Goal: Transaction & Acquisition: Purchase product/service

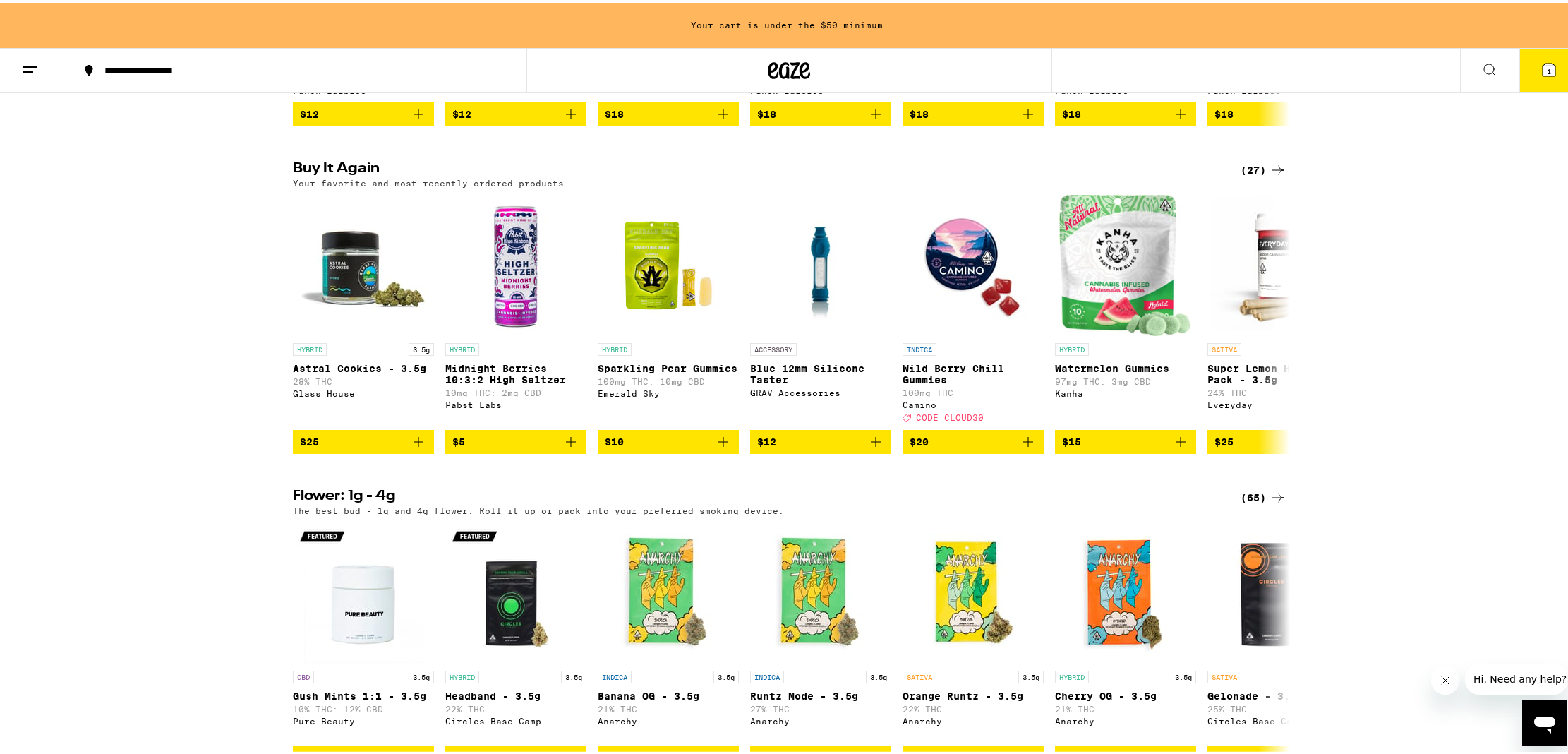
scroll to position [1048, 0]
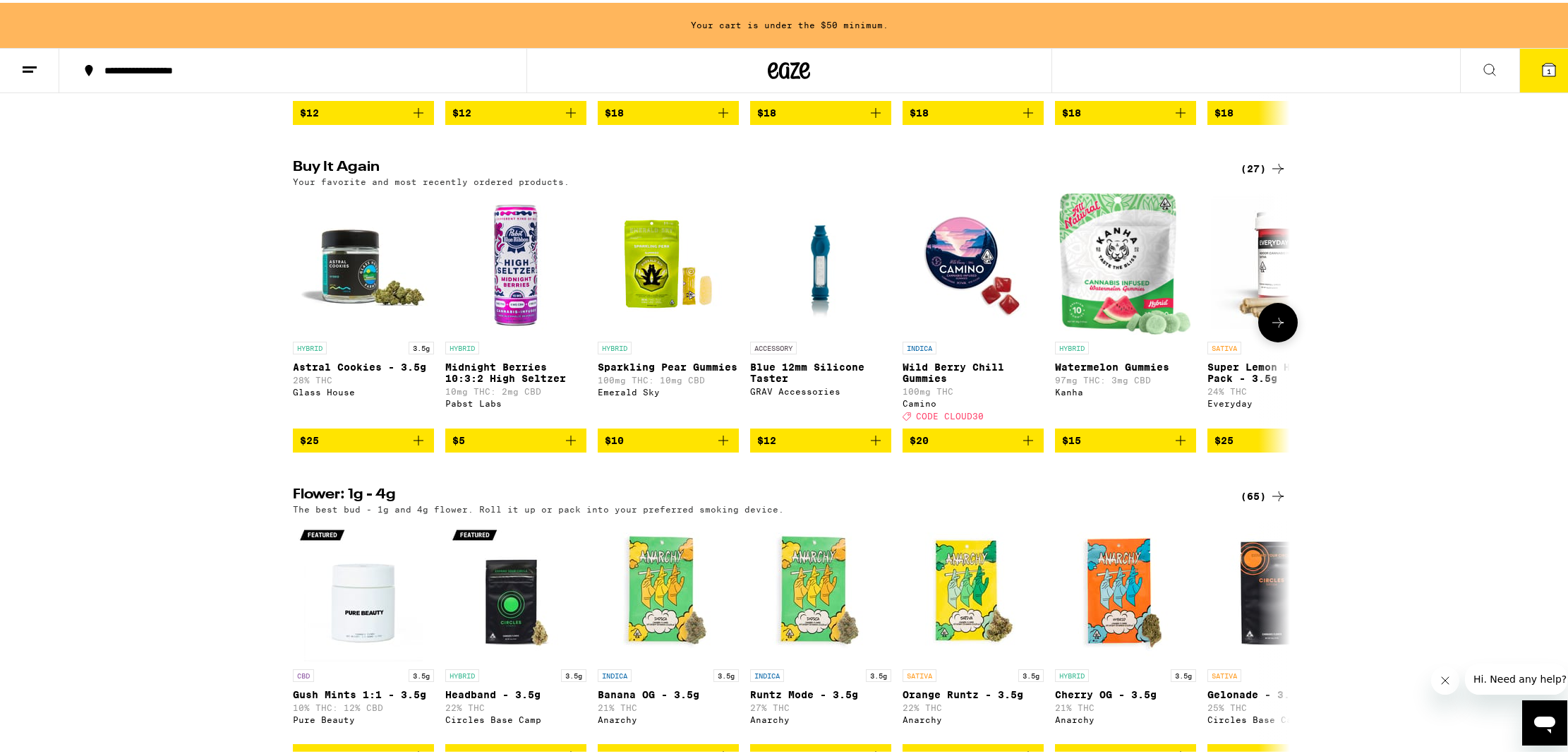
click at [1276, 328] on icon at bounding box center [1279, 320] width 17 height 17
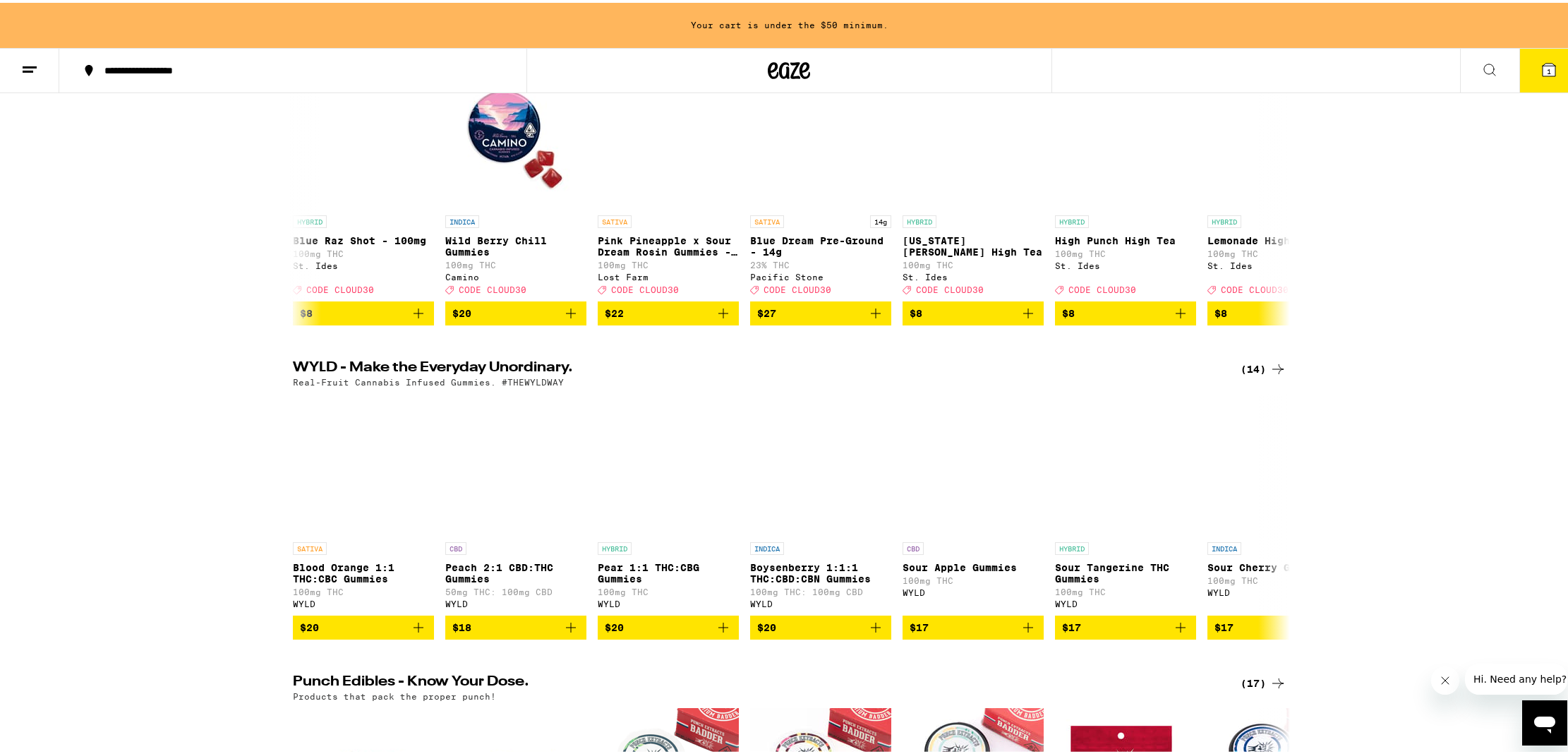
scroll to position [0, 0]
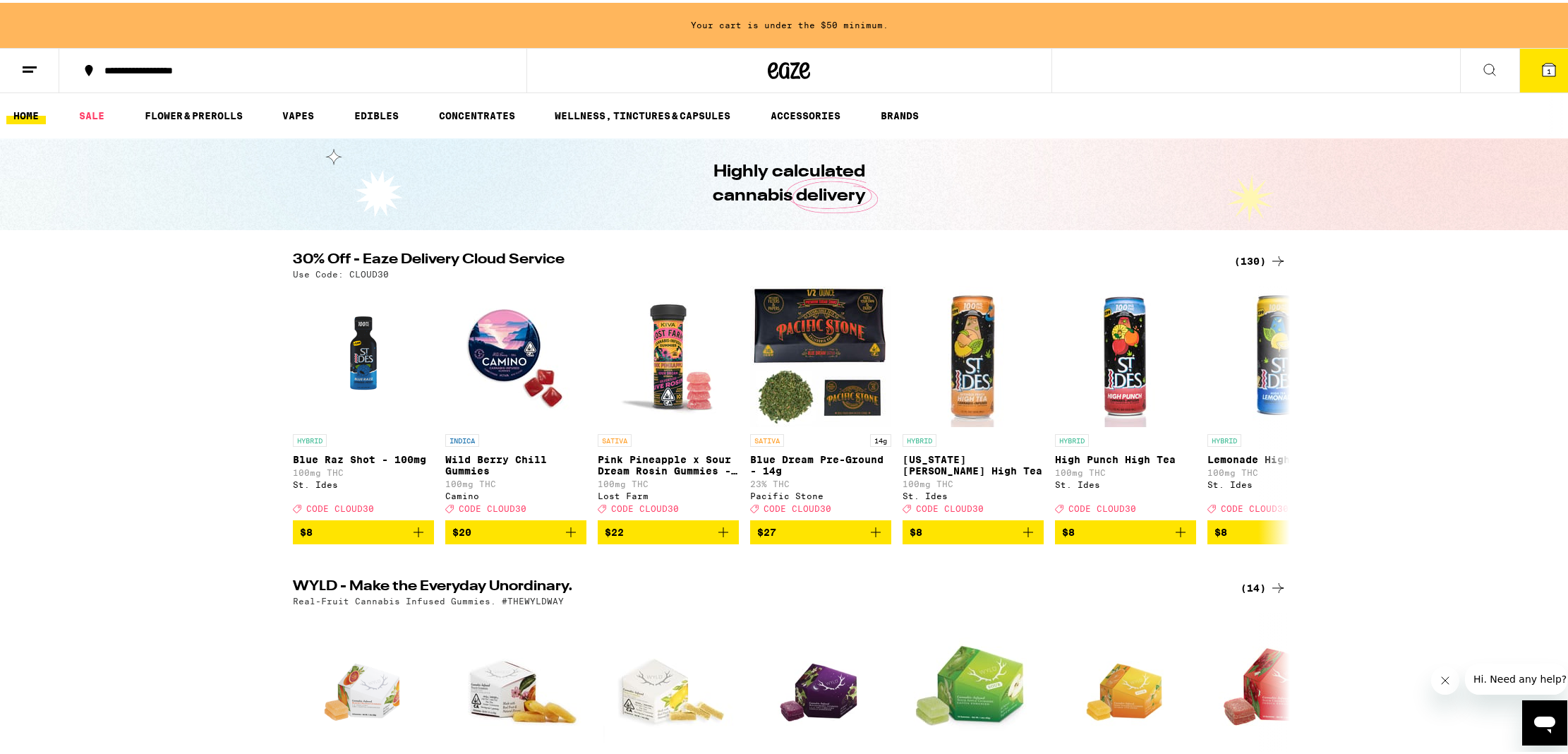
click at [1270, 259] on icon at bounding box center [1279, 259] width 17 height 17
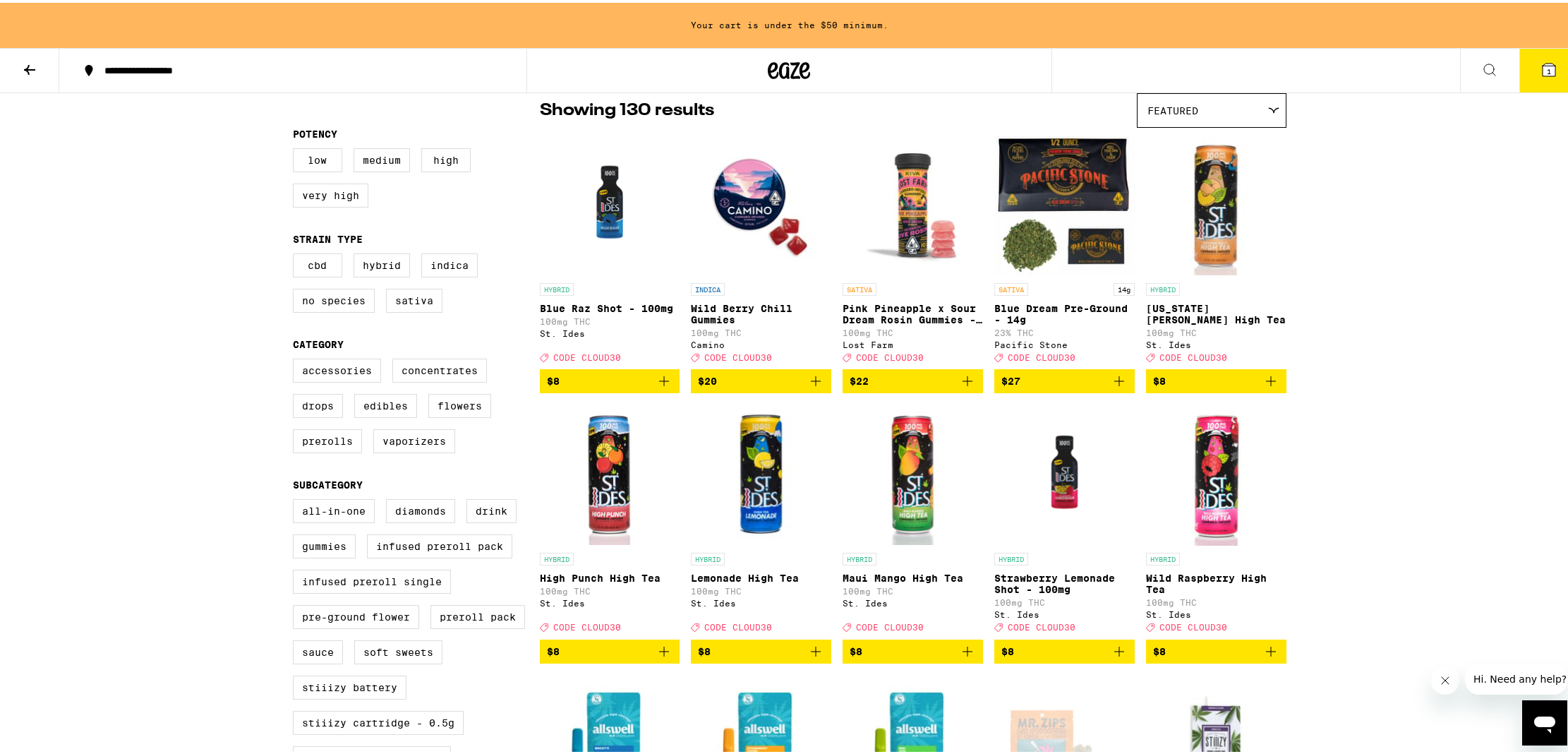
scroll to position [122, 0]
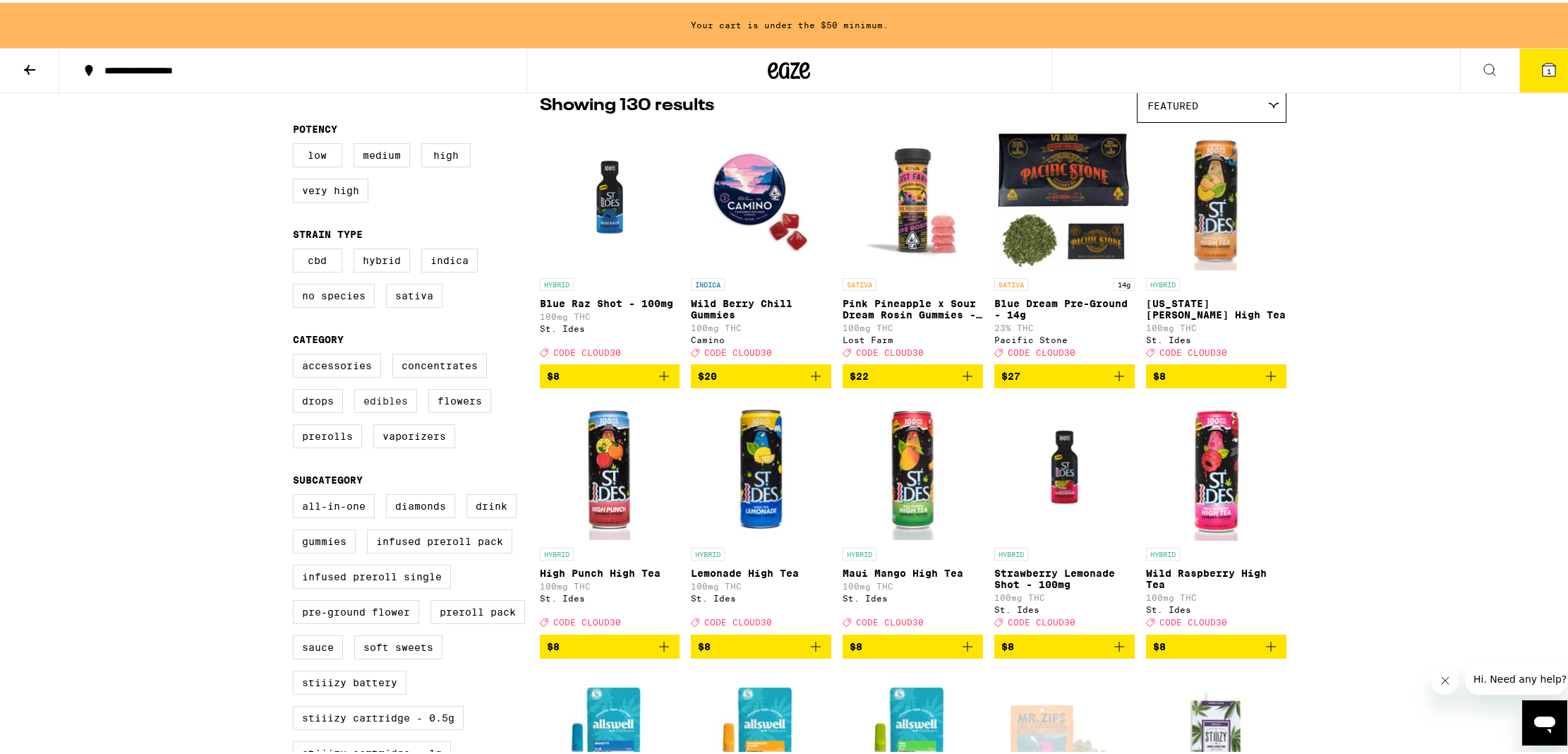
click at [381, 410] on label "Edibles" at bounding box center [385, 398] width 63 height 24
click at [297, 354] on input "Edibles" at bounding box center [296, 353] width 1 height 1
checkbox input "true"
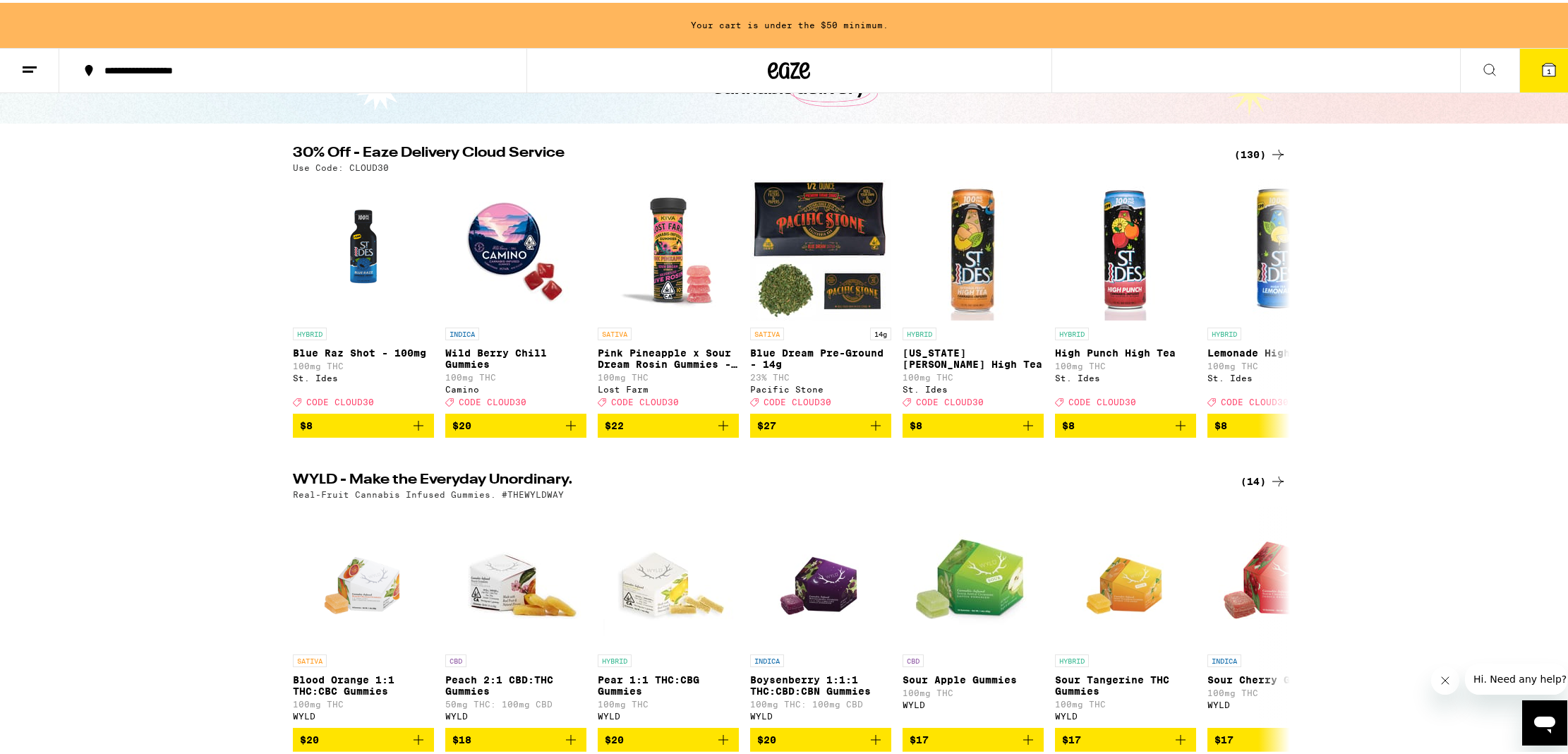
click at [1279, 152] on icon at bounding box center [1279, 152] width 17 height 17
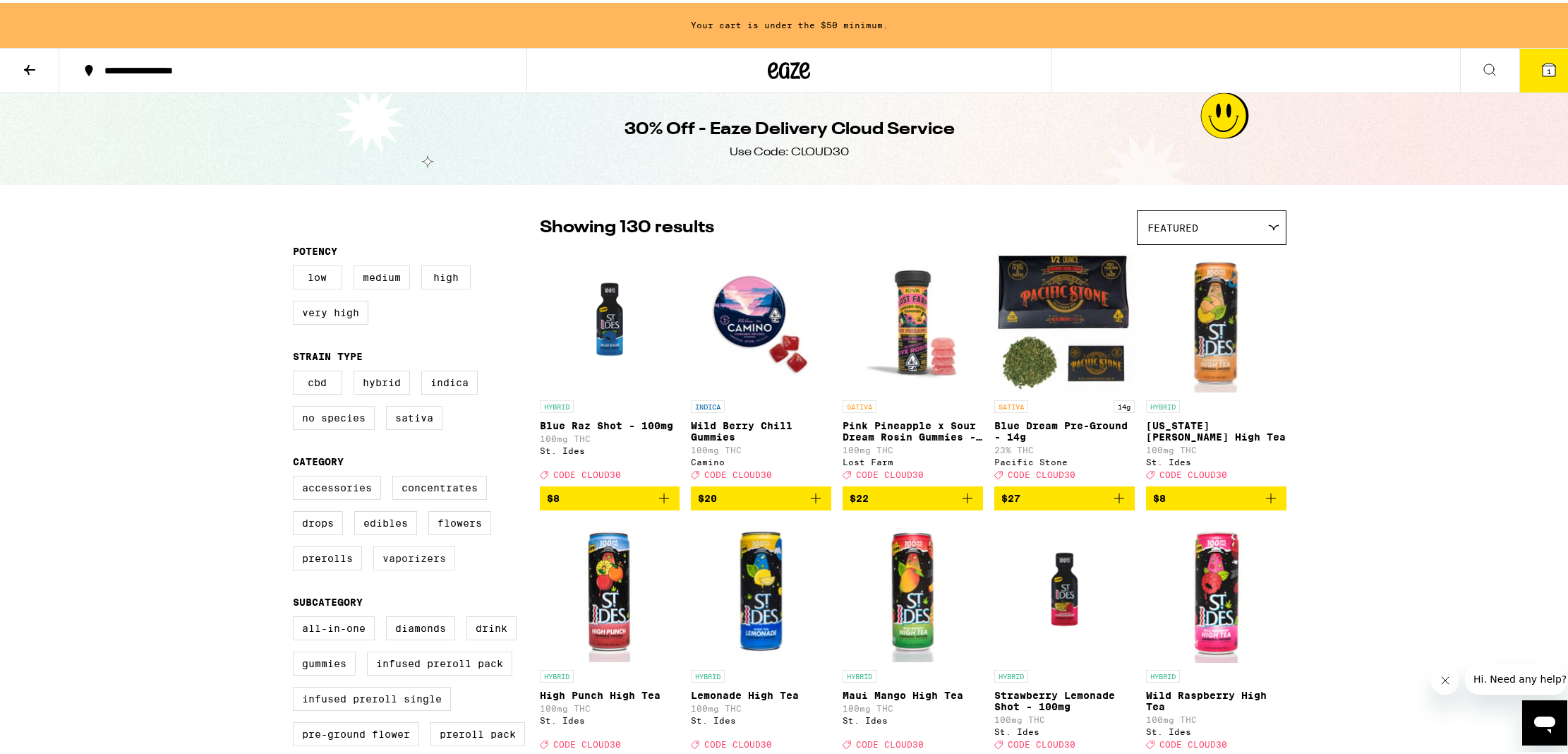
click at [392, 567] on label "Vaporizers" at bounding box center [414, 555] width 82 height 24
click at [297, 476] on input "Vaporizers" at bounding box center [296, 475] width 1 height 1
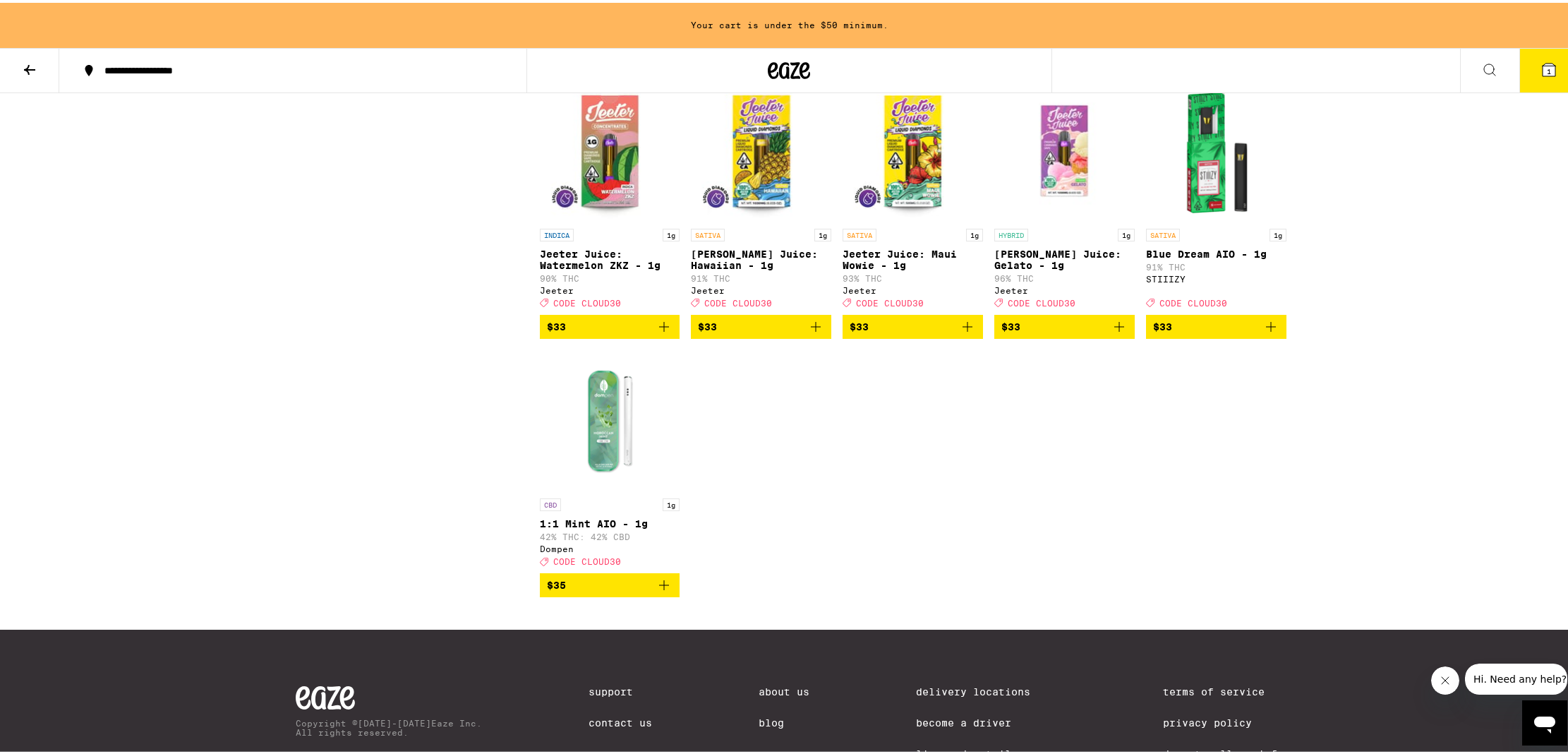
scroll to position [1779, 0]
click at [1266, 329] on icon "Add to bag" at bounding box center [1271, 325] width 10 height 10
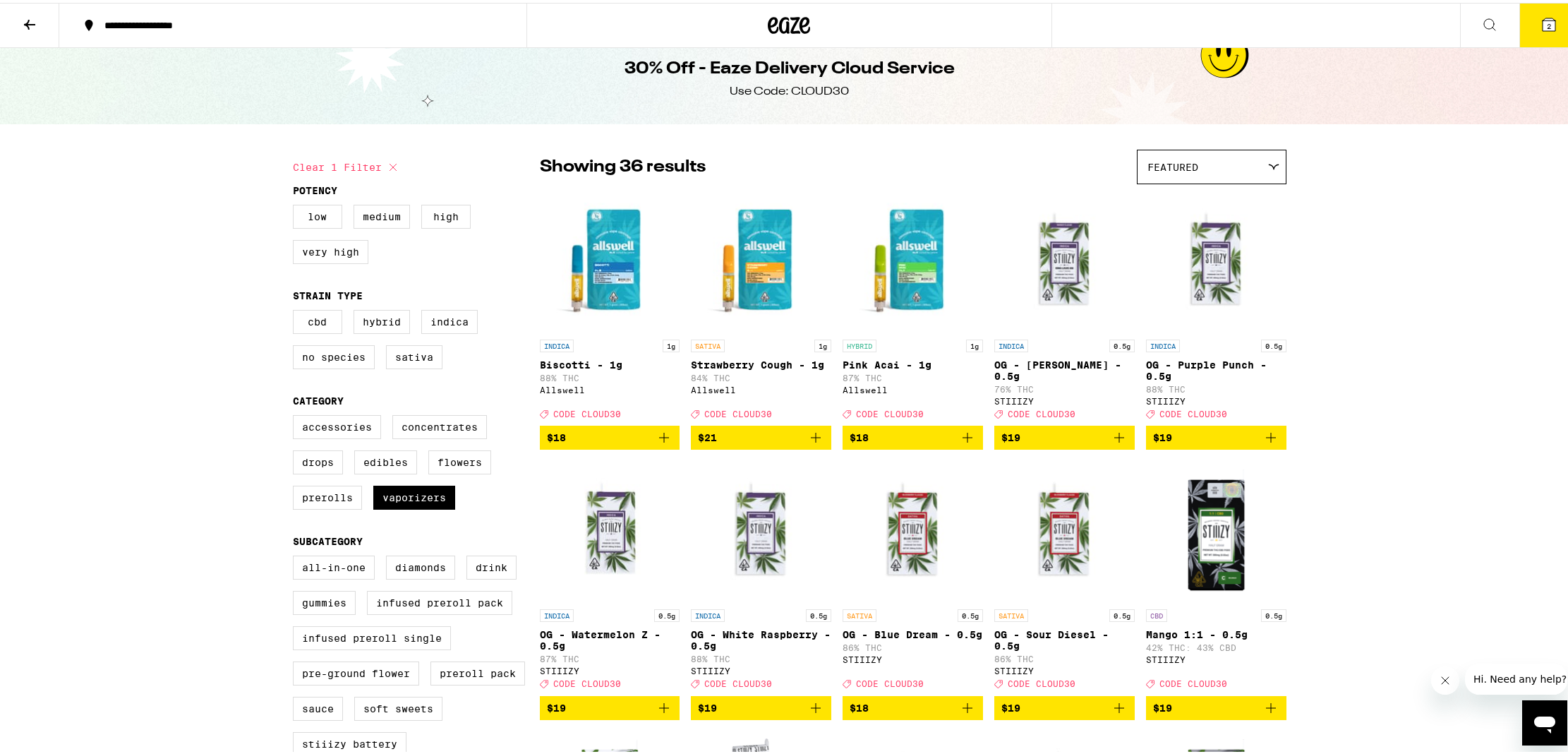
scroll to position [0, 0]
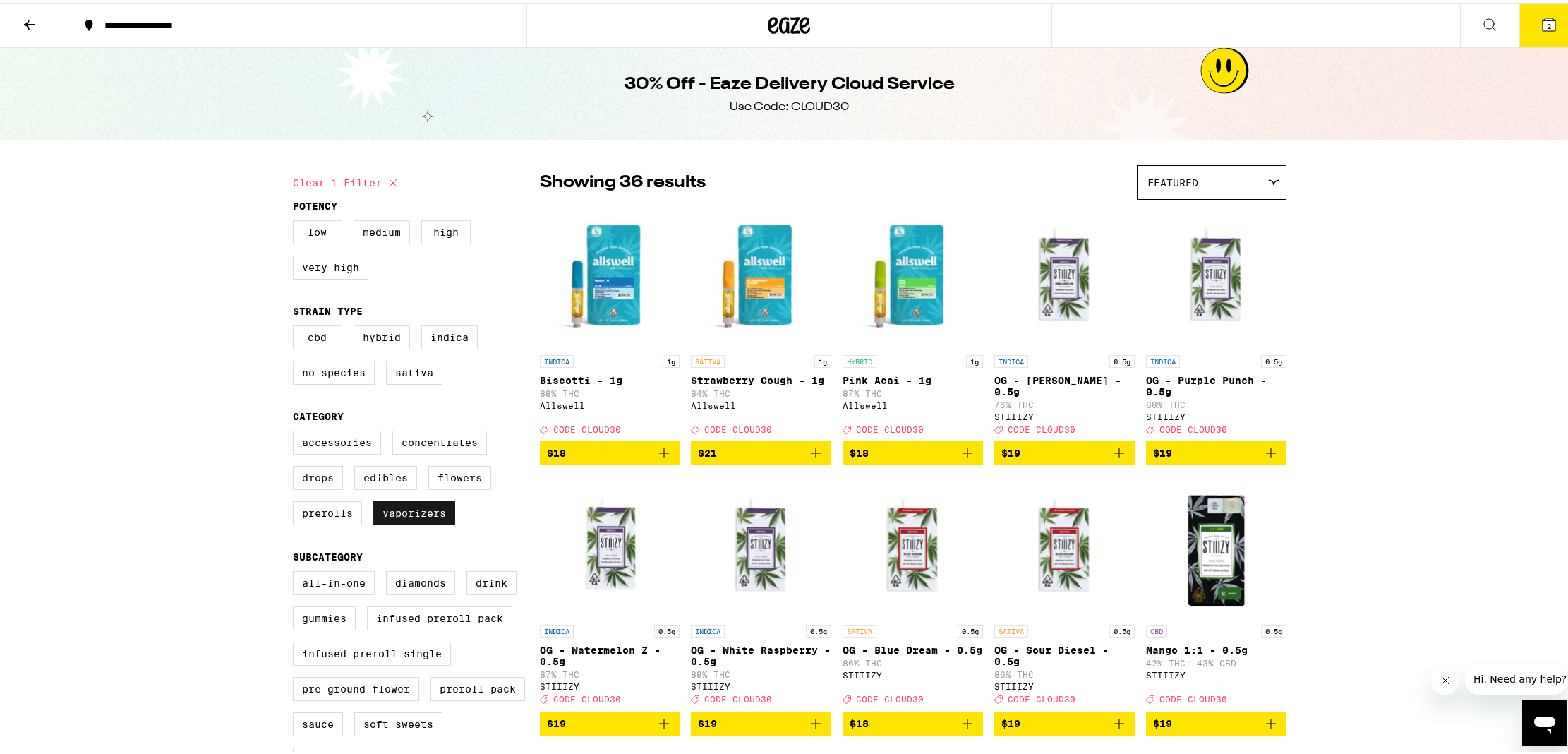
click at [419, 523] on label "Vaporizers" at bounding box center [414, 510] width 82 height 24
click at [297, 431] on input "Vaporizers" at bounding box center [296, 430] width 1 height 1
checkbox input "false"
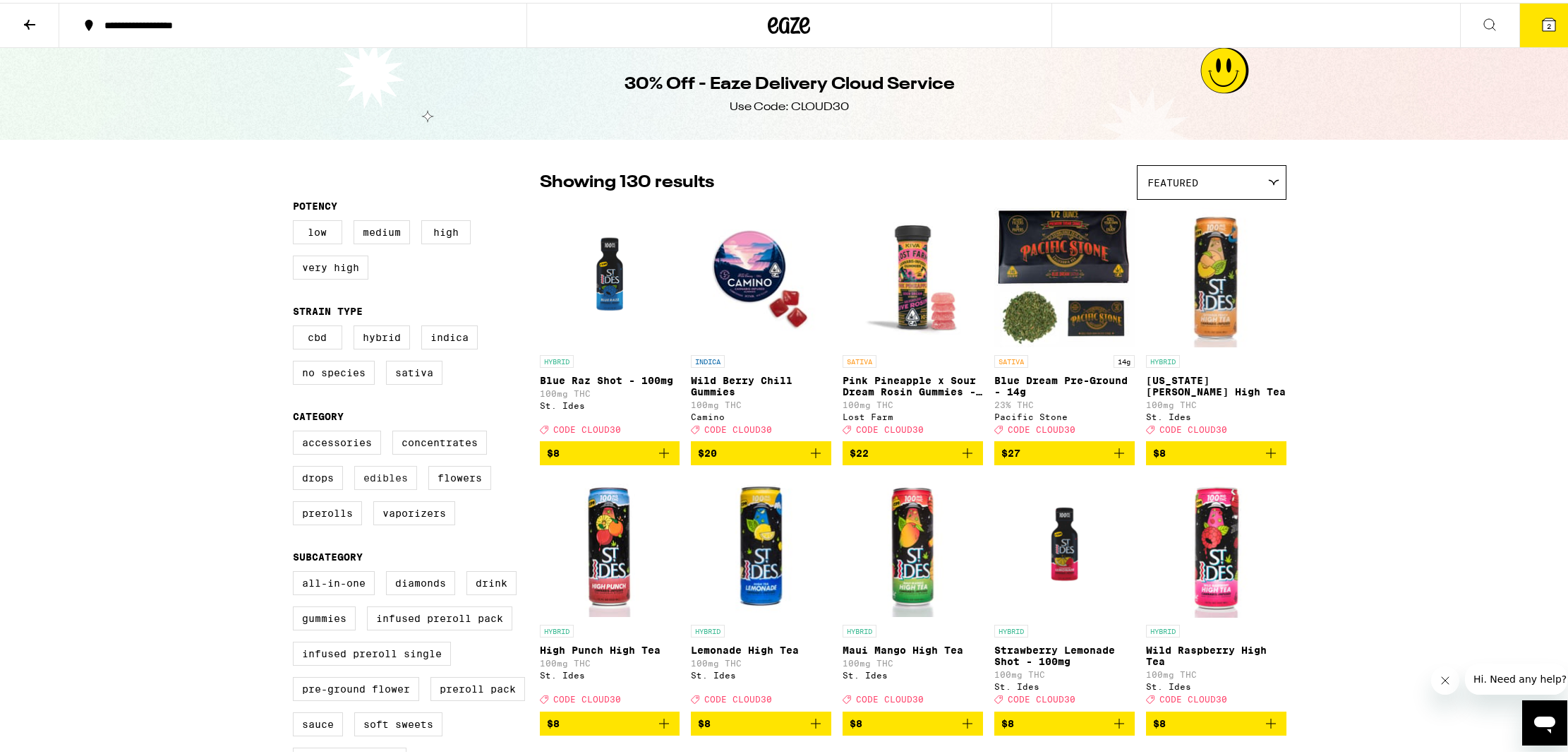
click at [391, 486] on label "Edibles" at bounding box center [385, 475] width 63 height 24
click at [297, 431] on input "Edibles" at bounding box center [296, 430] width 1 height 1
checkbox input "true"
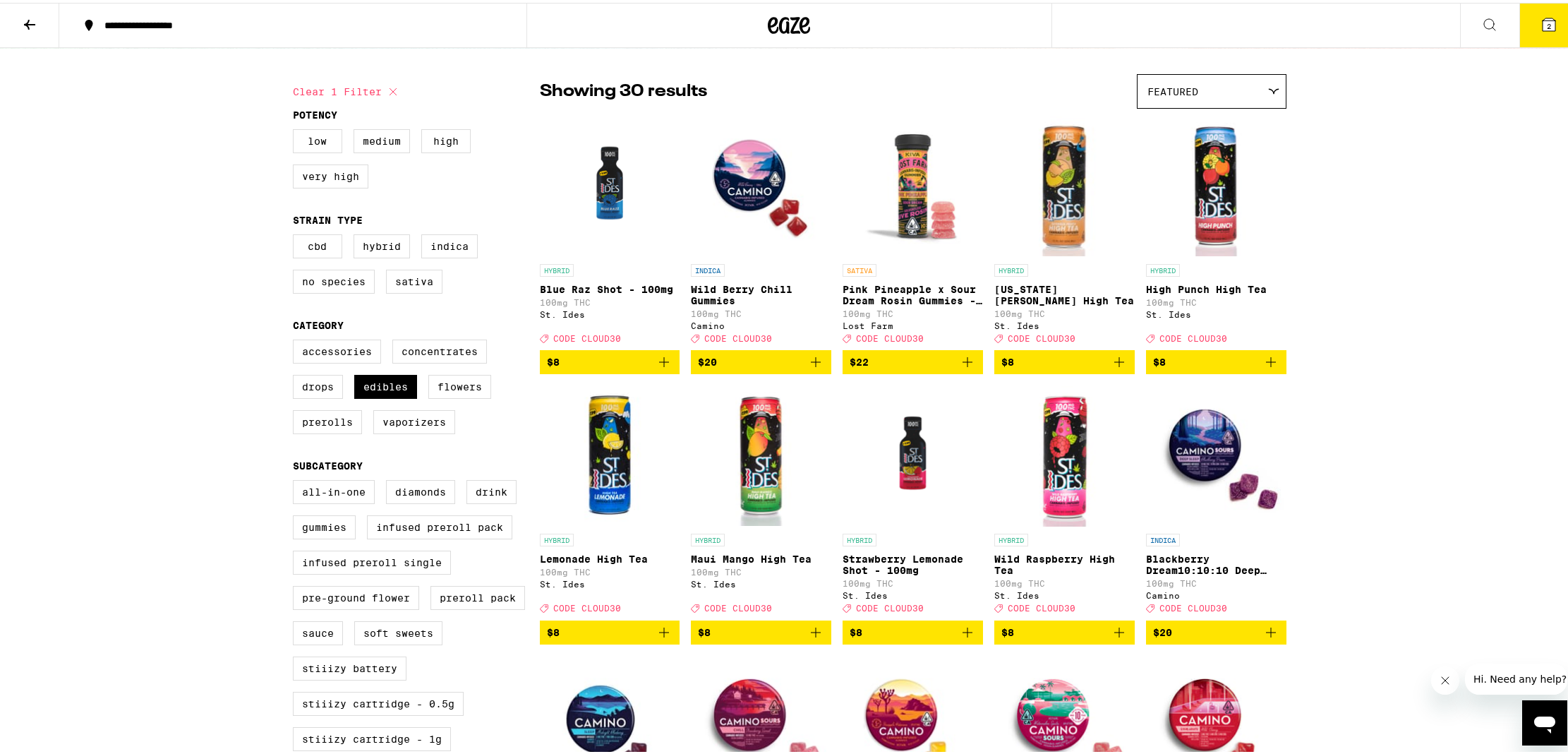
scroll to position [132, 0]
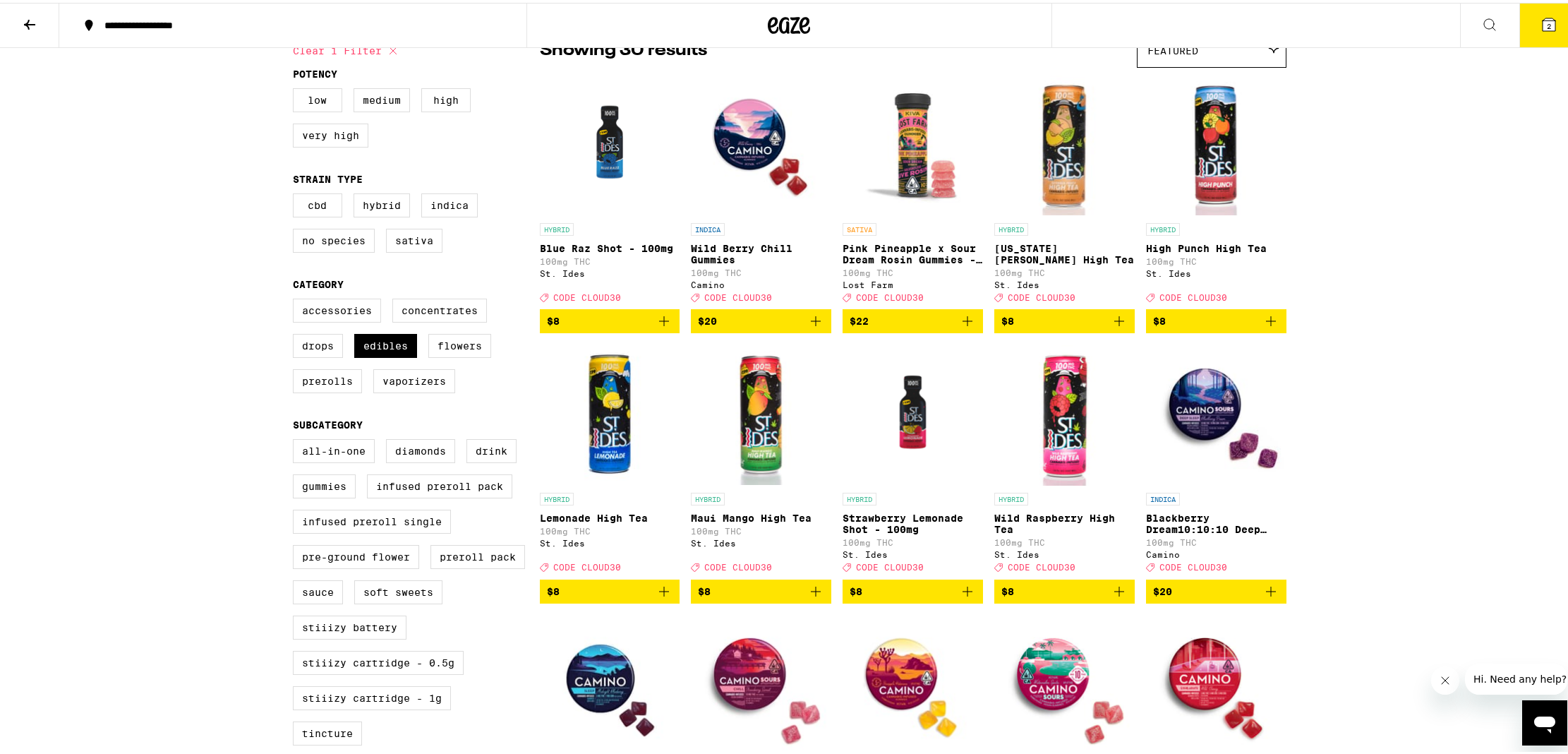
click at [1268, 598] on icon "Add to bag" at bounding box center [1271, 589] width 17 height 17
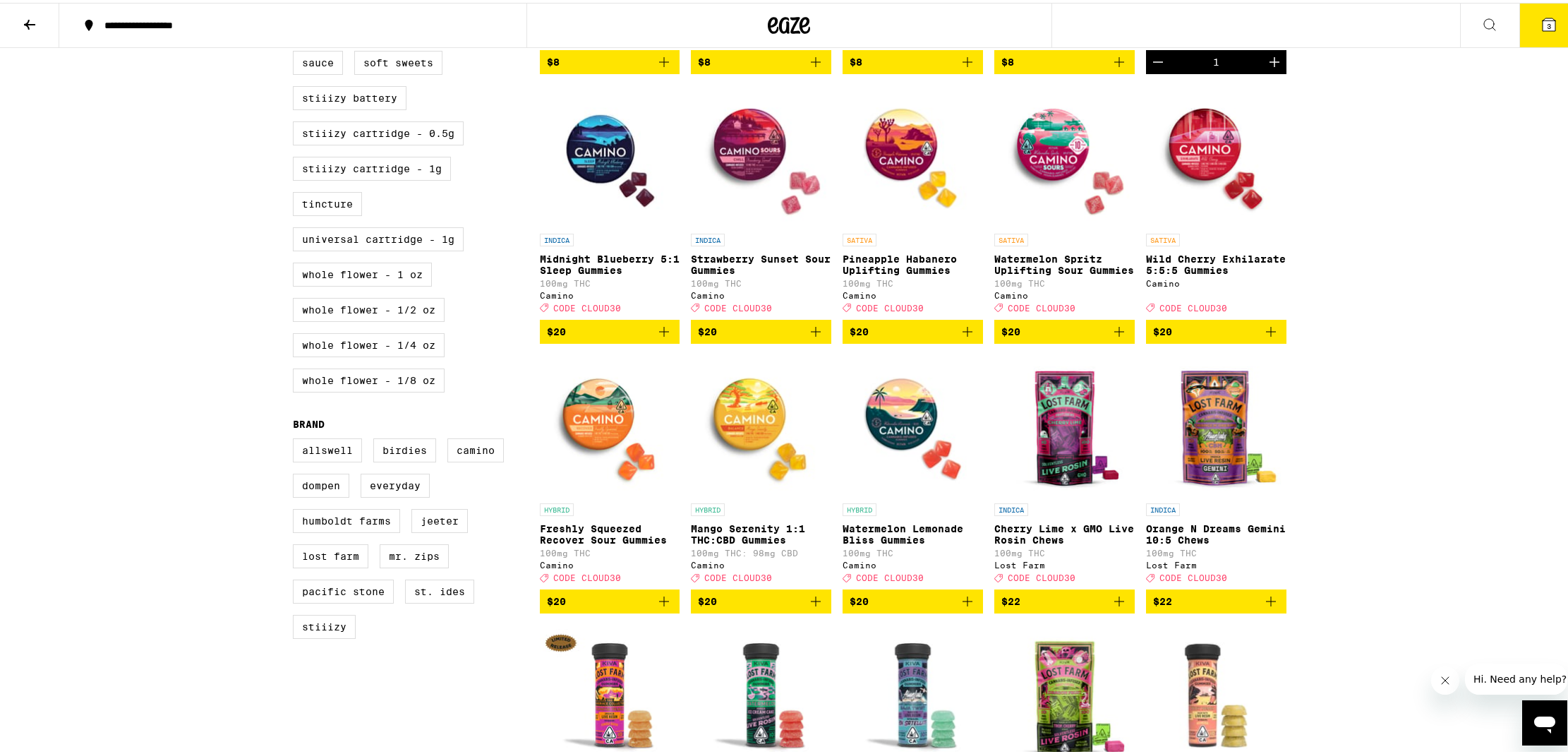
scroll to position [667, 0]
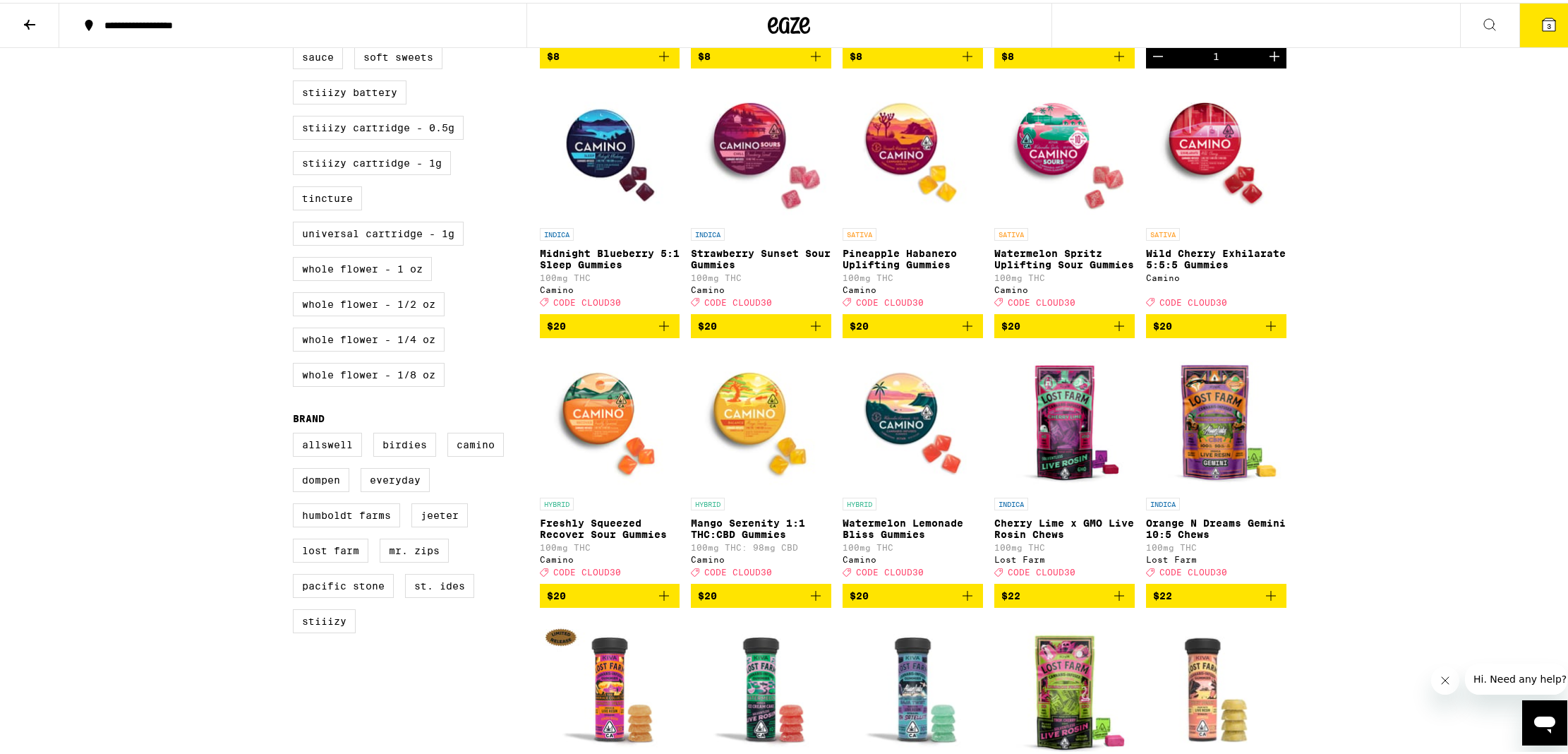
click at [1115, 328] on icon "Add to bag" at bounding box center [1119, 324] width 10 height 10
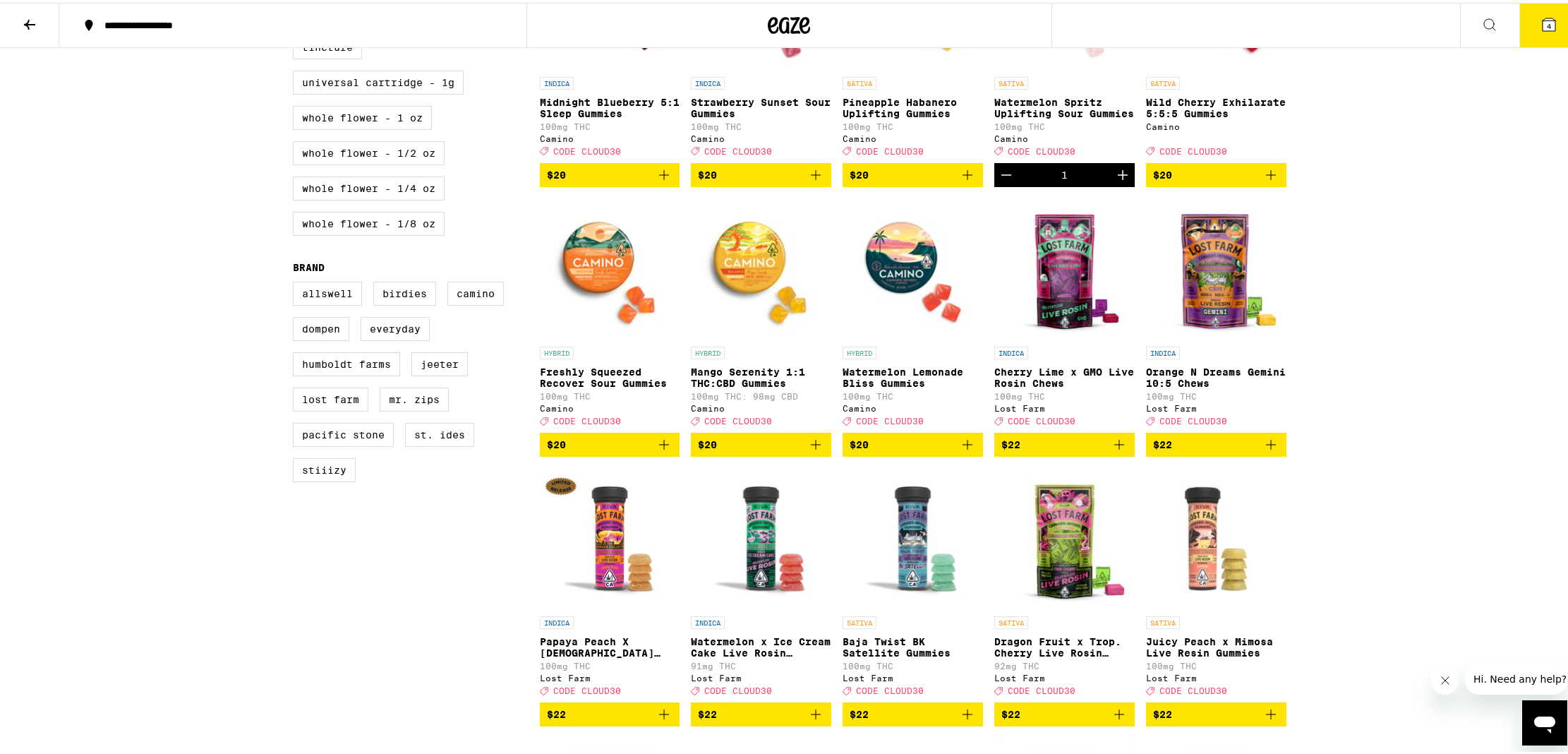
scroll to position [824, 0]
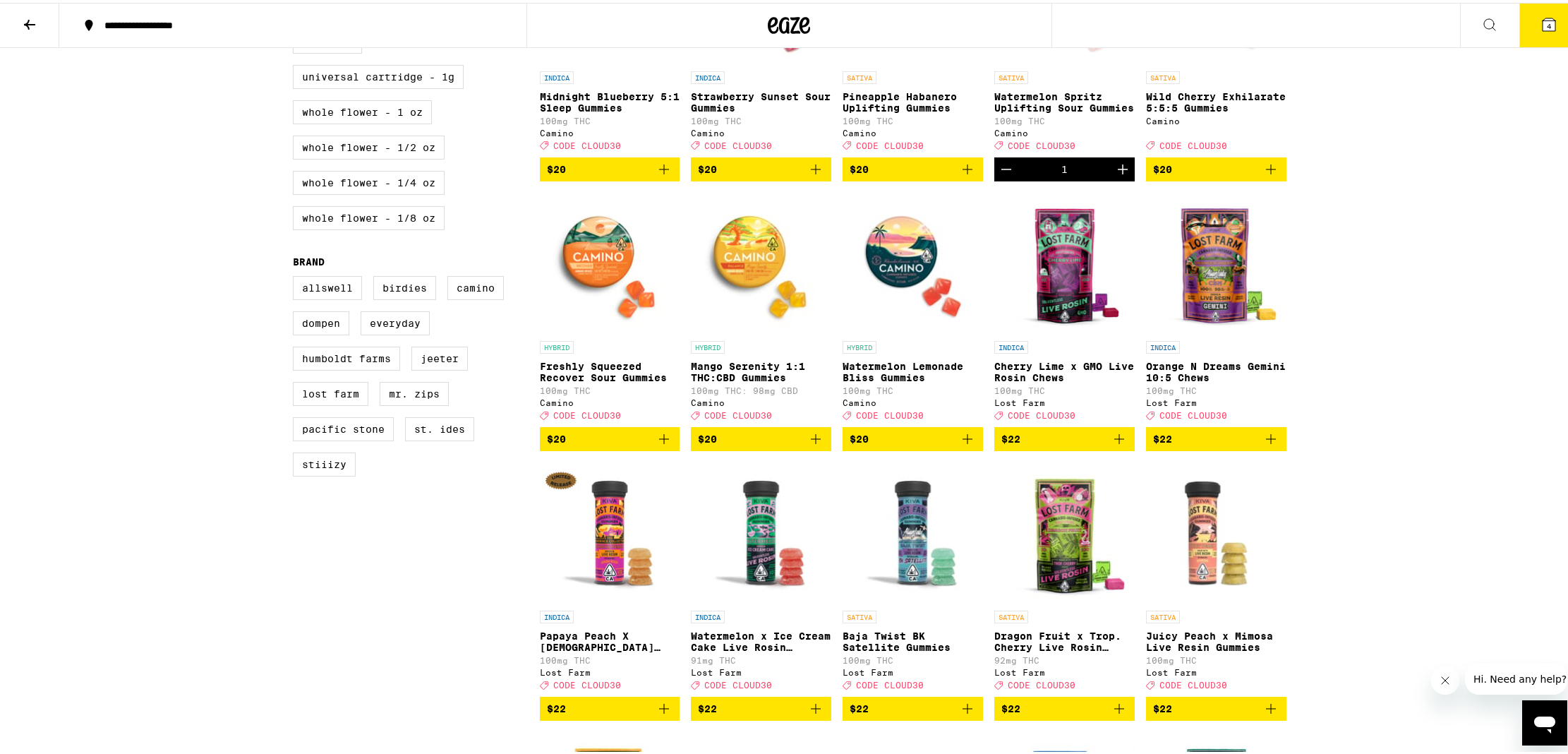
click at [963, 445] on icon "Add to bag" at bounding box center [968, 437] width 17 height 17
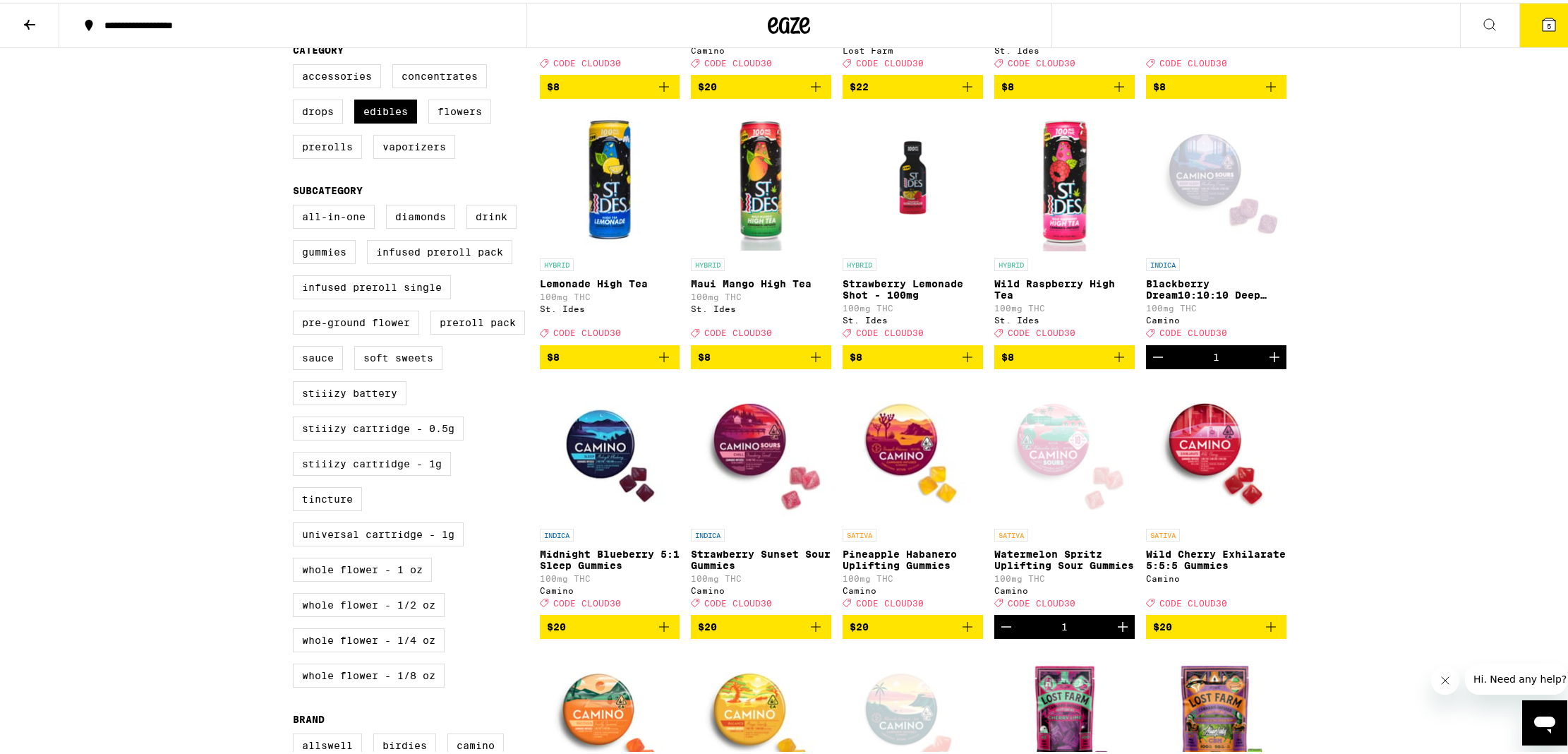
scroll to position [0, 0]
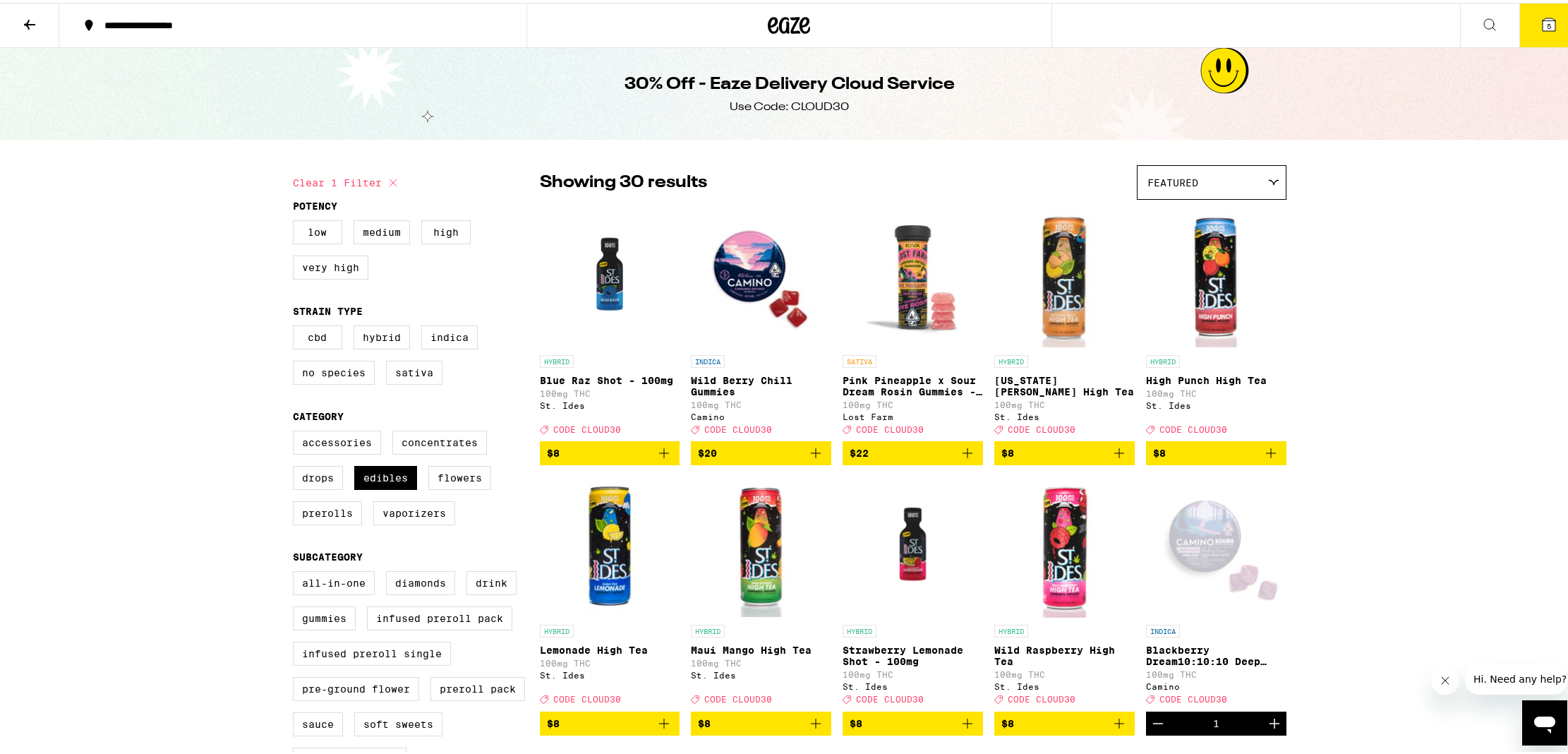
click at [1543, 23] on icon at bounding box center [1549, 21] width 12 height 12
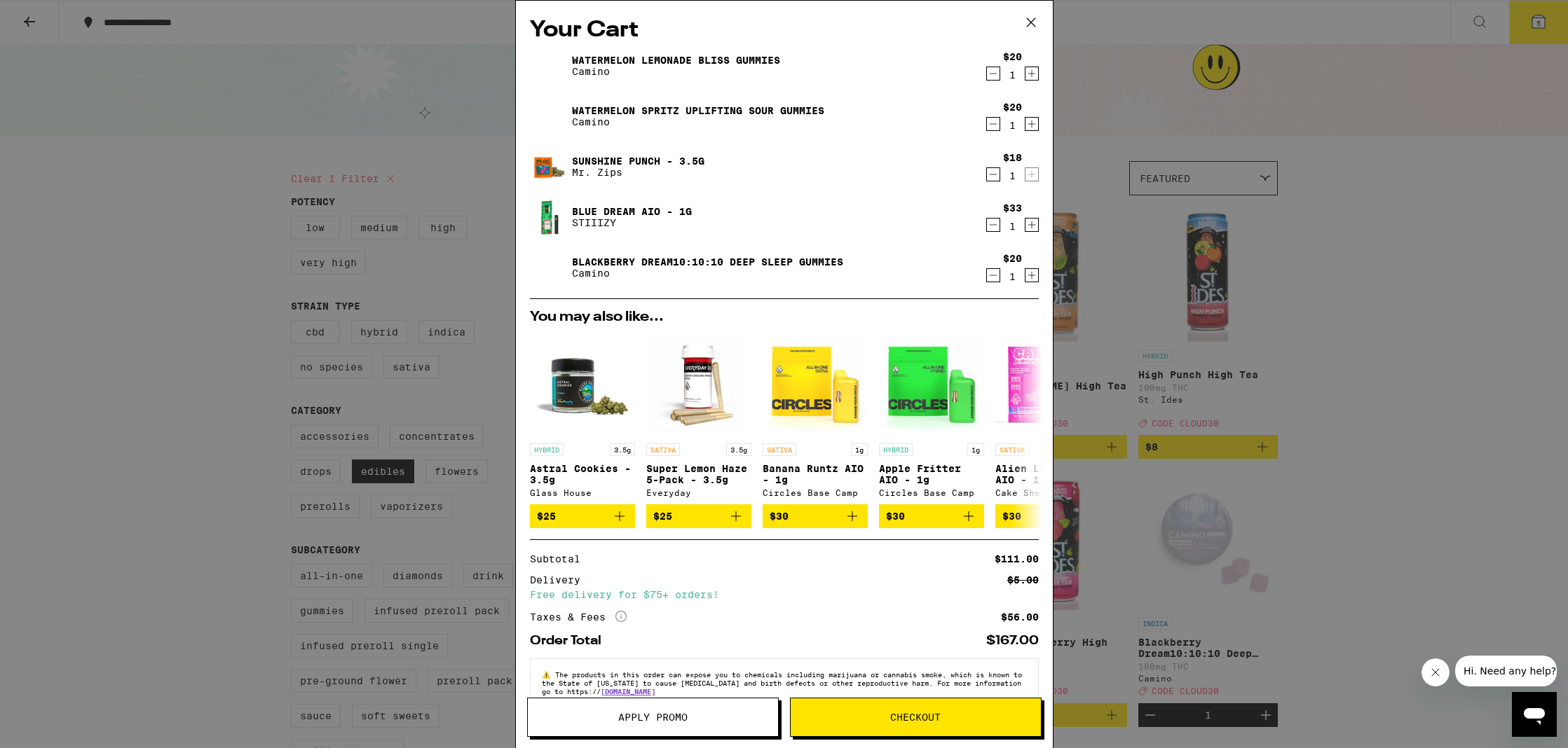
click at [987, 129] on icon "Decrement" at bounding box center [993, 124] width 12 height 17
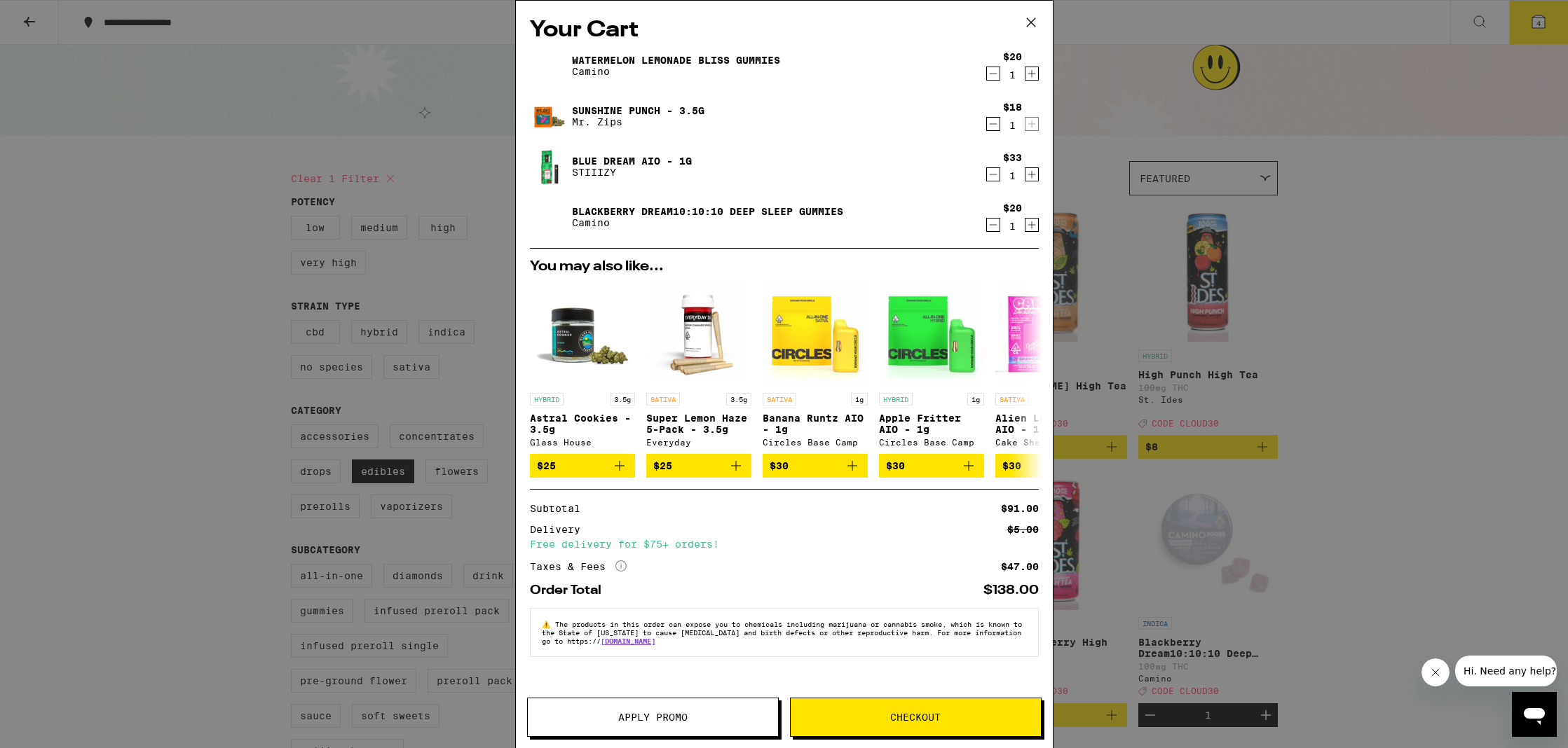
click at [669, 56] on link "Watermelon Lemonade Bliss Gummies" at bounding box center [675, 60] width 208 height 11
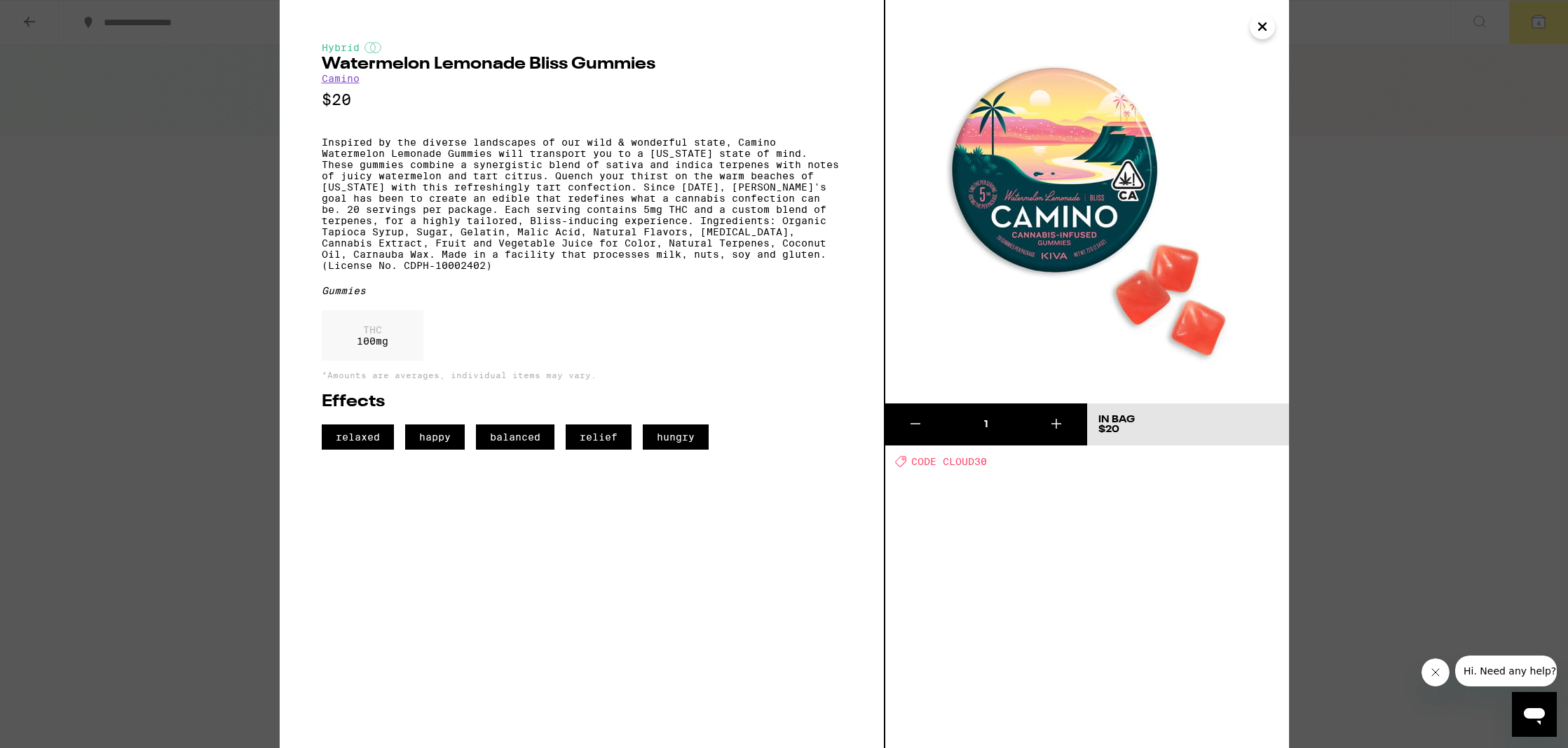
click at [990, 185] on img at bounding box center [1086, 201] width 403 height 403
click at [1442, 342] on div "Hybrid Watermelon Lemonade Bliss Gummies Camino $20 Inspired by the diverse lan…" at bounding box center [784, 374] width 1568 height 748
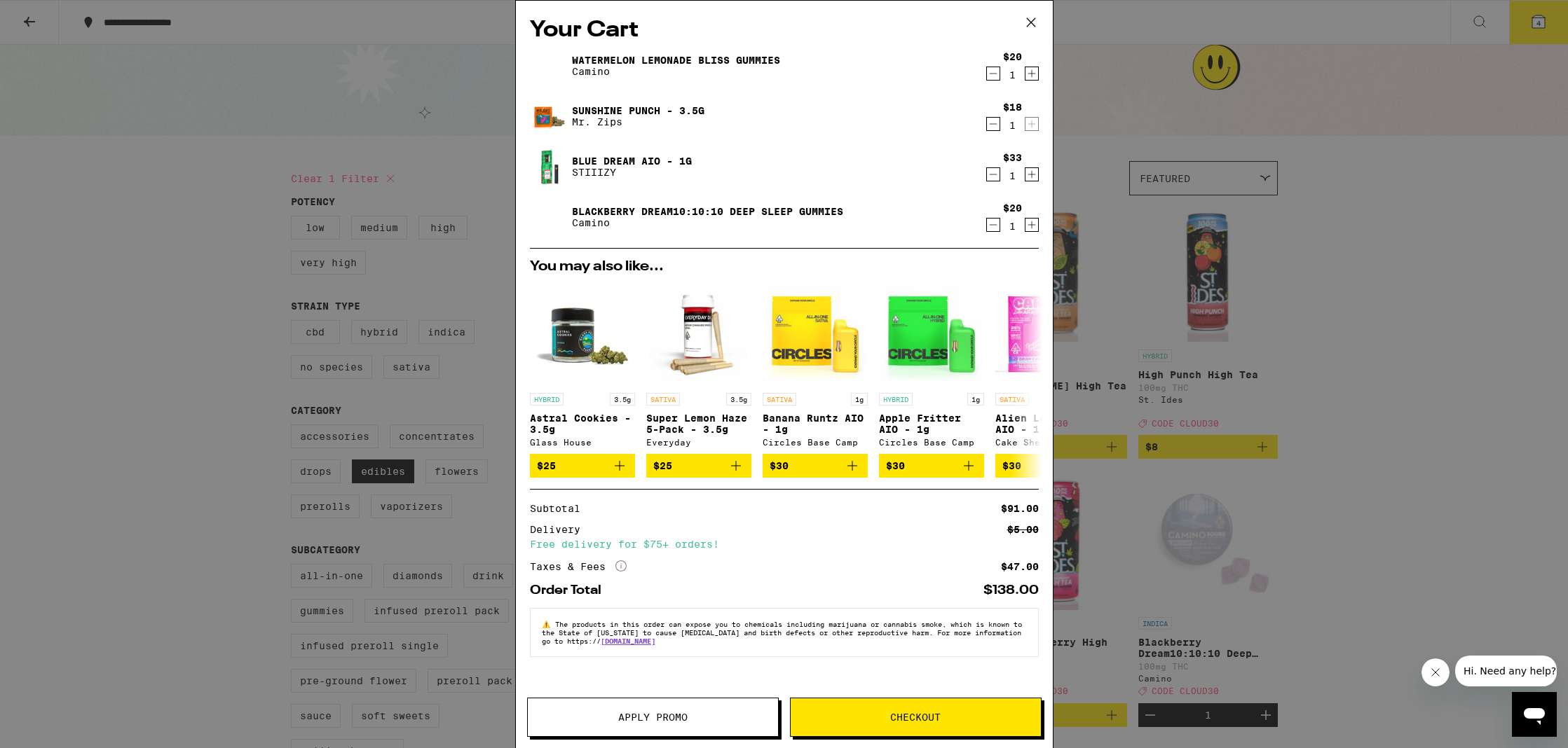
click at [724, 709] on button "Apply Promo" at bounding box center [653, 718] width 251 height 40
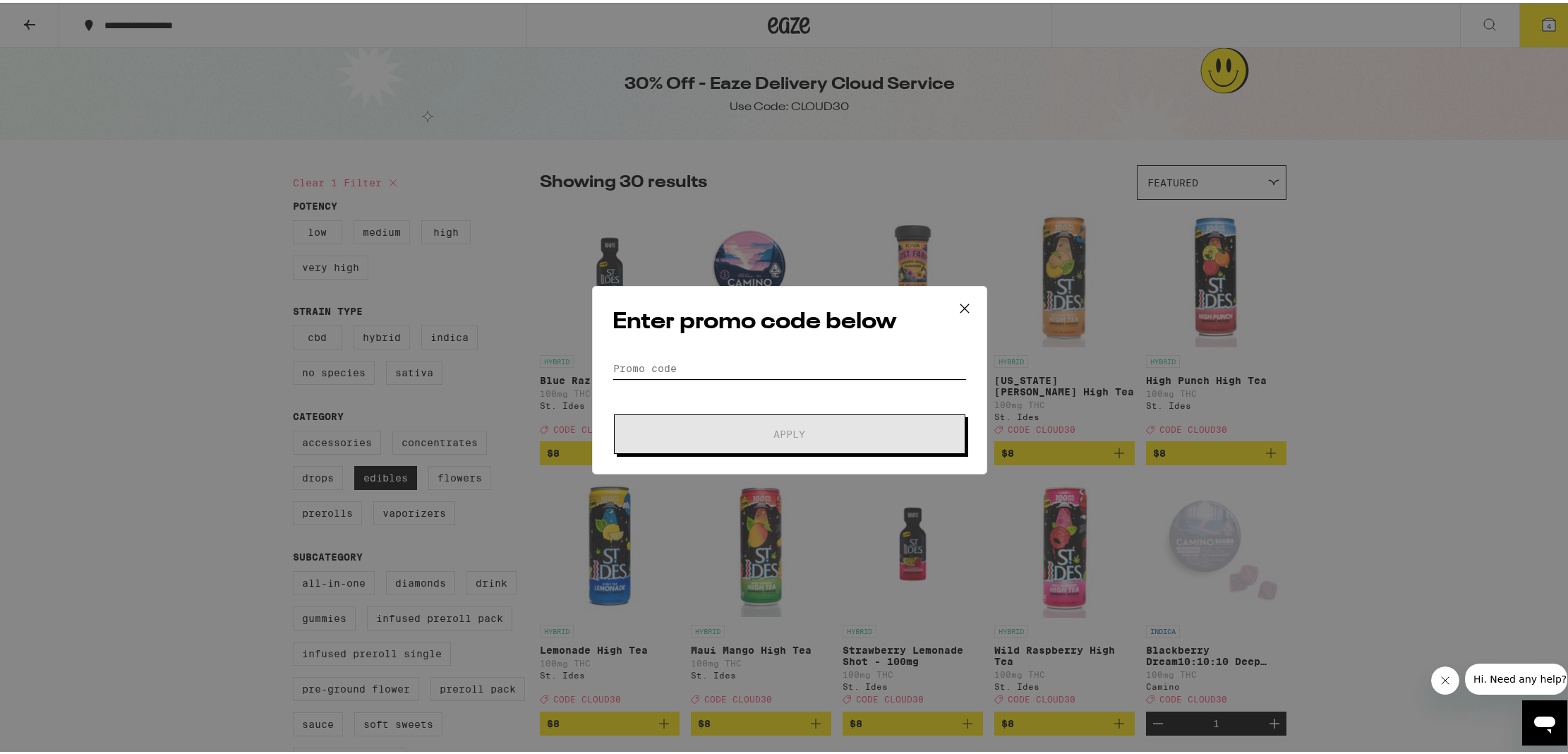
click at [770, 355] on input "Promo Code" at bounding box center [790, 366] width 354 height 21
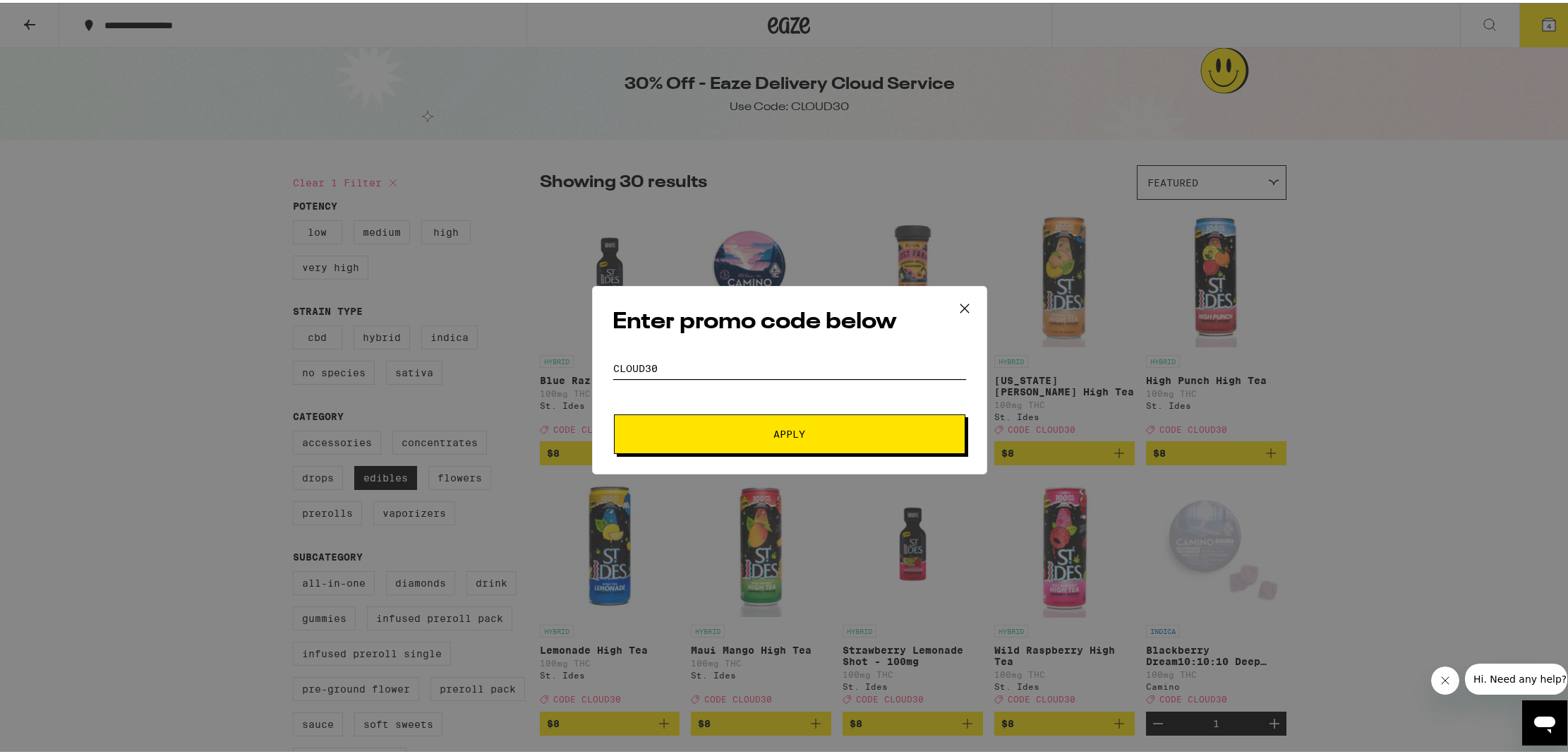
type input "cloud30"
click at [614, 412] on button "Apply" at bounding box center [789, 432] width 351 height 40
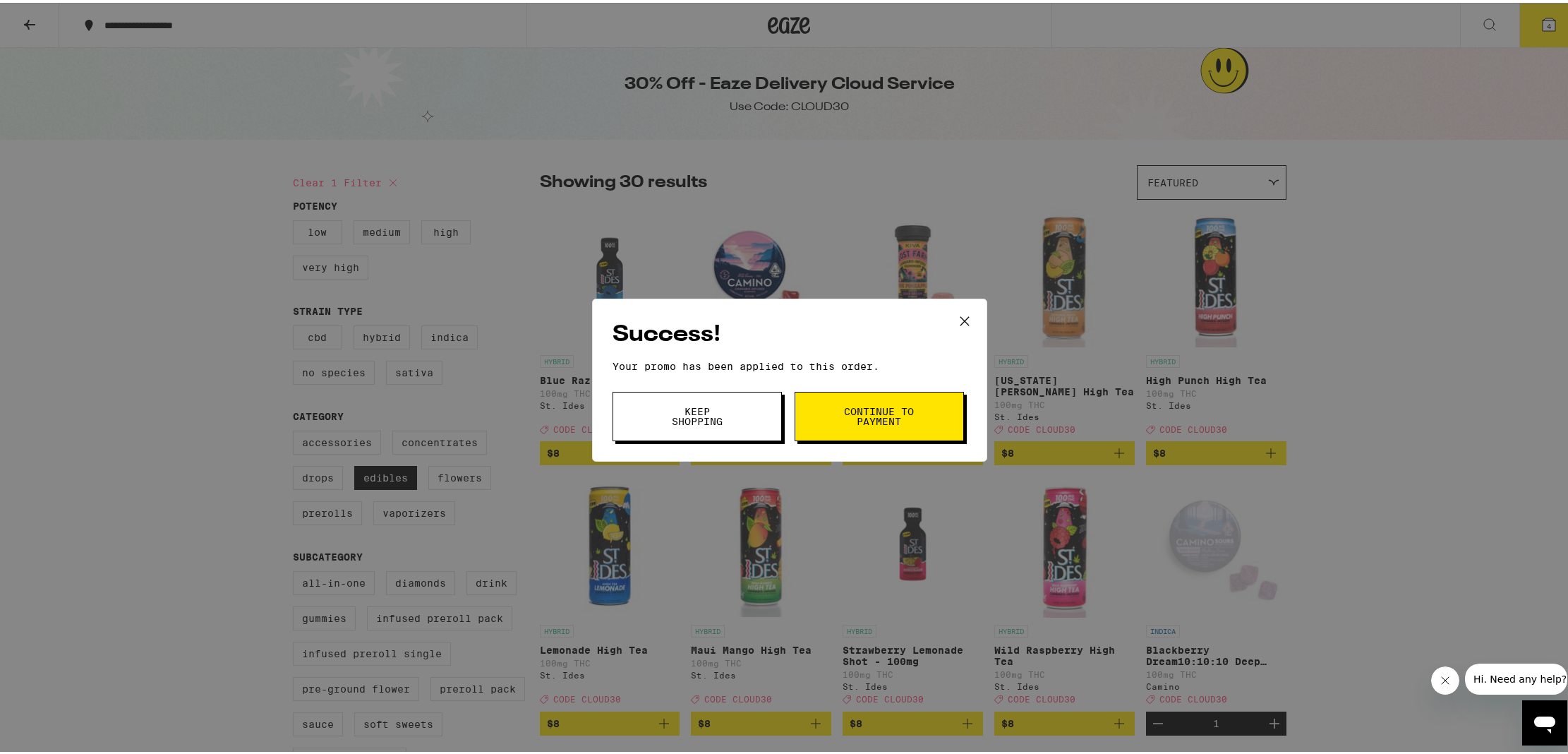
click at [875, 412] on span "Continue to payment" at bounding box center [880, 413] width 72 height 20
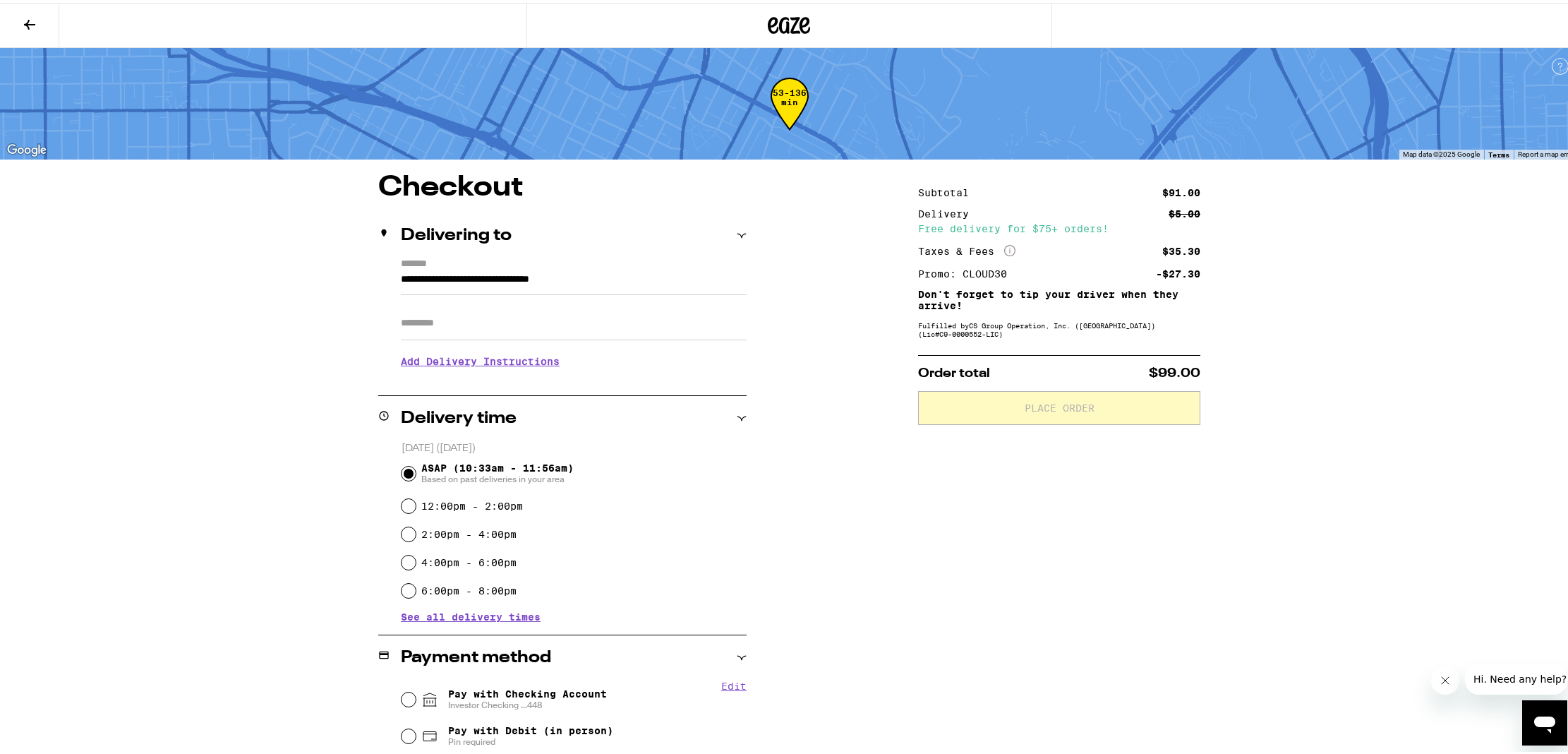
click at [13, 21] on button at bounding box center [29, 23] width 59 height 45
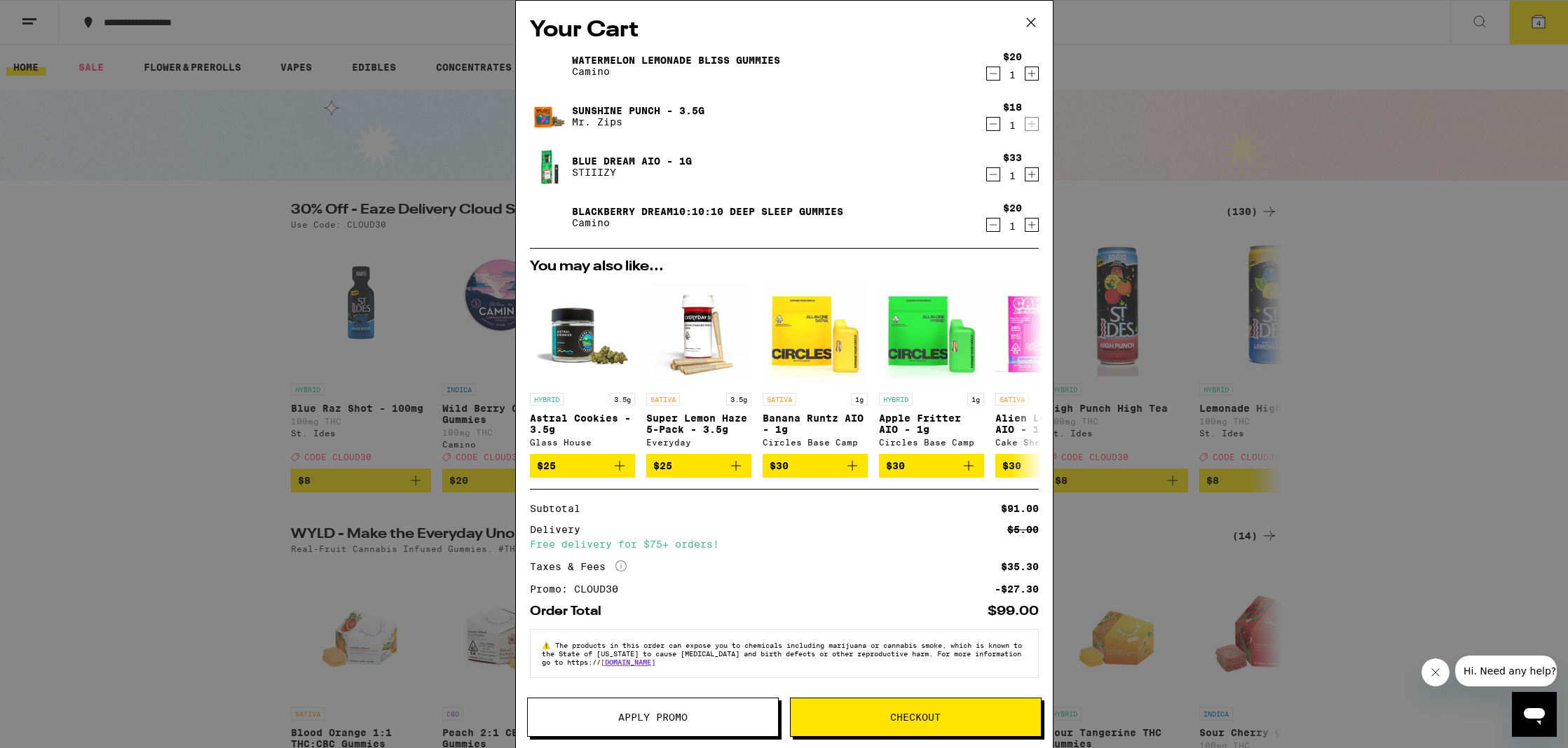
click at [987, 124] on icon "Decrement" at bounding box center [993, 124] width 12 height 17
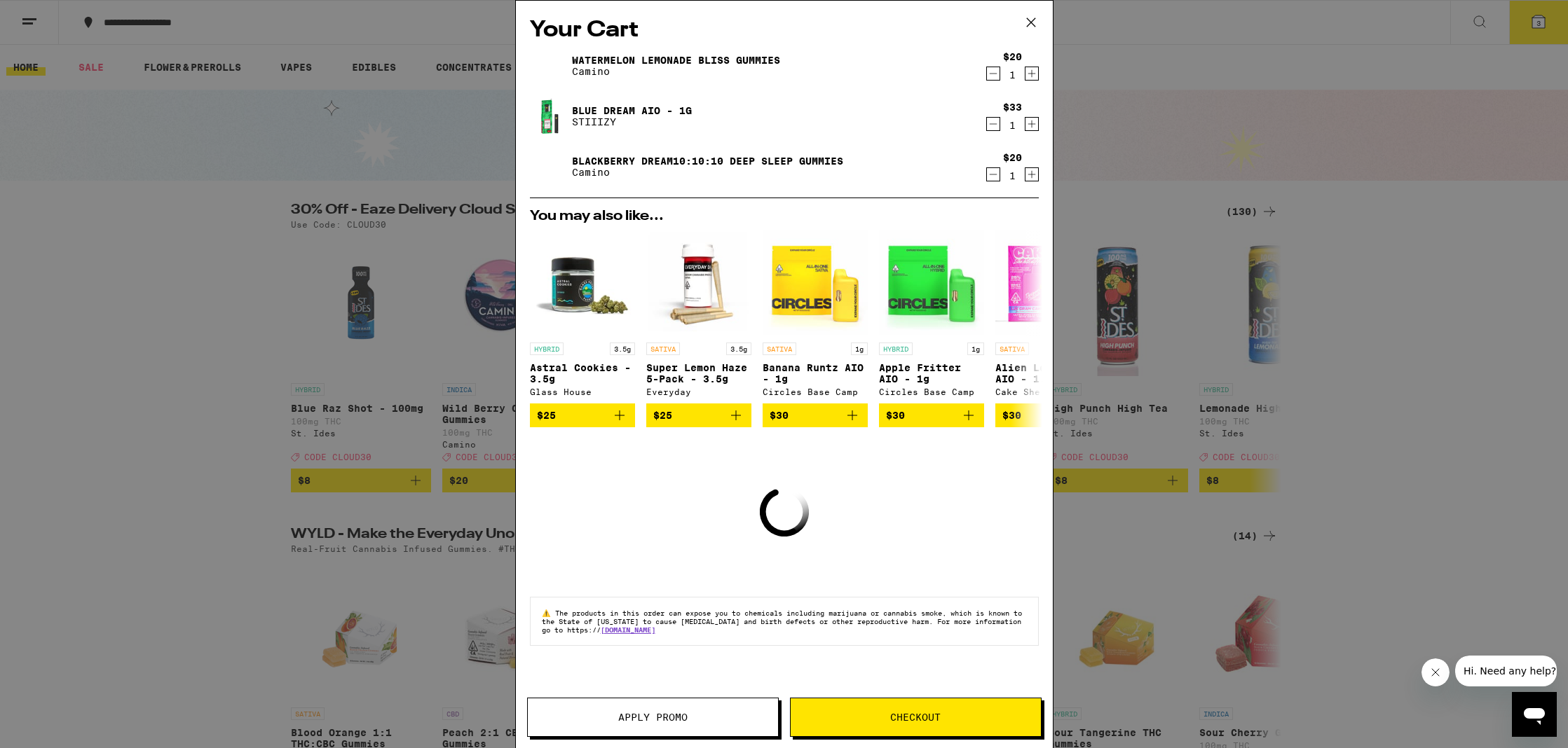
click at [897, 717] on span "Checkout" at bounding box center [914, 717] width 50 height 9
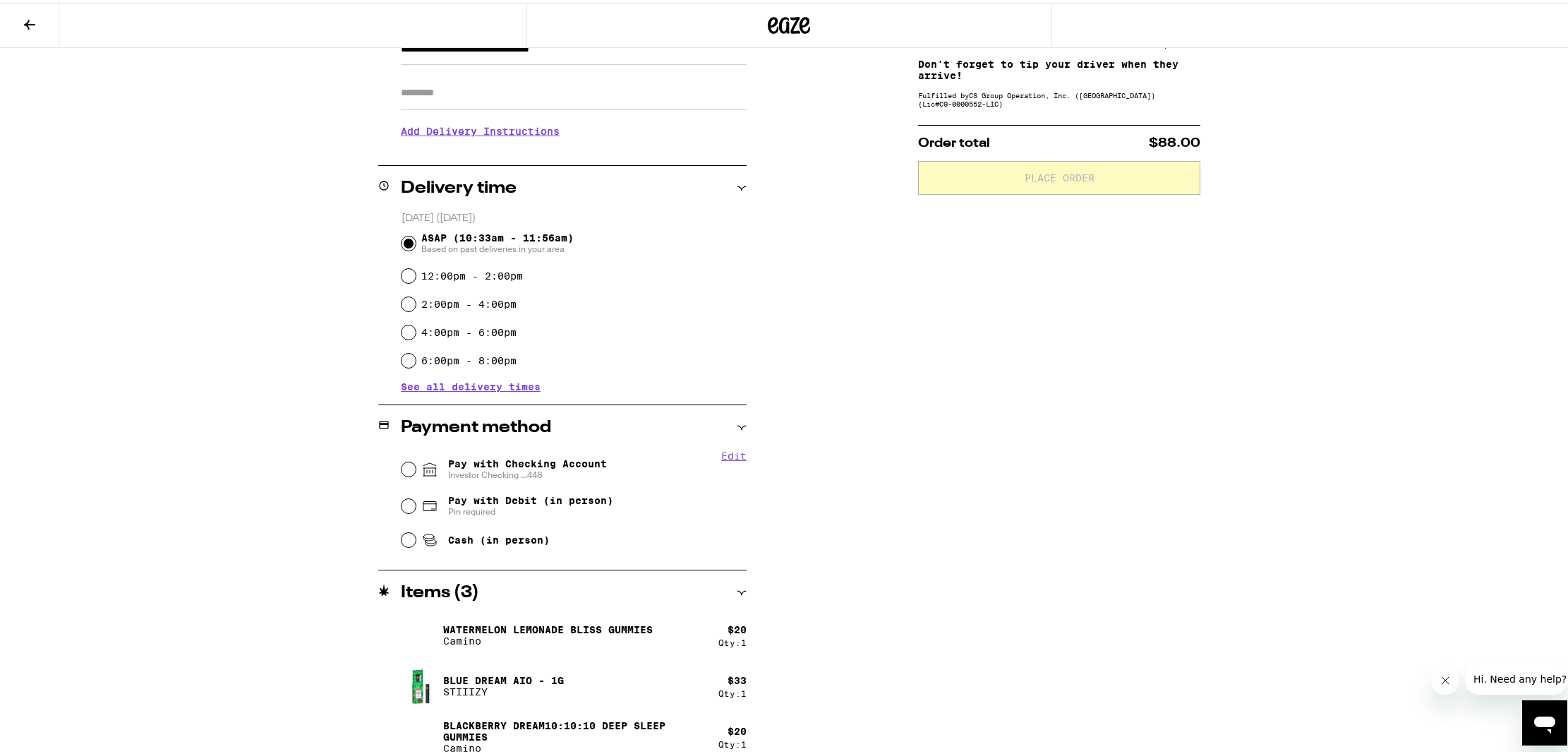
scroll to position [242, 0]
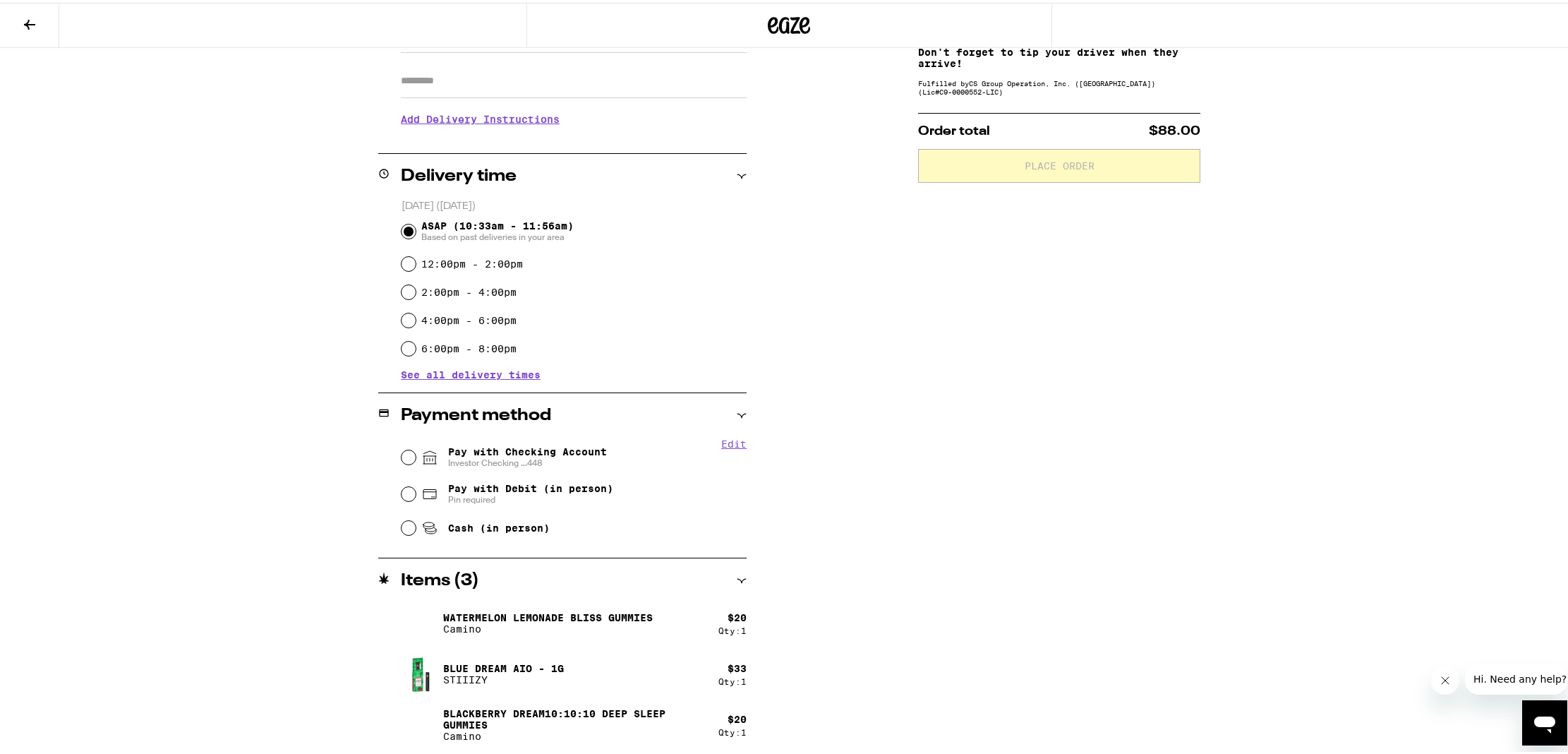
click at [589, 446] on span "Pay with Checking Account Investor Checking ...448" at bounding box center [527, 455] width 159 height 23
click at [416, 447] on input "Pay with Checking Account Investor Checking ...448" at bounding box center [408, 454] width 14 height 14
radio input "true"
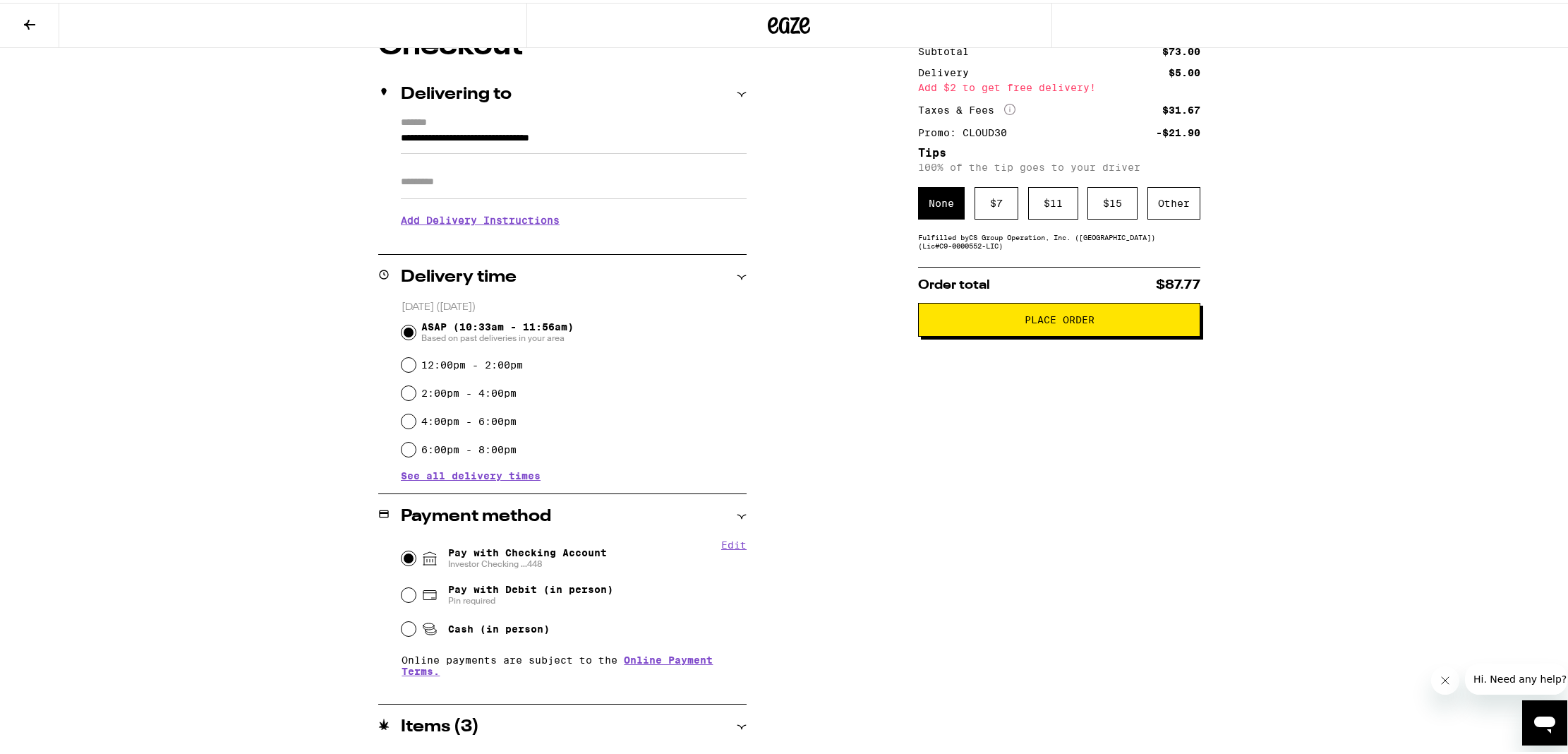
scroll to position [0, 0]
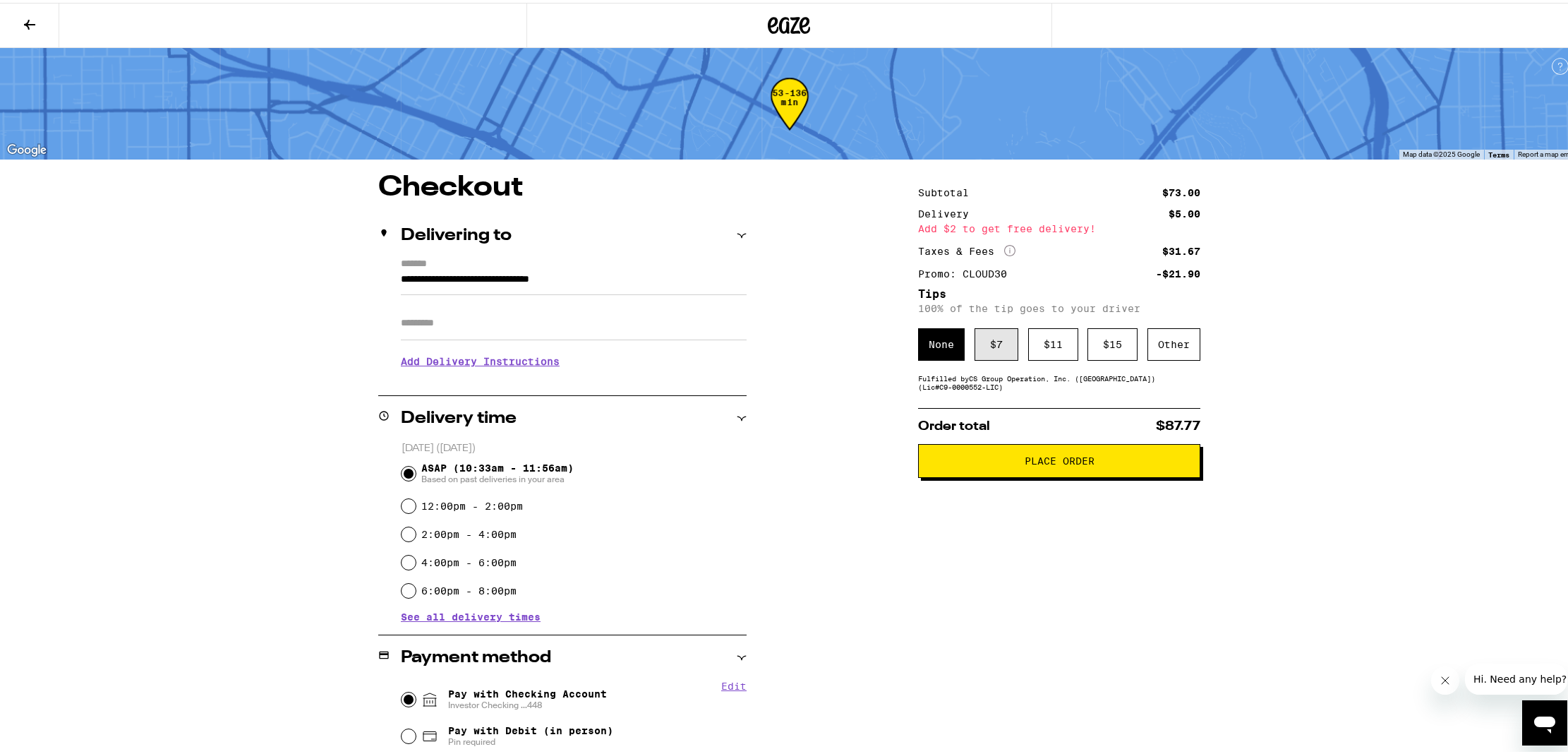
click at [984, 338] on div "$ 7" at bounding box center [997, 342] width 44 height 32
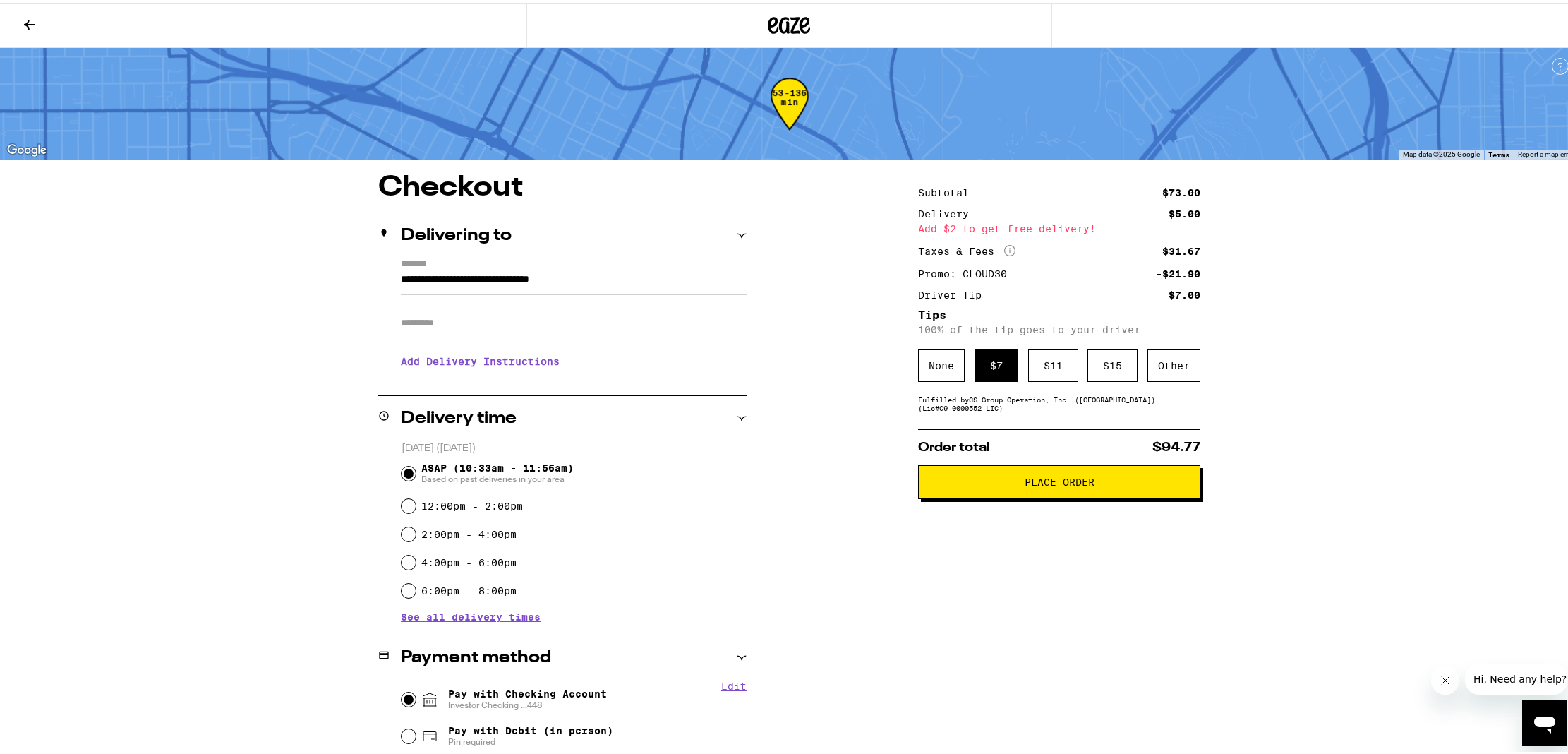
click at [1005, 249] on icon "More Info" at bounding box center [1010, 248] width 11 height 11
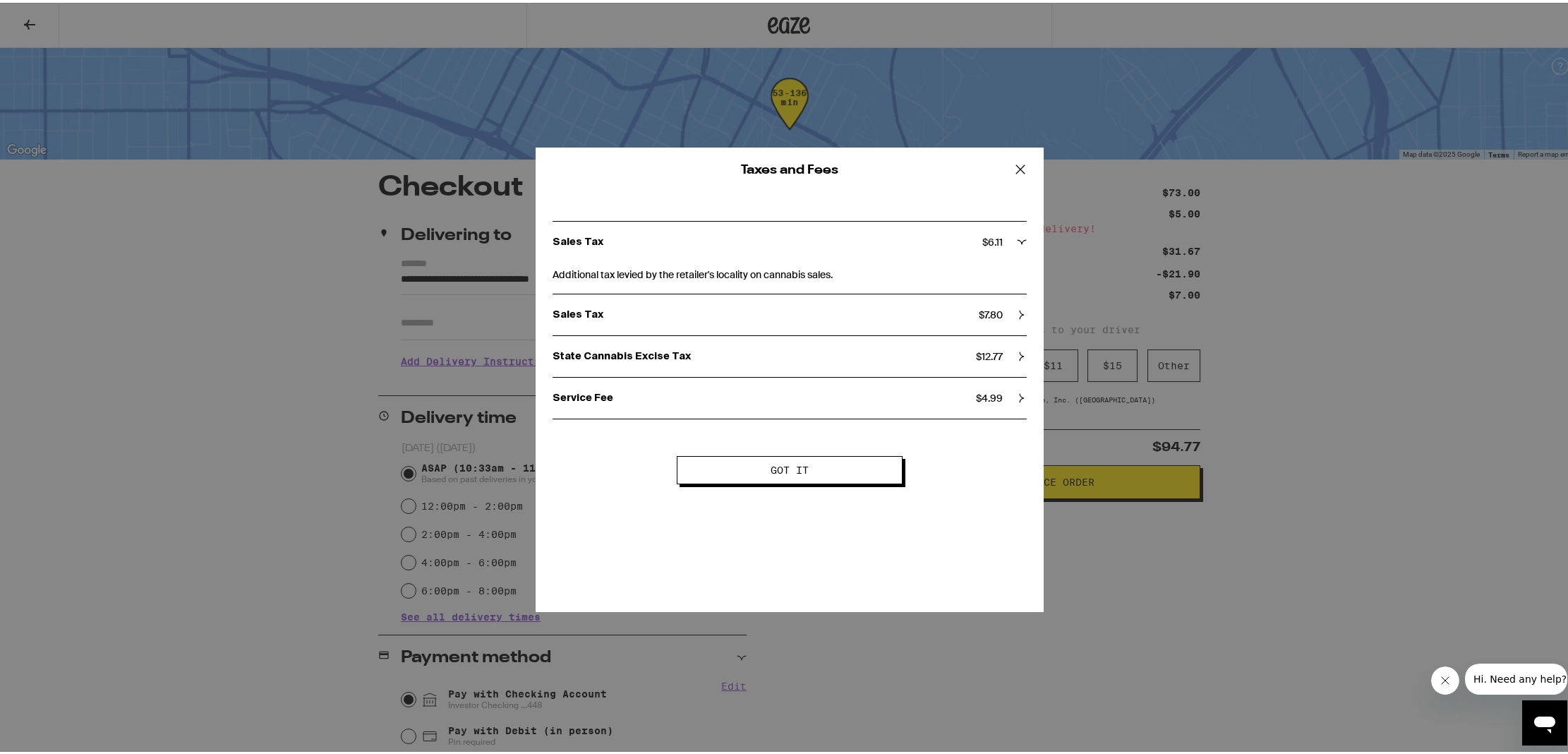
click at [1017, 313] on icon at bounding box center [1022, 312] width 10 height 10
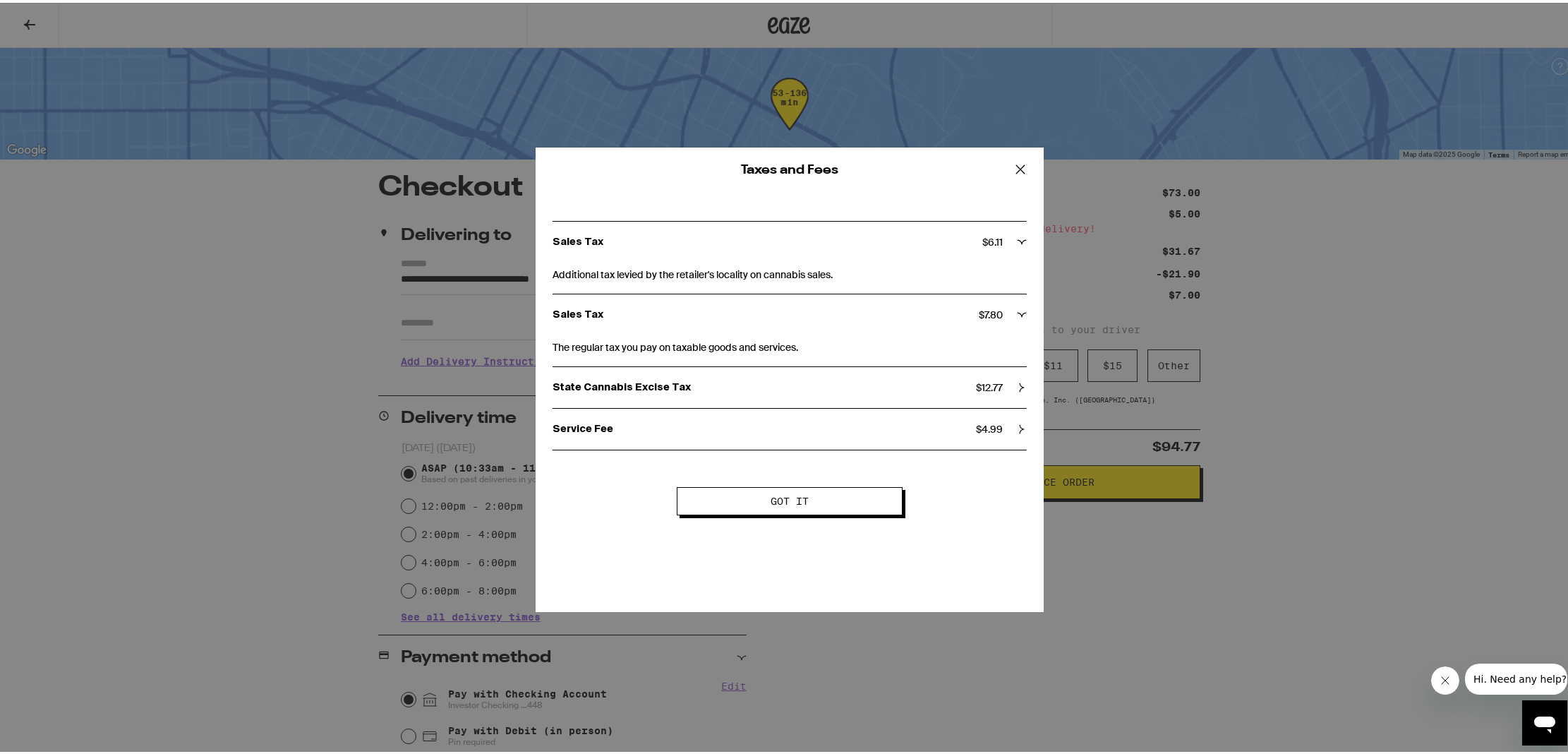
scroll to position [24, 0]
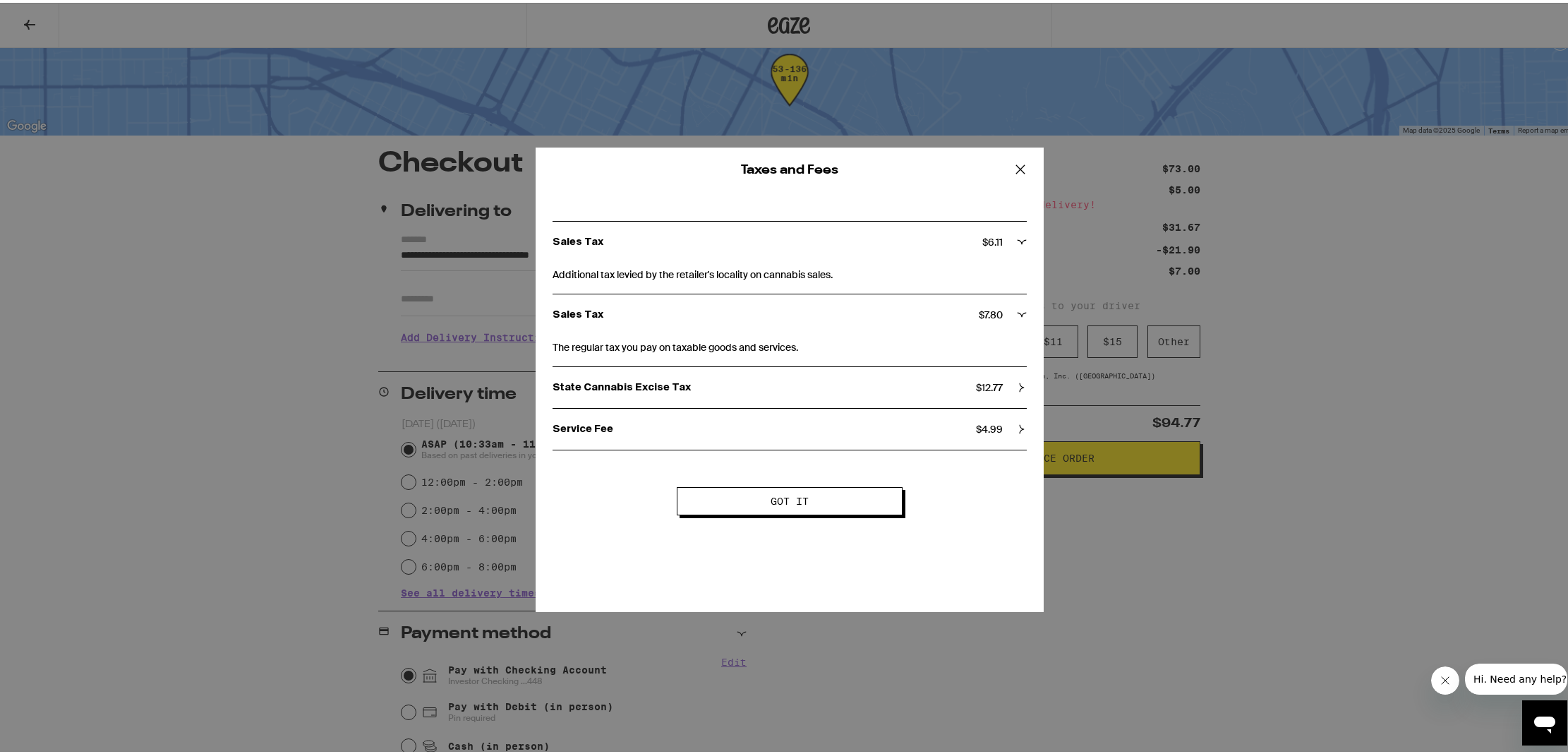
click at [1008, 387] on div "State Cannabis Excise Tax $ 12.77" at bounding box center [790, 385] width 475 height 12
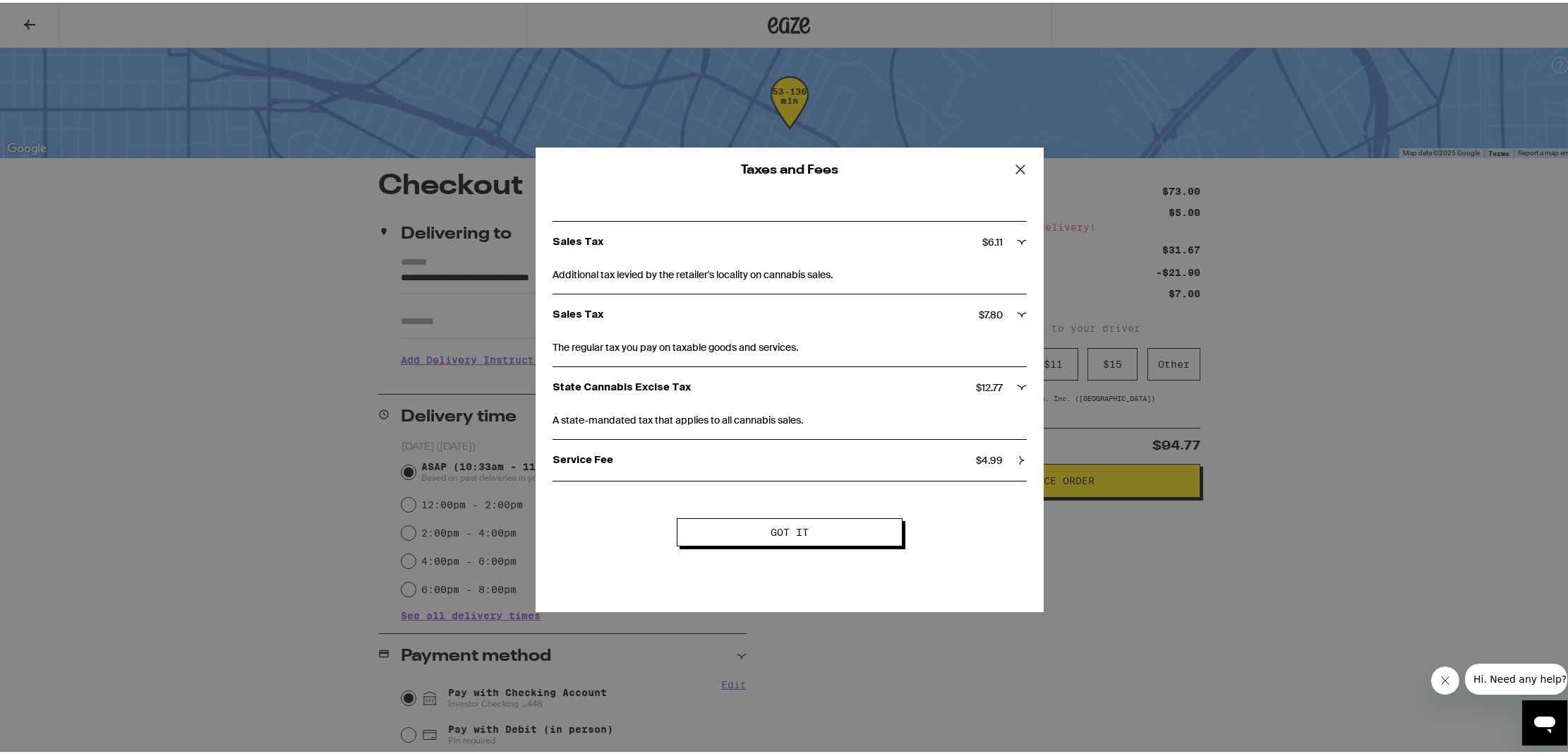
scroll to position [0, 0]
click at [1023, 461] on div "Sales Tax $ 6.11 Additional tax levied by the retailer's locality on cannabis s…" at bounding box center [790, 343] width 508 height 306
click at [1017, 456] on icon at bounding box center [1022, 458] width 10 height 10
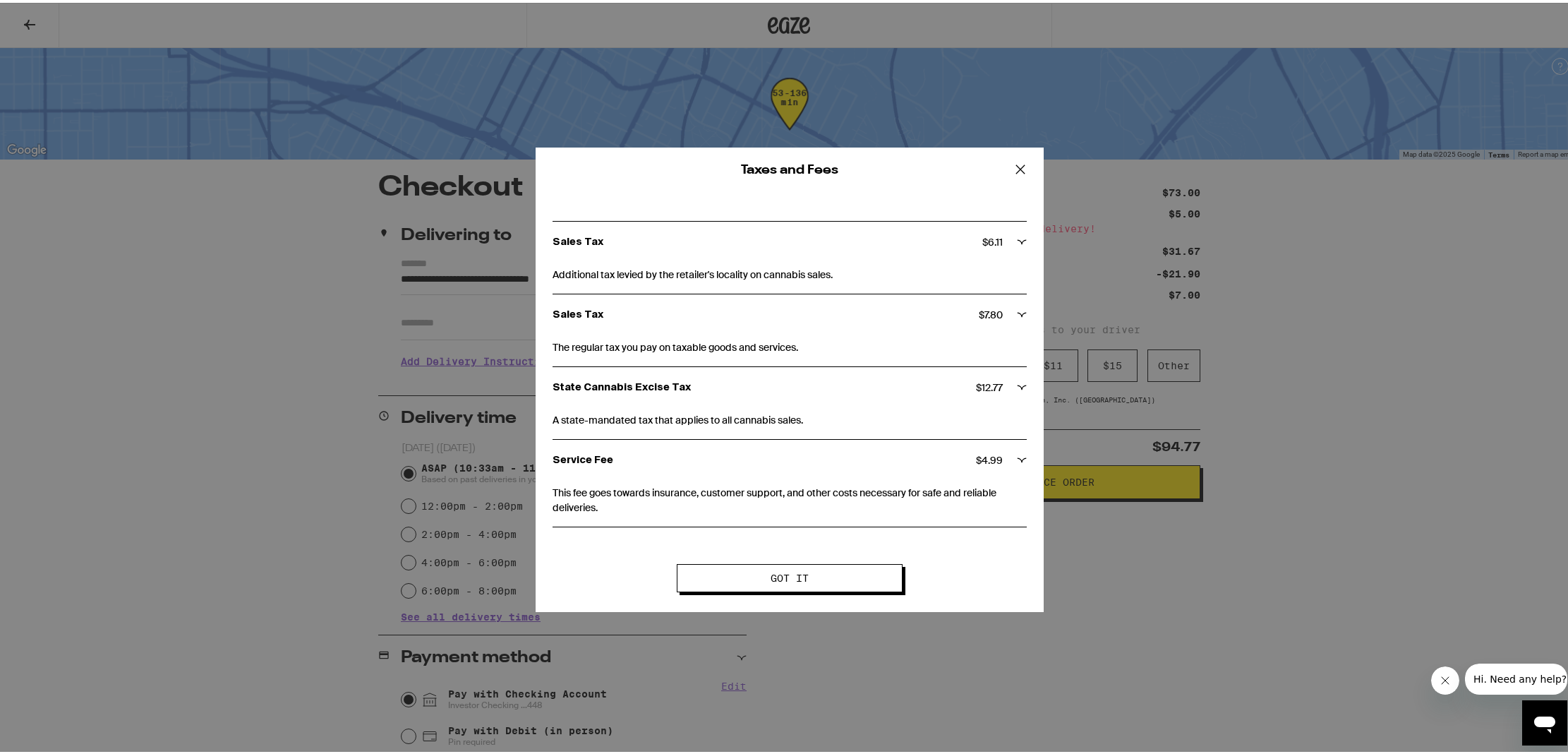
click at [1010, 161] on icon at bounding box center [1021, 167] width 21 height 21
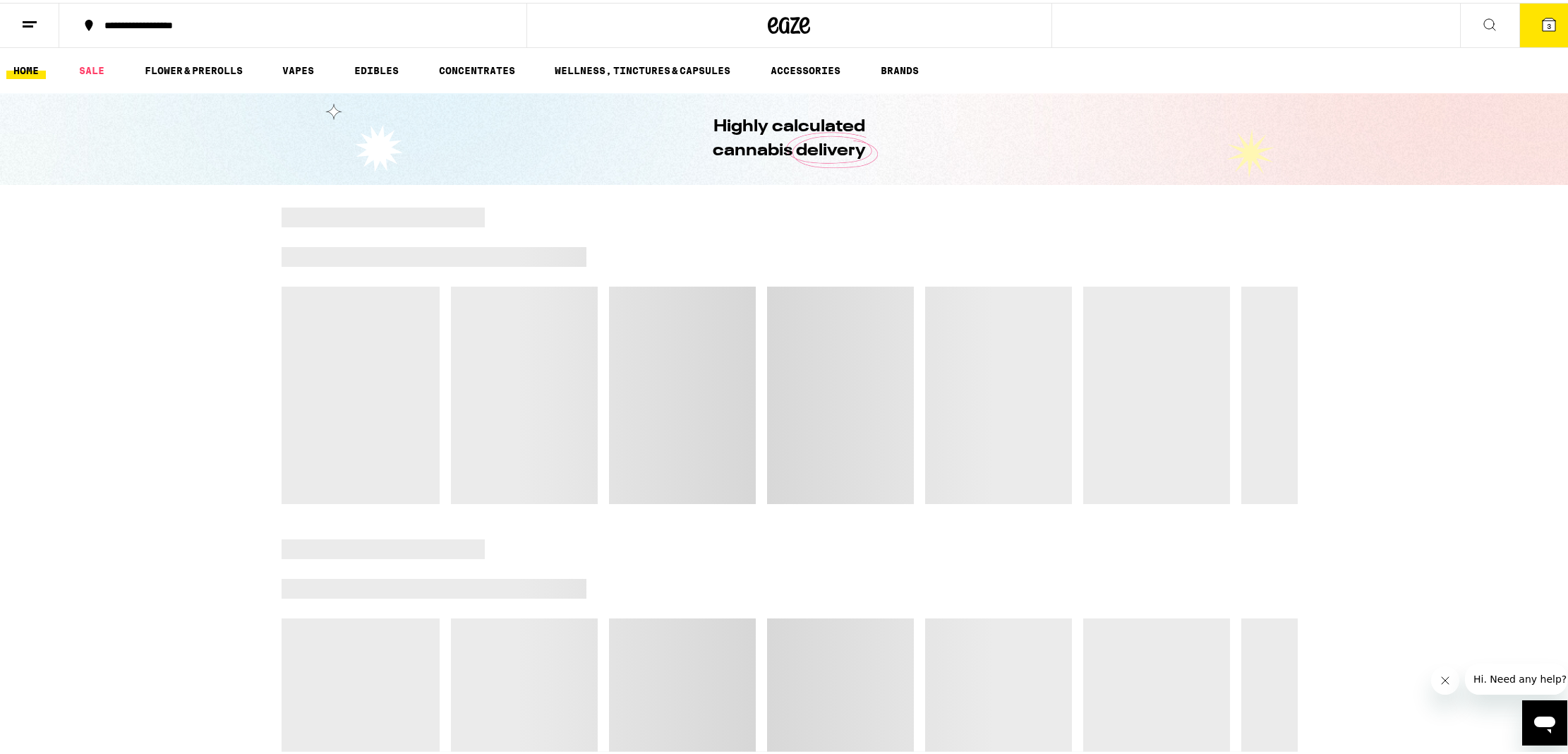
click at [1543, 21] on icon at bounding box center [1549, 21] width 12 height 12
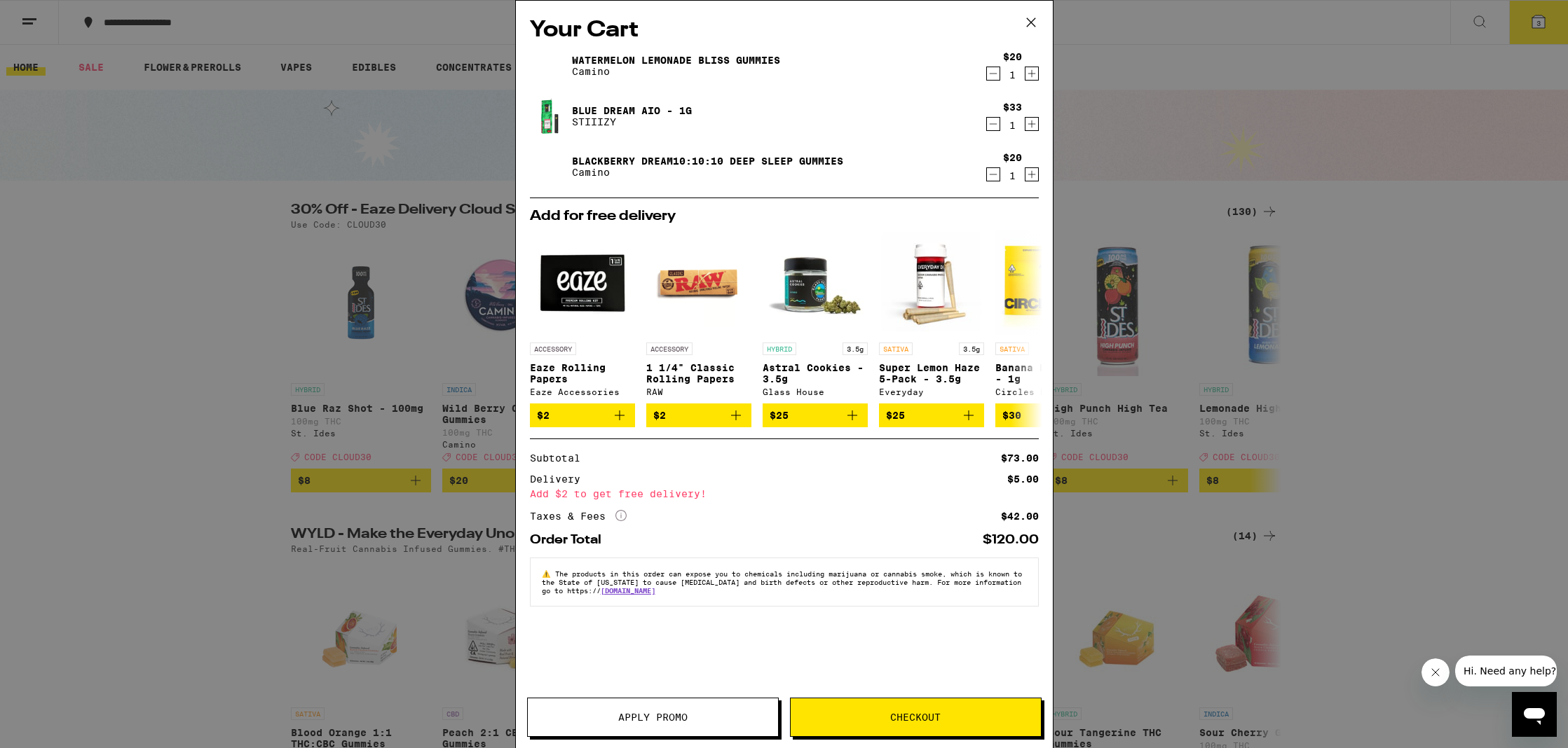
click at [667, 722] on span "Apply Promo" at bounding box center [652, 717] width 69 height 9
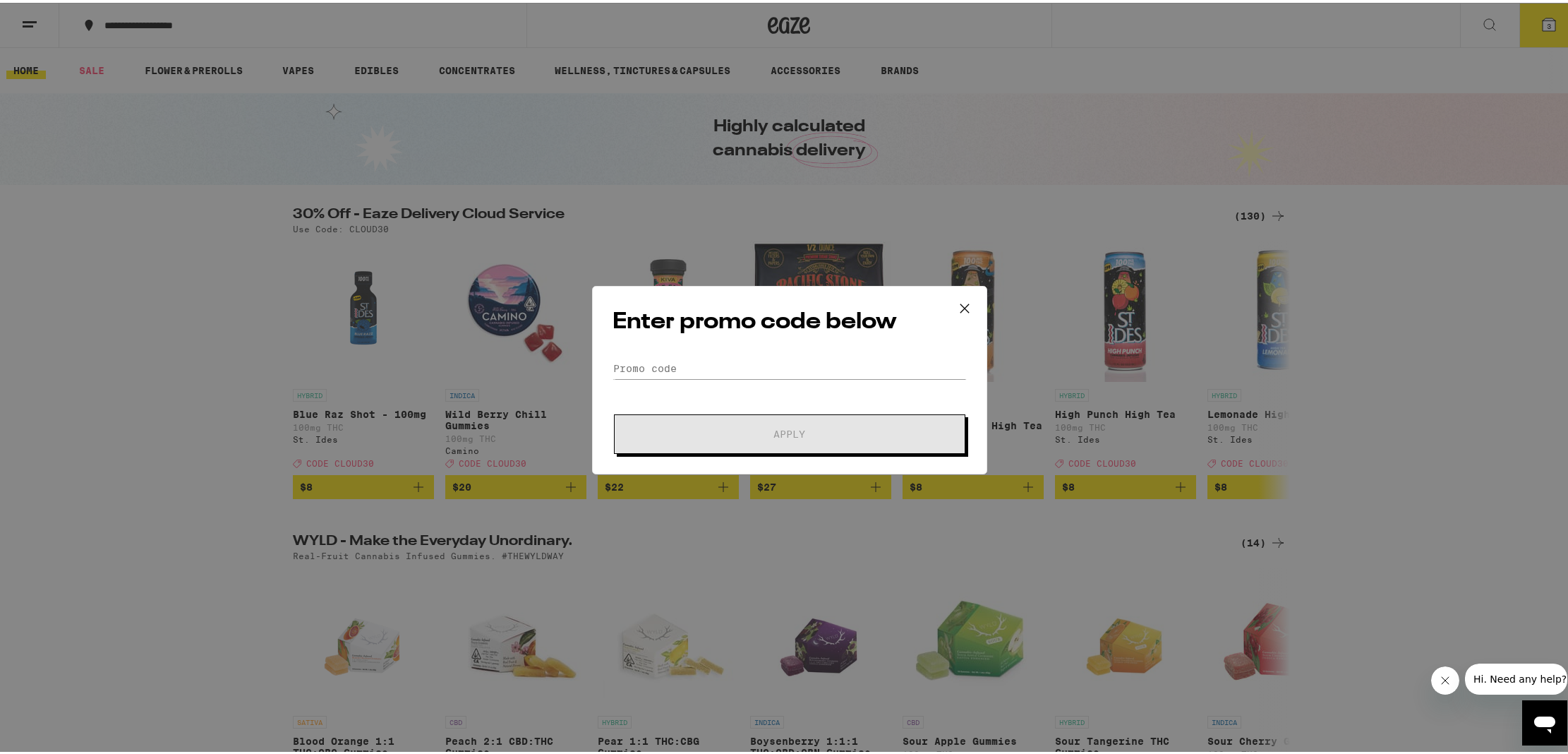
click at [746, 377] on form "Promo Code Apply" at bounding box center [790, 403] width 354 height 96
click at [745, 368] on input "Promo Code" at bounding box center [790, 366] width 354 height 21
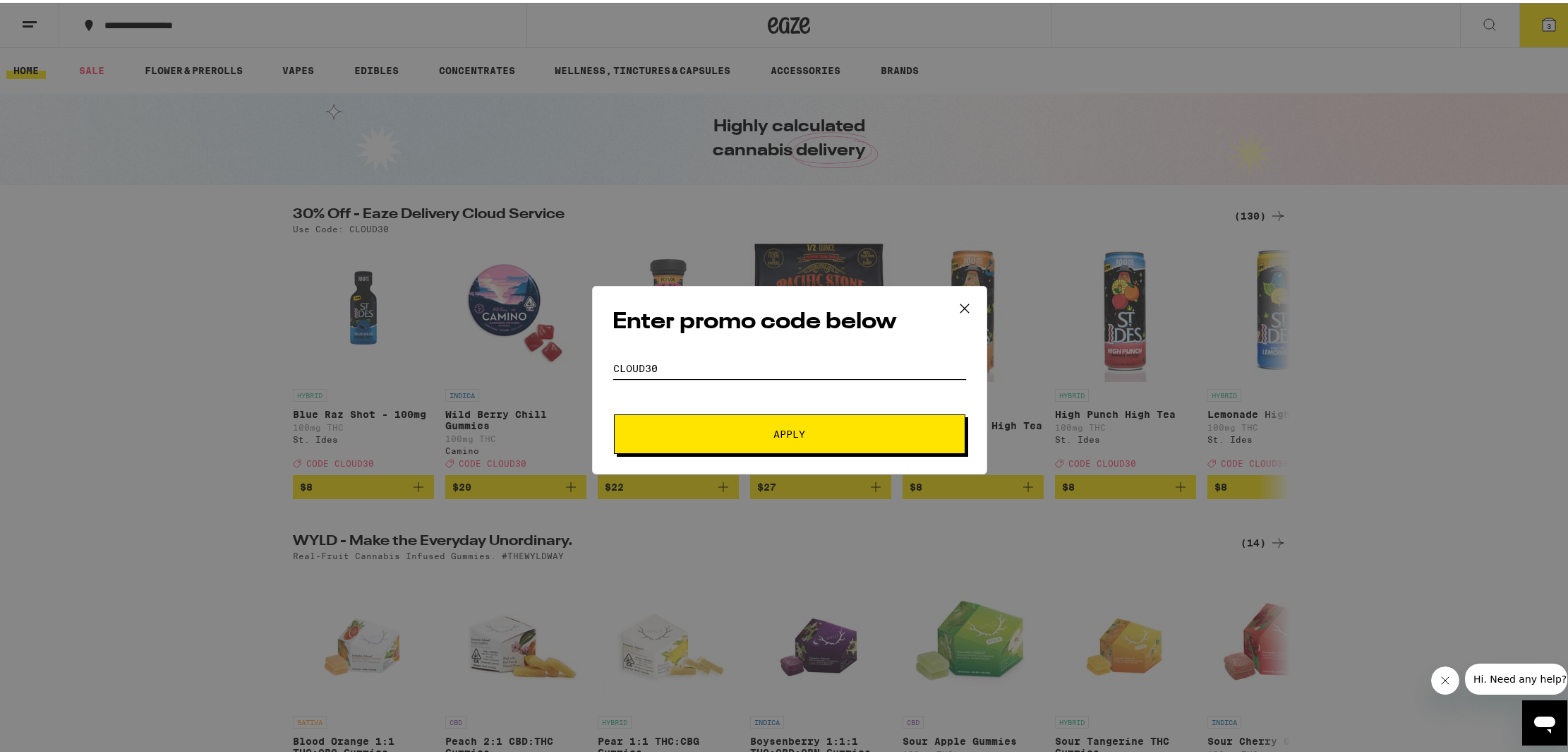
type input "cloud30"
click at [822, 435] on span "Apply" at bounding box center [790, 431] width 254 height 10
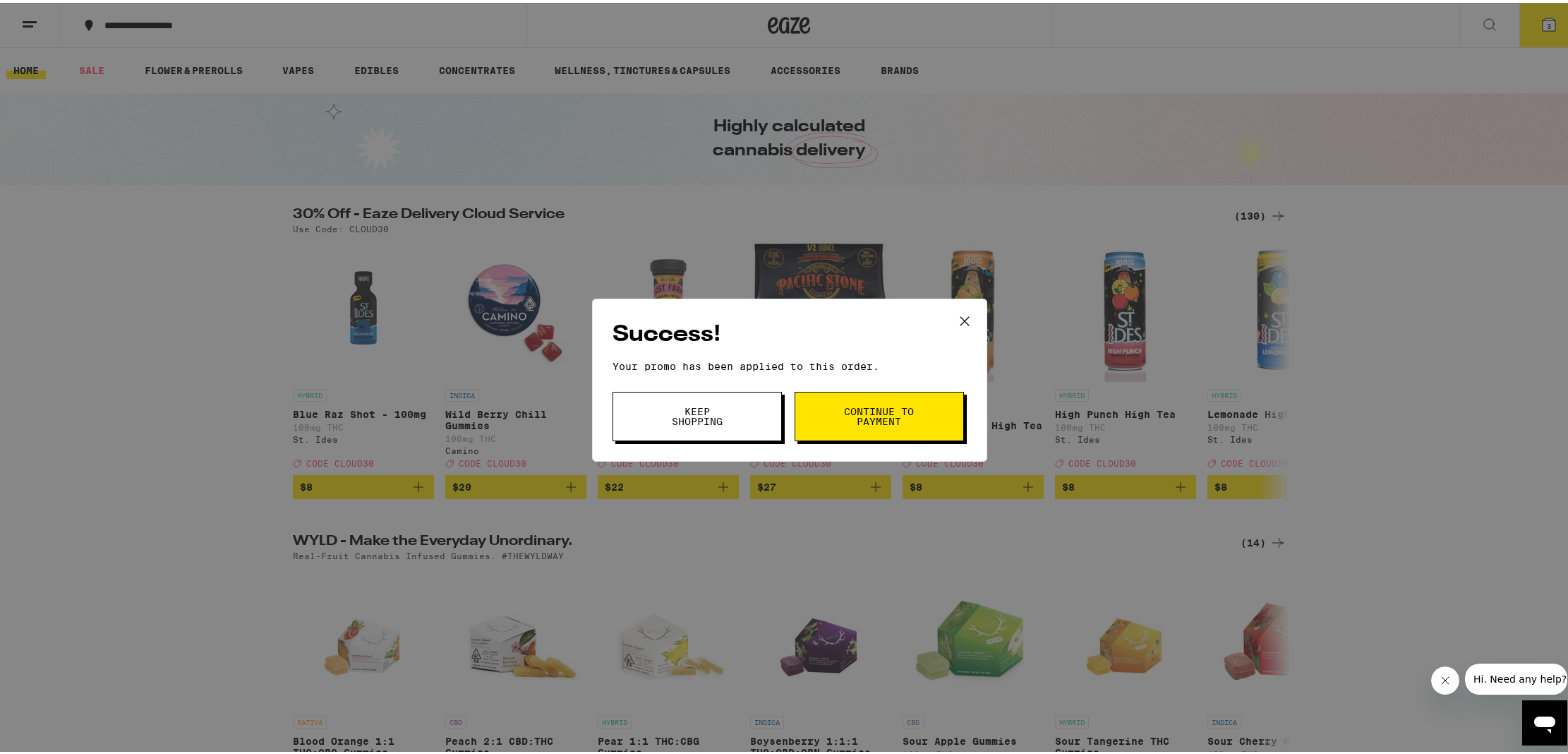
click at [722, 398] on button "Keep Shopping" at bounding box center [697, 414] width 169 height 50
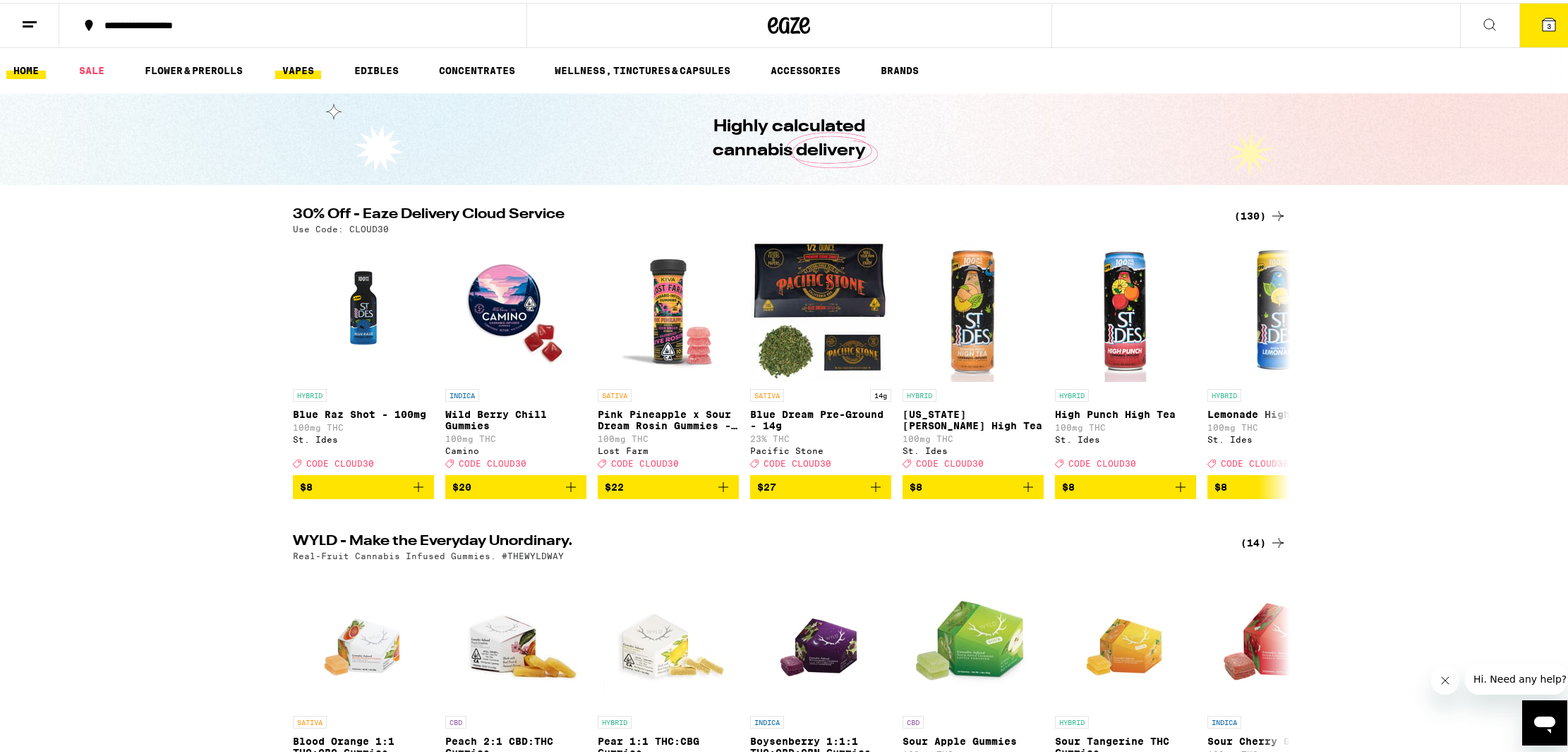
click at [303, 72] on link "VAPES" at bounding box center [298, 68] width 46 height 17
click at [304, 68] on link "VAPES" at bounding box center [298, 68] width 46 height 17
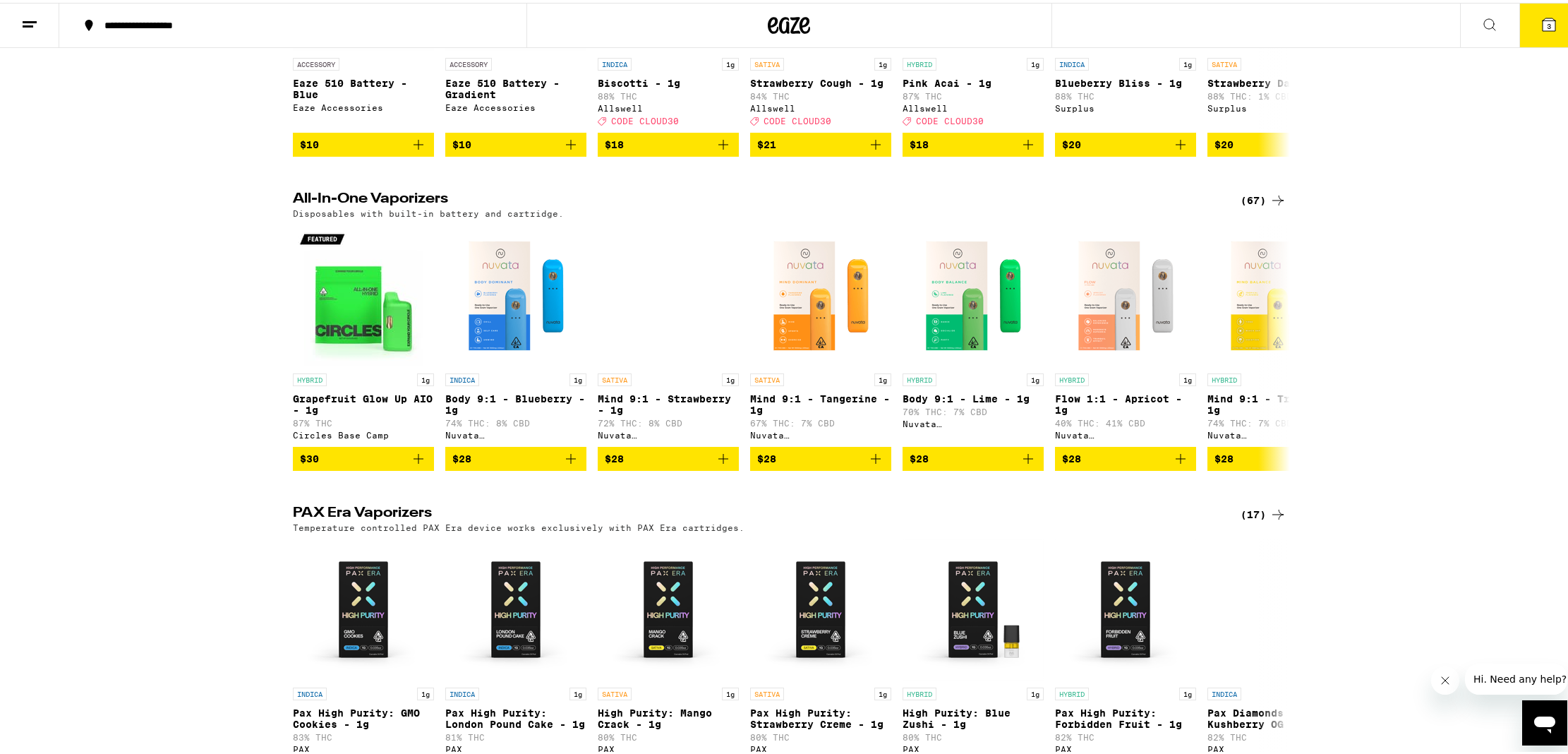
scroll to position [636, 0]
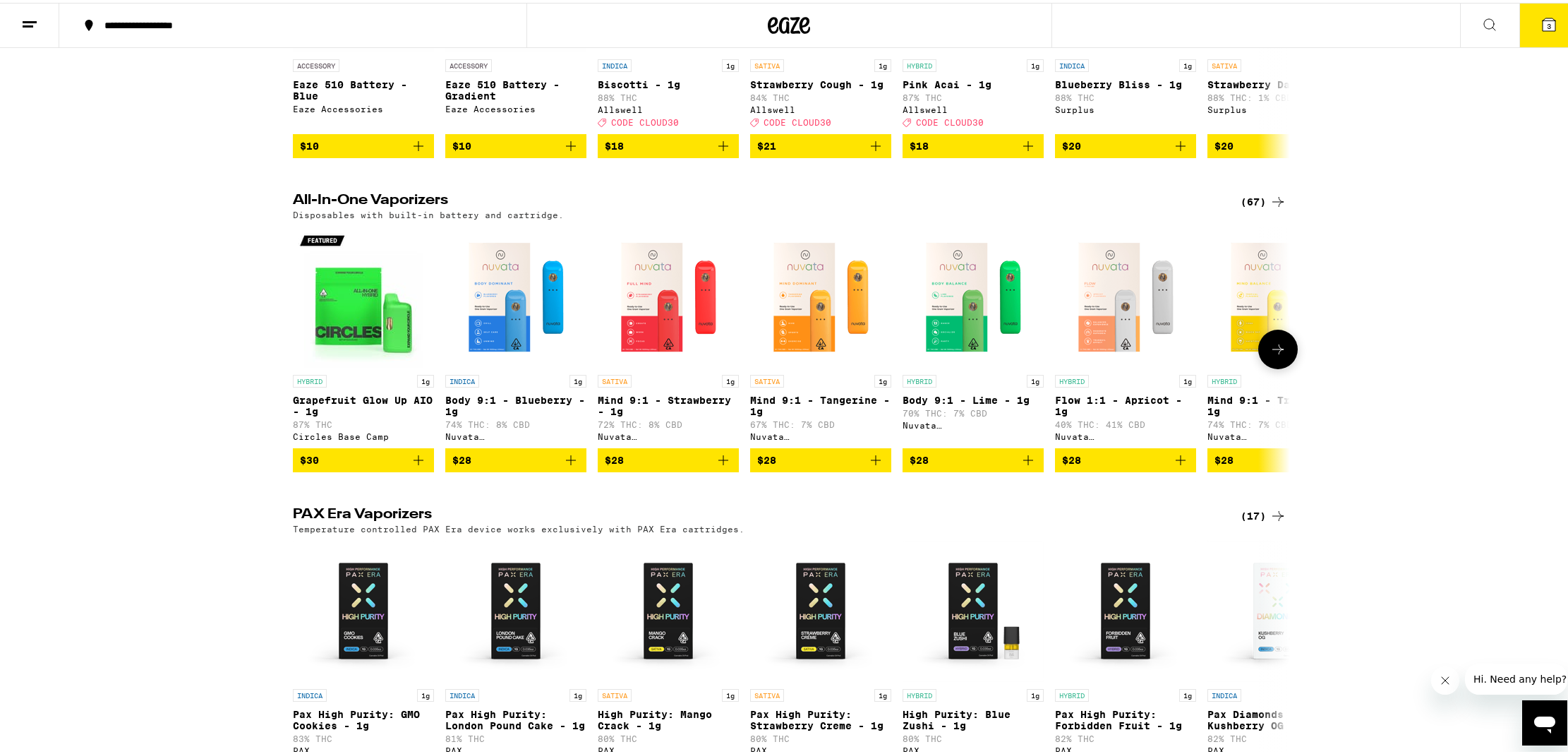
click at [871, 466] on icon "Add to bag" at bounding box center [876, 458] width 17 height 17
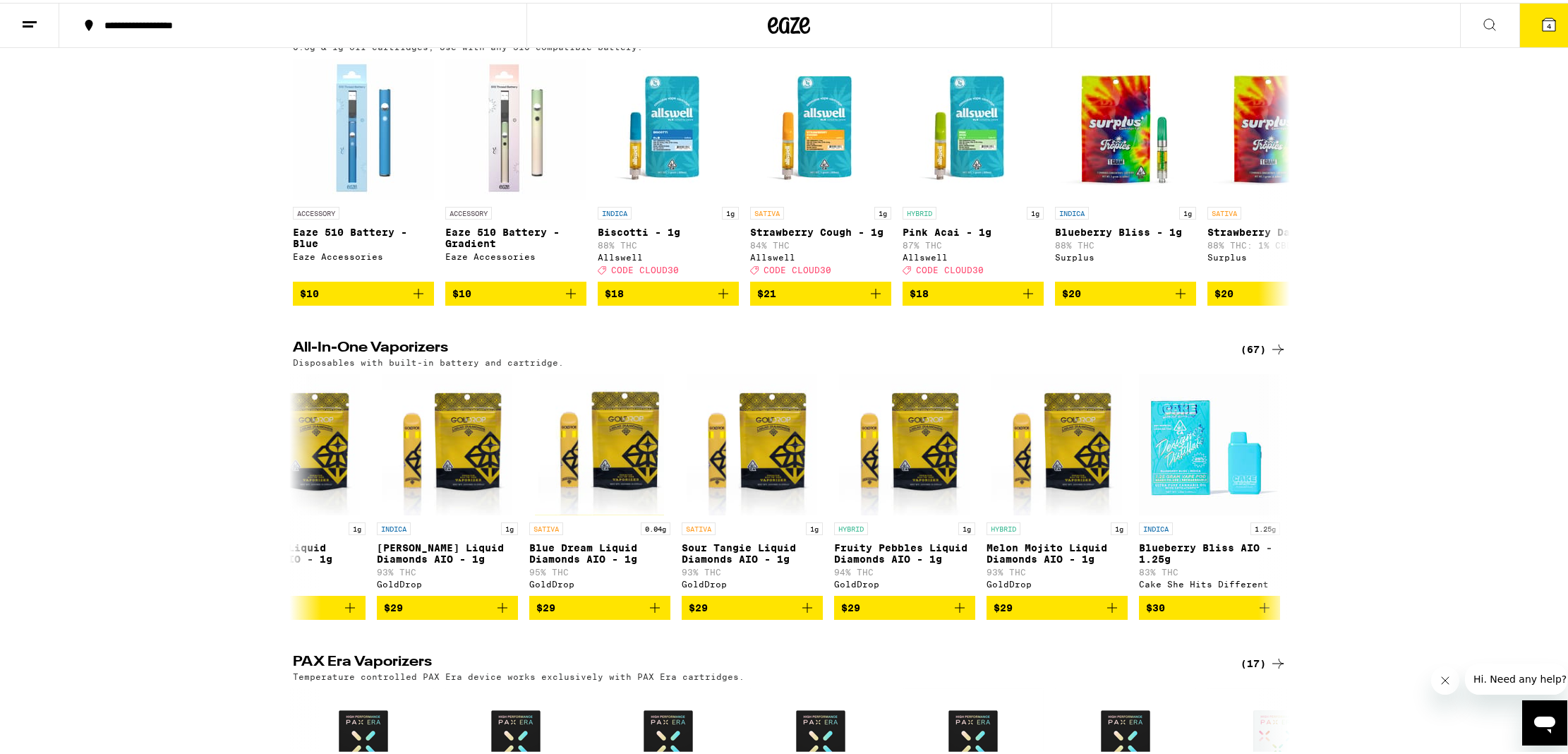
scroll to position [0, 0]
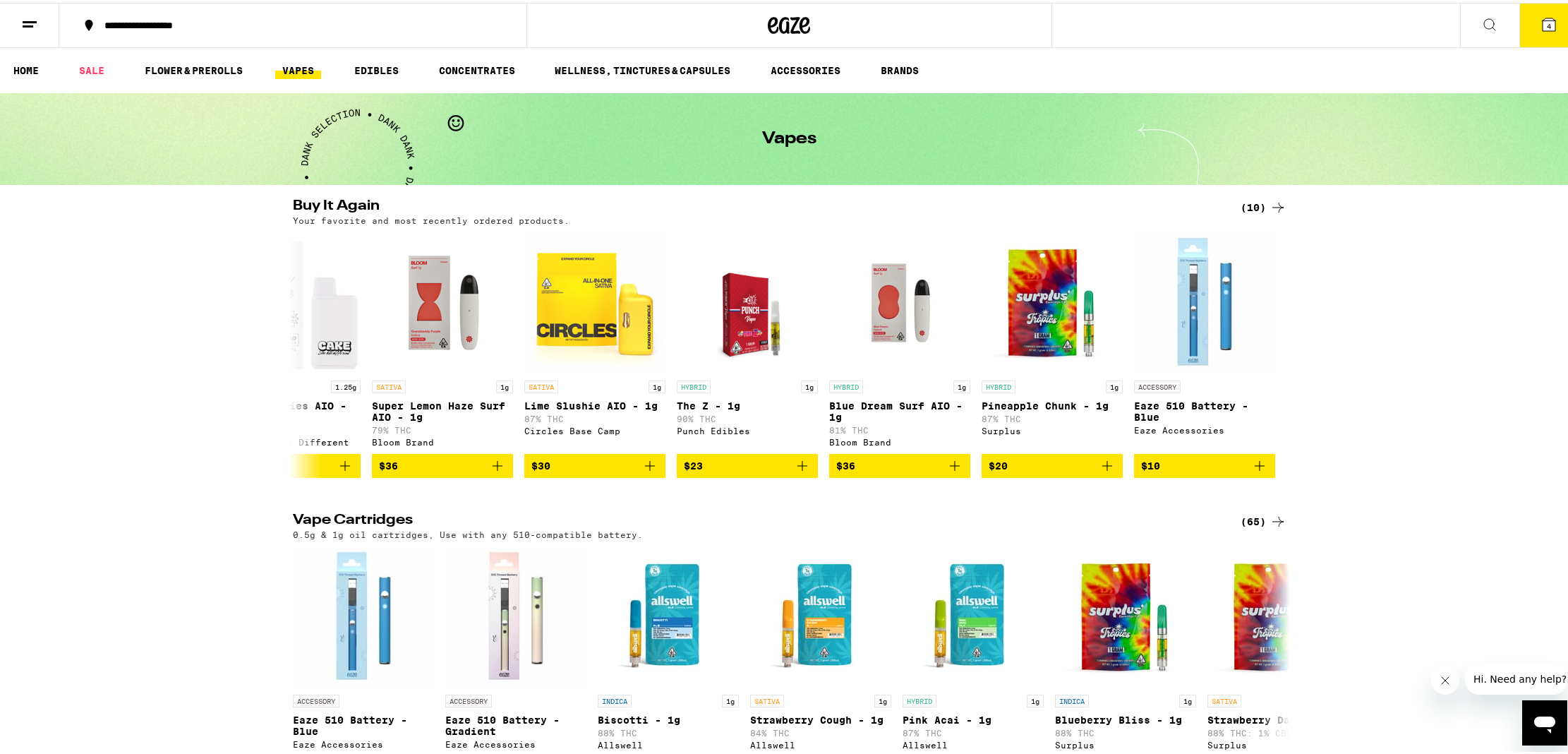
click at [1543, 20] on icon at bounding box center [1549, 21] width 12 height 12
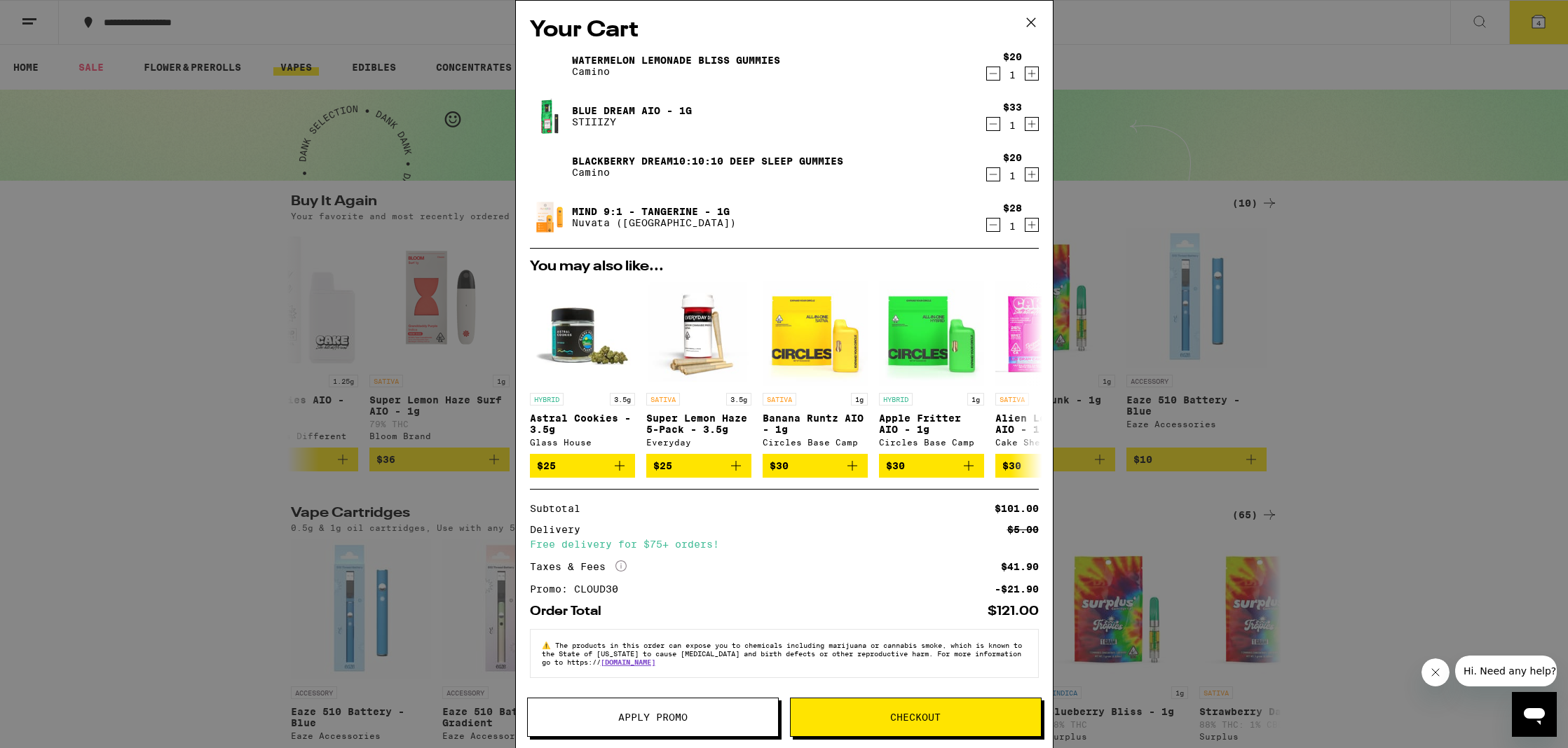
click at [987, 229] on icon "Decrement" at bounding box center [993, 225] width 12 height 17
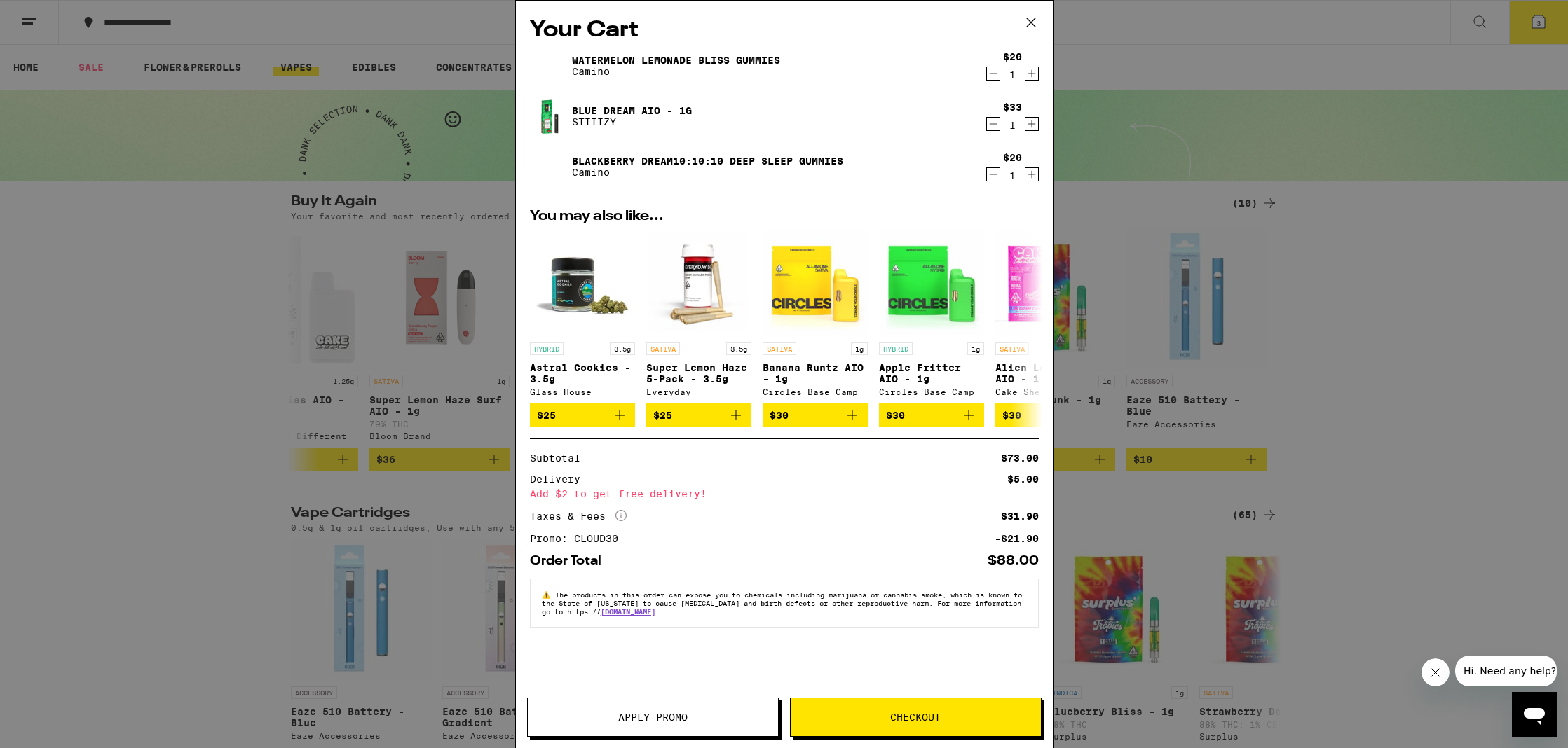
click at [892, 722] on span "Checkout" at bounding box center [914, 717] width 50 height 9
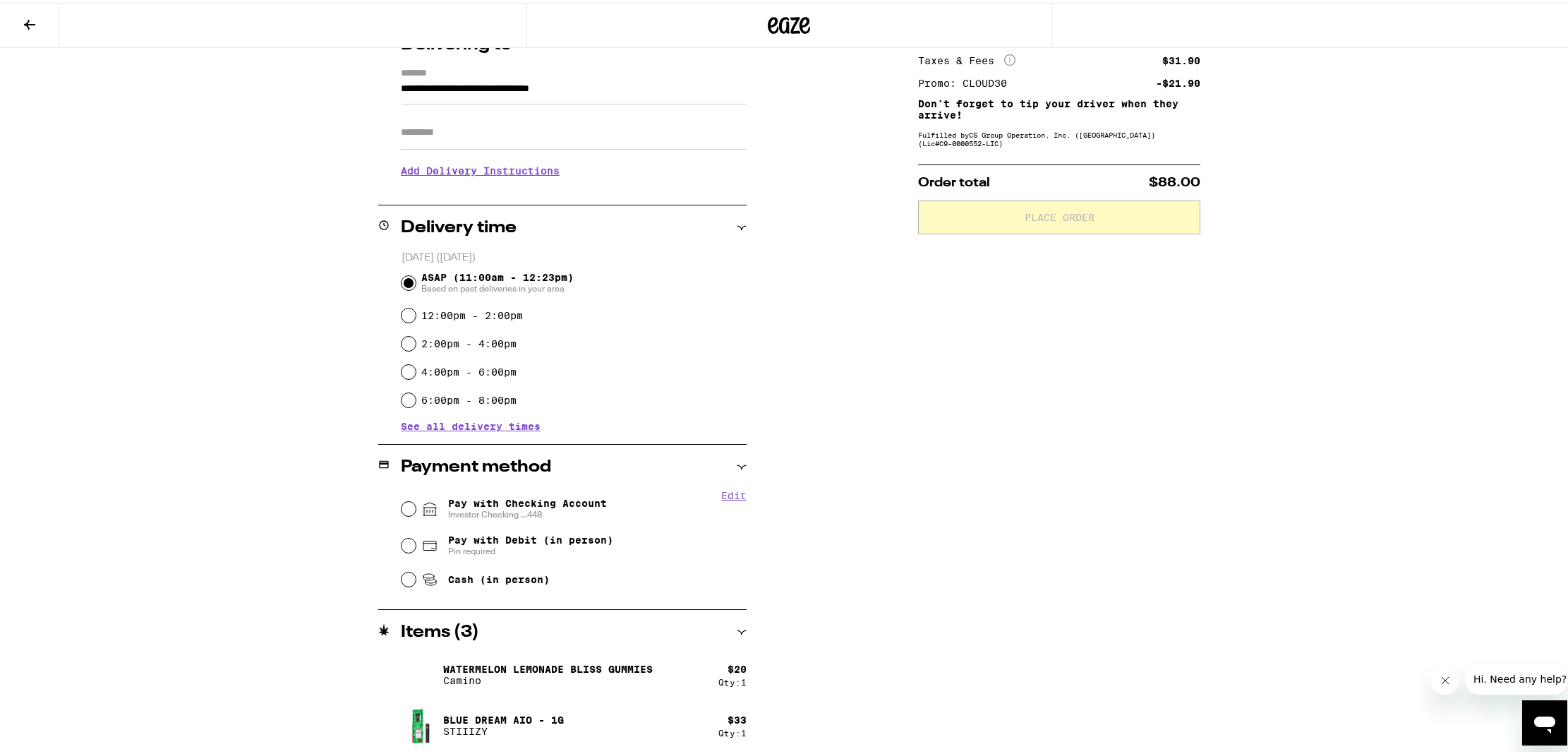
scroll to position [196, 0]
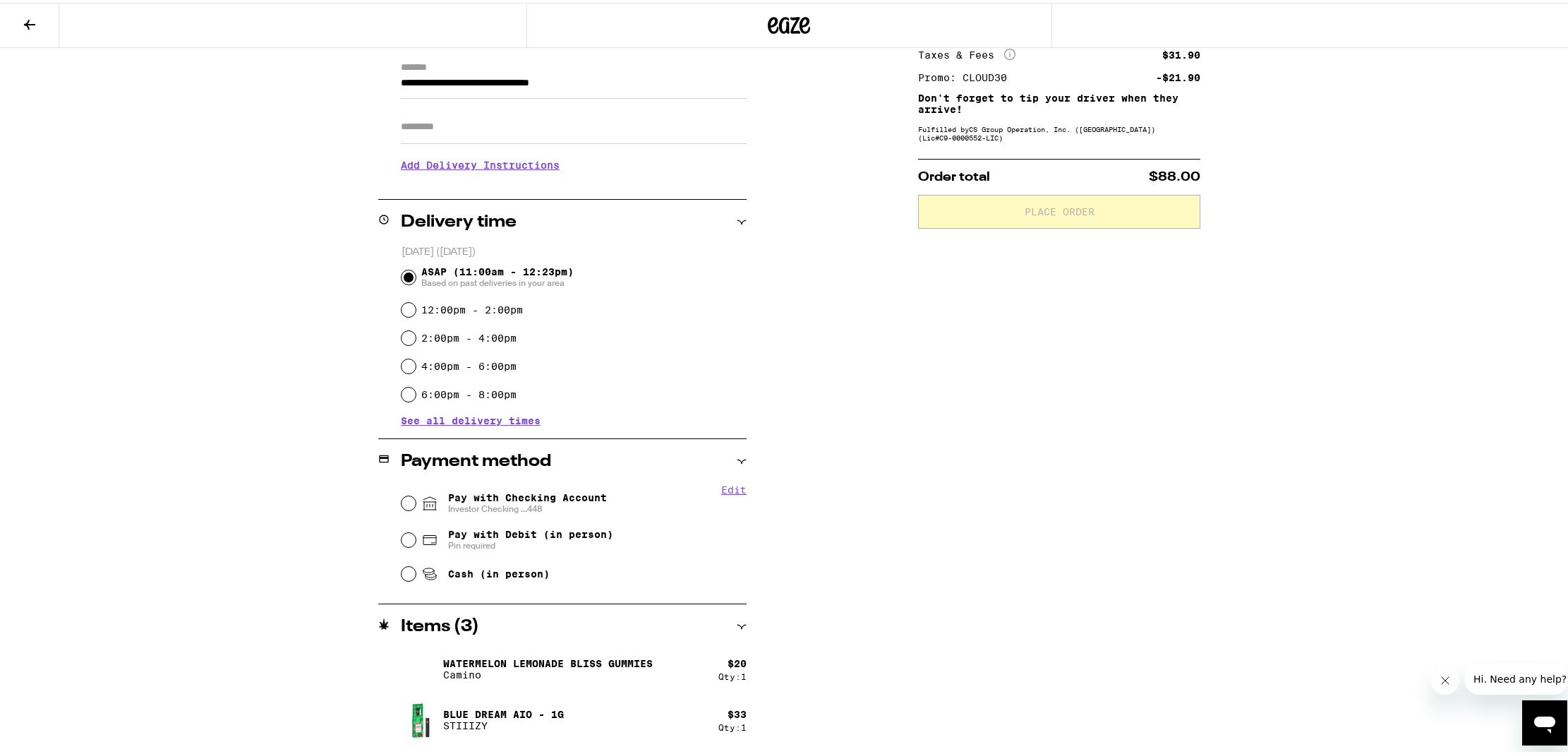
click at [541, 492] on span "Pay with Checking Account Investor Checking ...448" at bounding box center [527, 501] width 159 height 23
click at [416, 494] on input "Pay with Checking Account Investor Checking ...448" at bounding box center [408, 501] width 14 height 14
radio input "true"
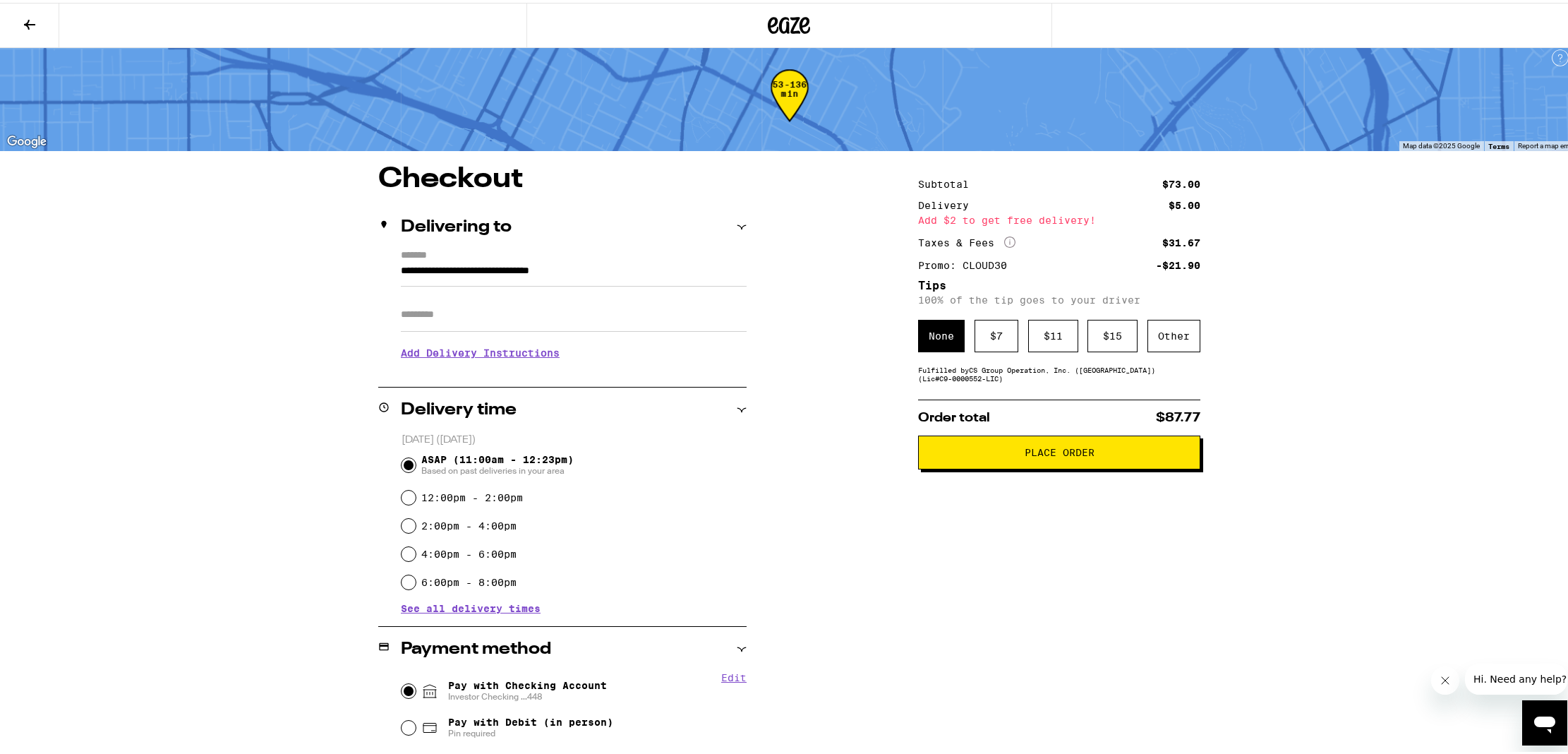
scroll to position [4, 0]
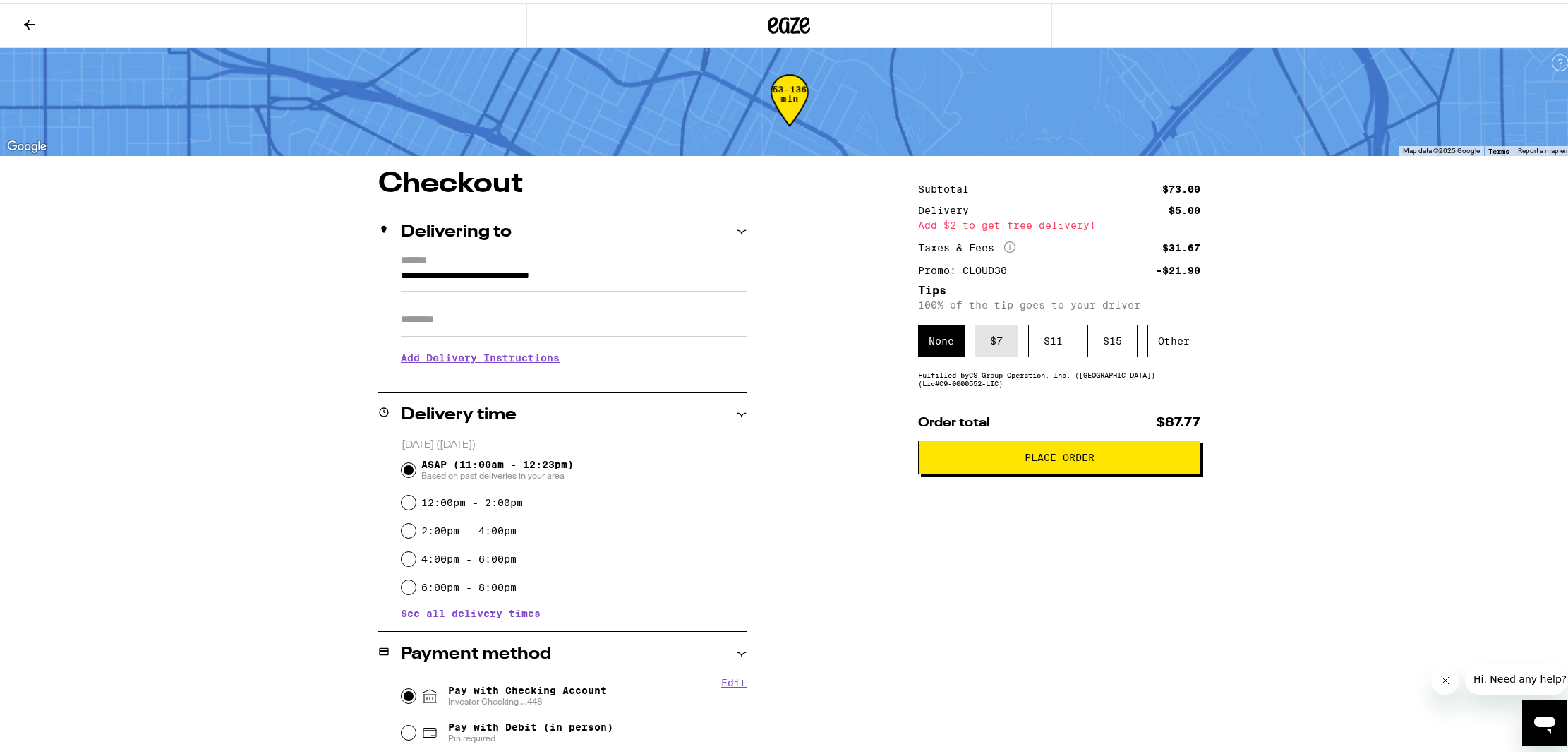
click at [994, 341] on div "$ 7" at bounding box center [997, 338] width 44 height 32
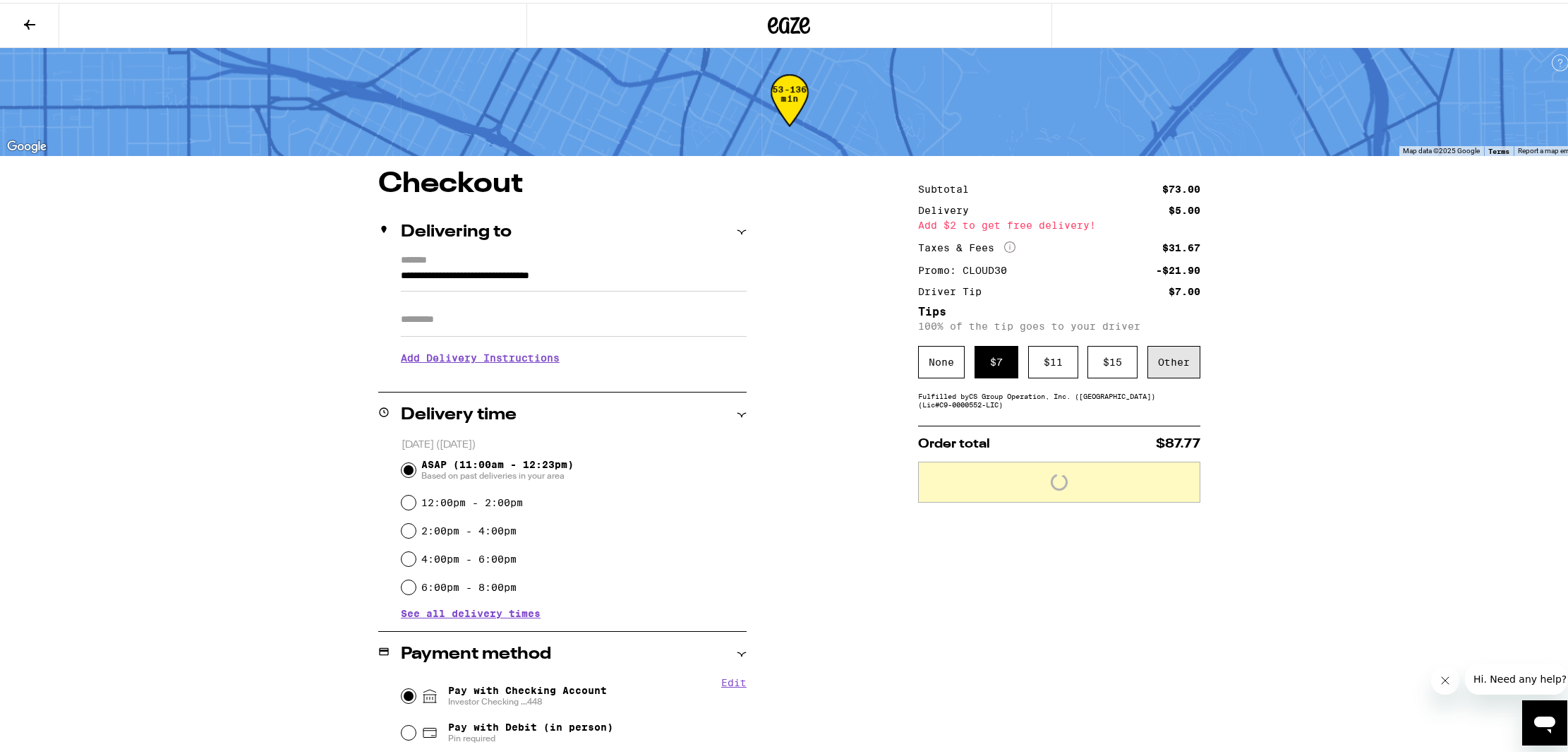
click at [1164, 366] on div "Other" at bounding box center [1174, 360] width 53 height 32
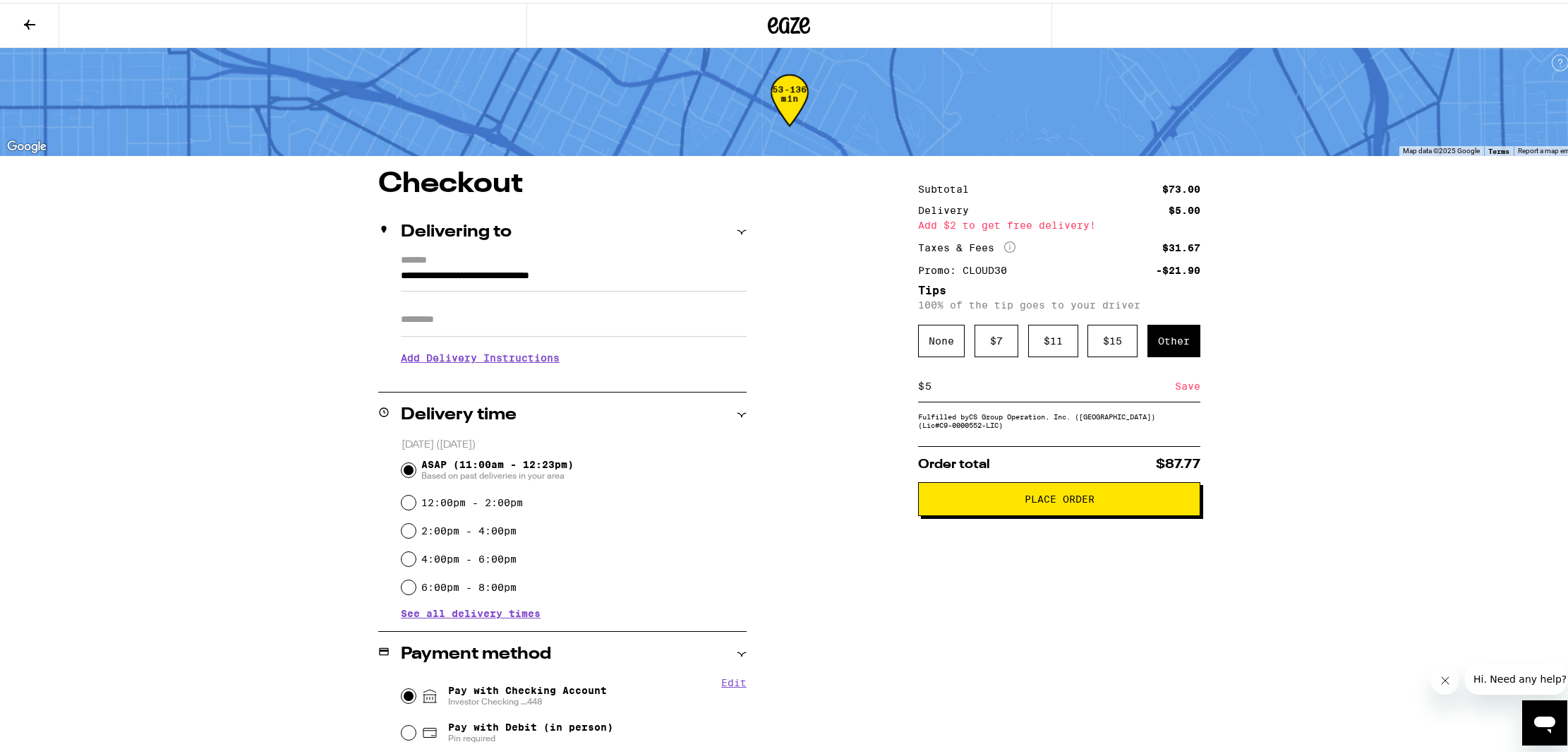
type input "5"
click at [1103, 633] on div "Subtotal $73.00 Delivery $5.00 Add $2 to get free delivery! Taxes & Fees More I…" at bounding box center [1059, 603] width 283 height 871
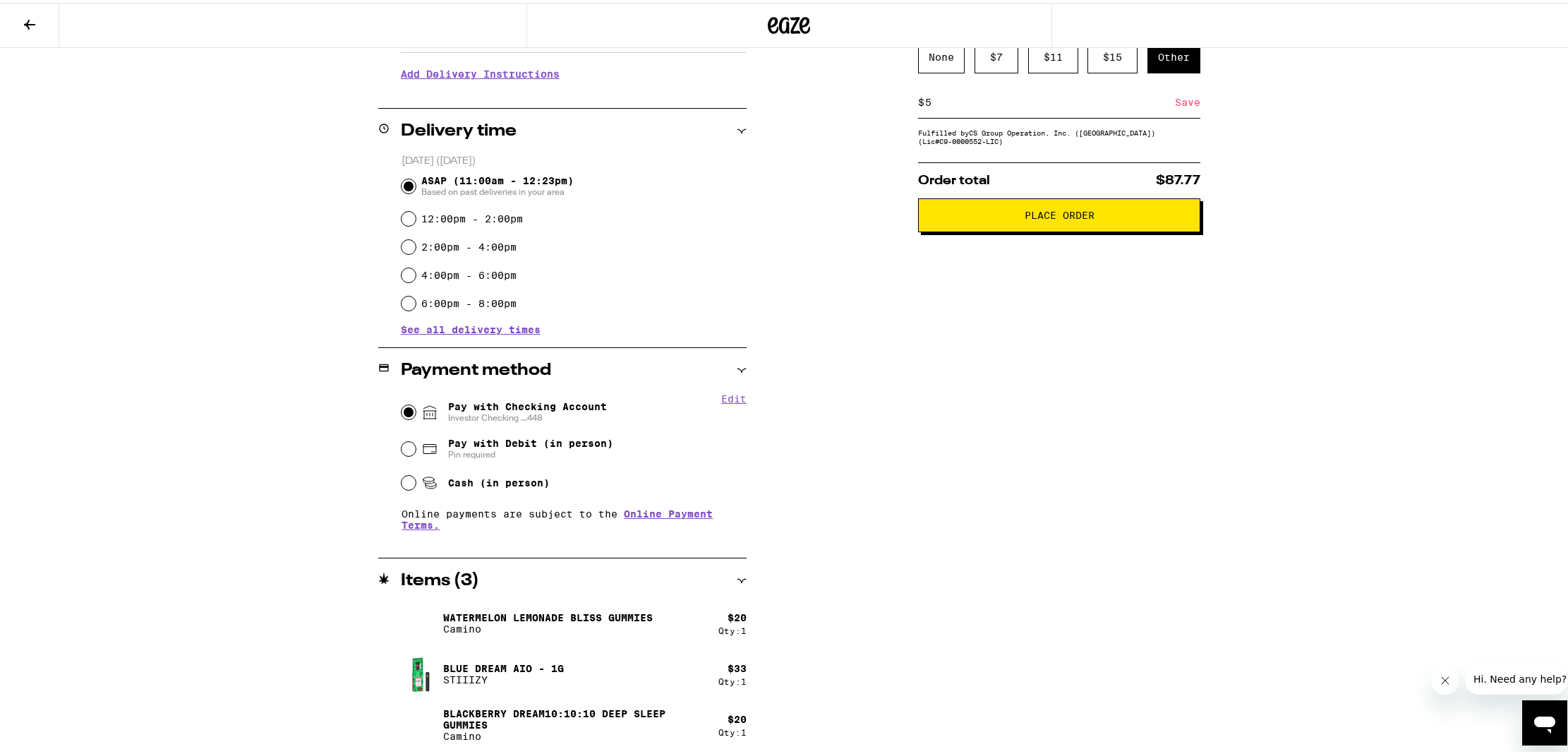
scroll to position [0, 0]
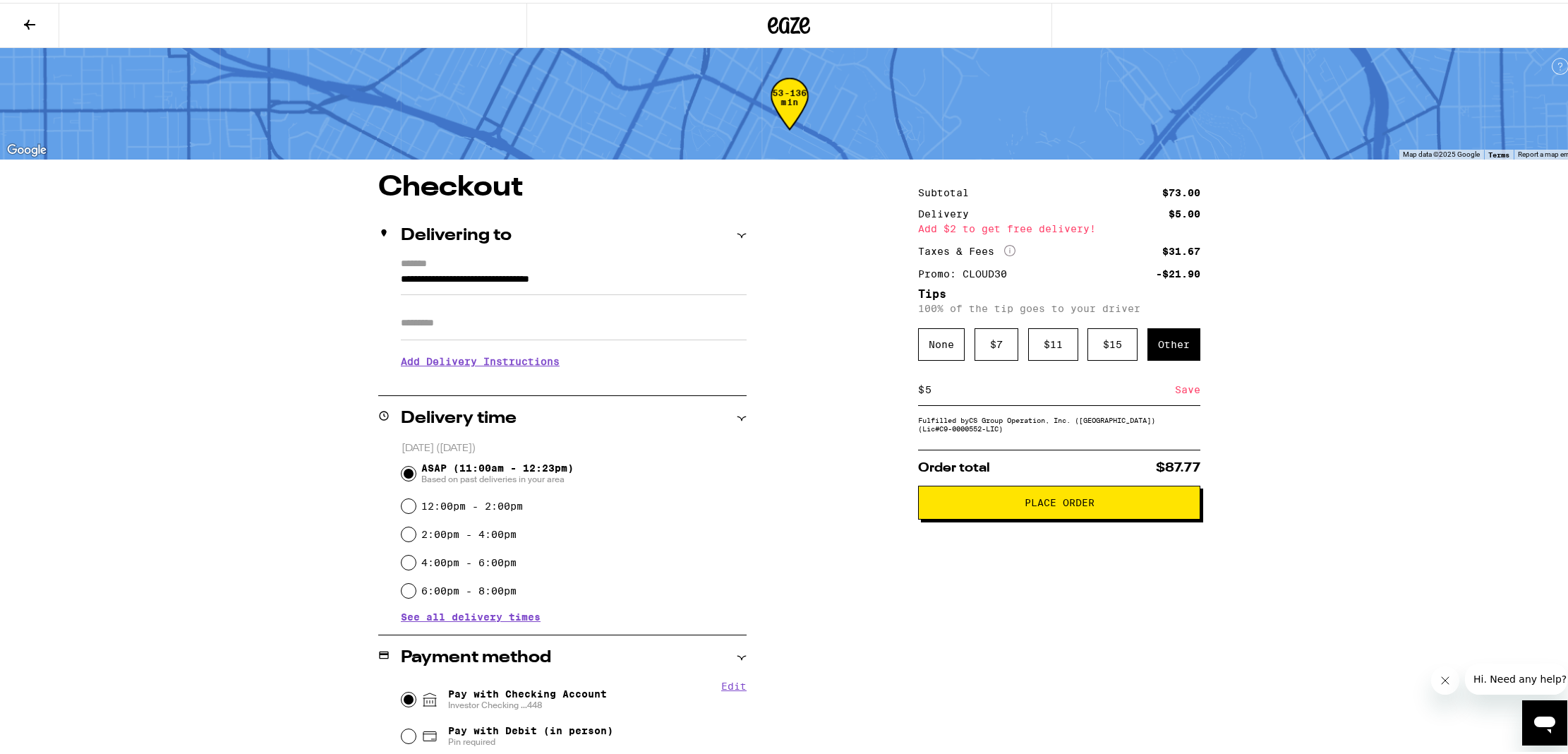
click at [499, 358] on h3 "Add Delivery Instructions" at bounding box center [574, 359] width 346 height 32
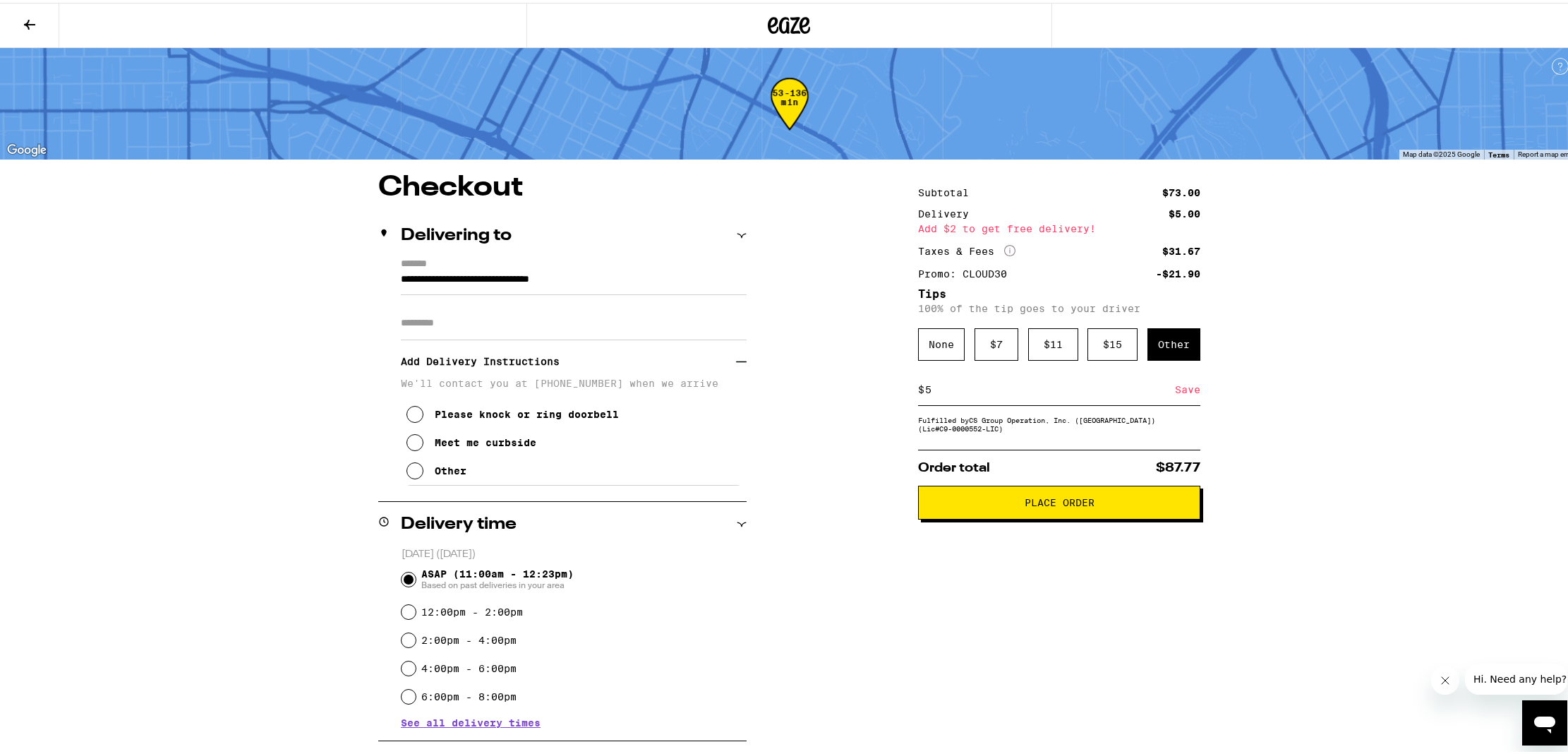
click at [443, 472] on div "Other" at bounding box center [450, 468] width 31 height 11
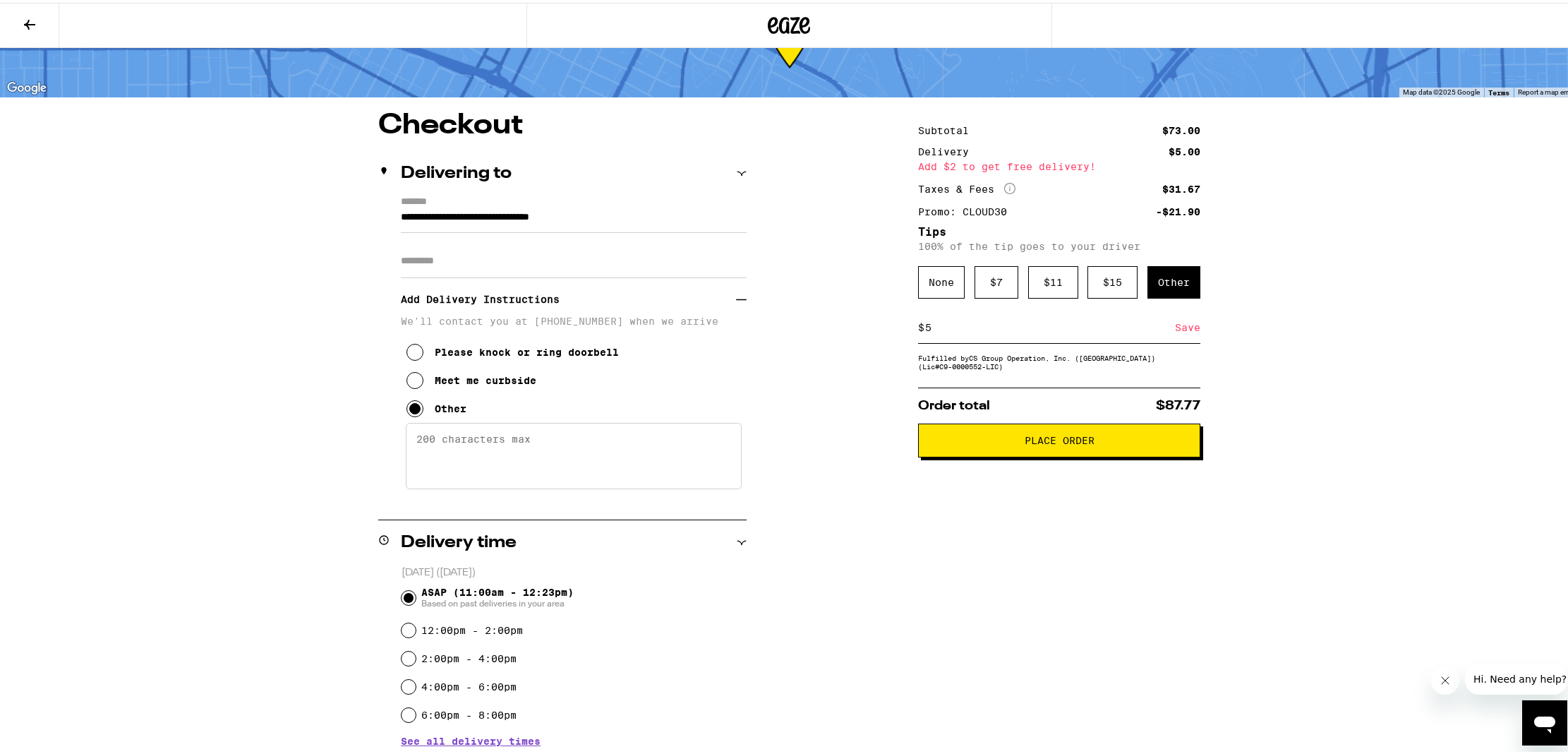
scroll to position [82, 0]
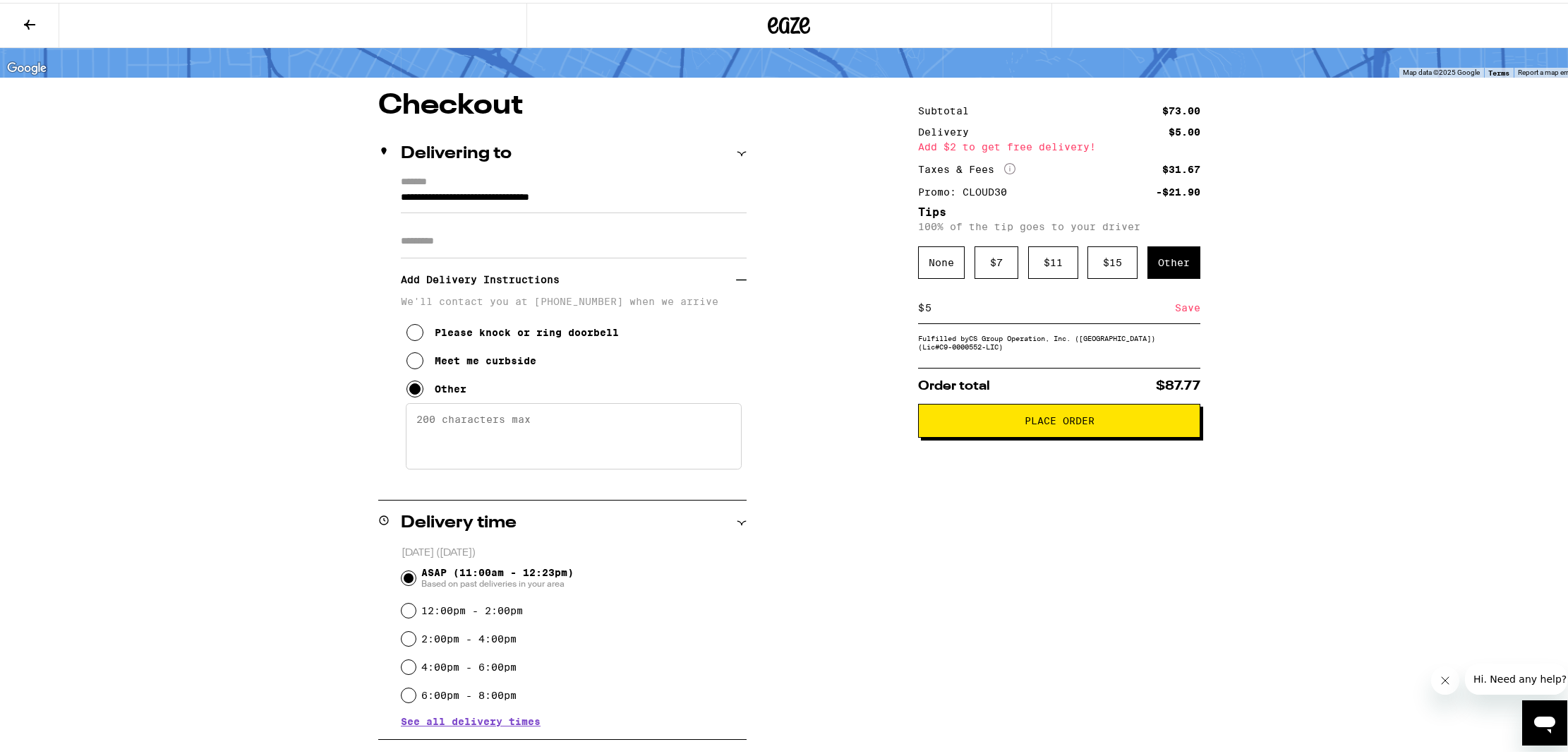
click at [450, 453] on textarea "Enter any other delivery instructions you want driver to know" at bounding box center [574, 434] width 336 height 67
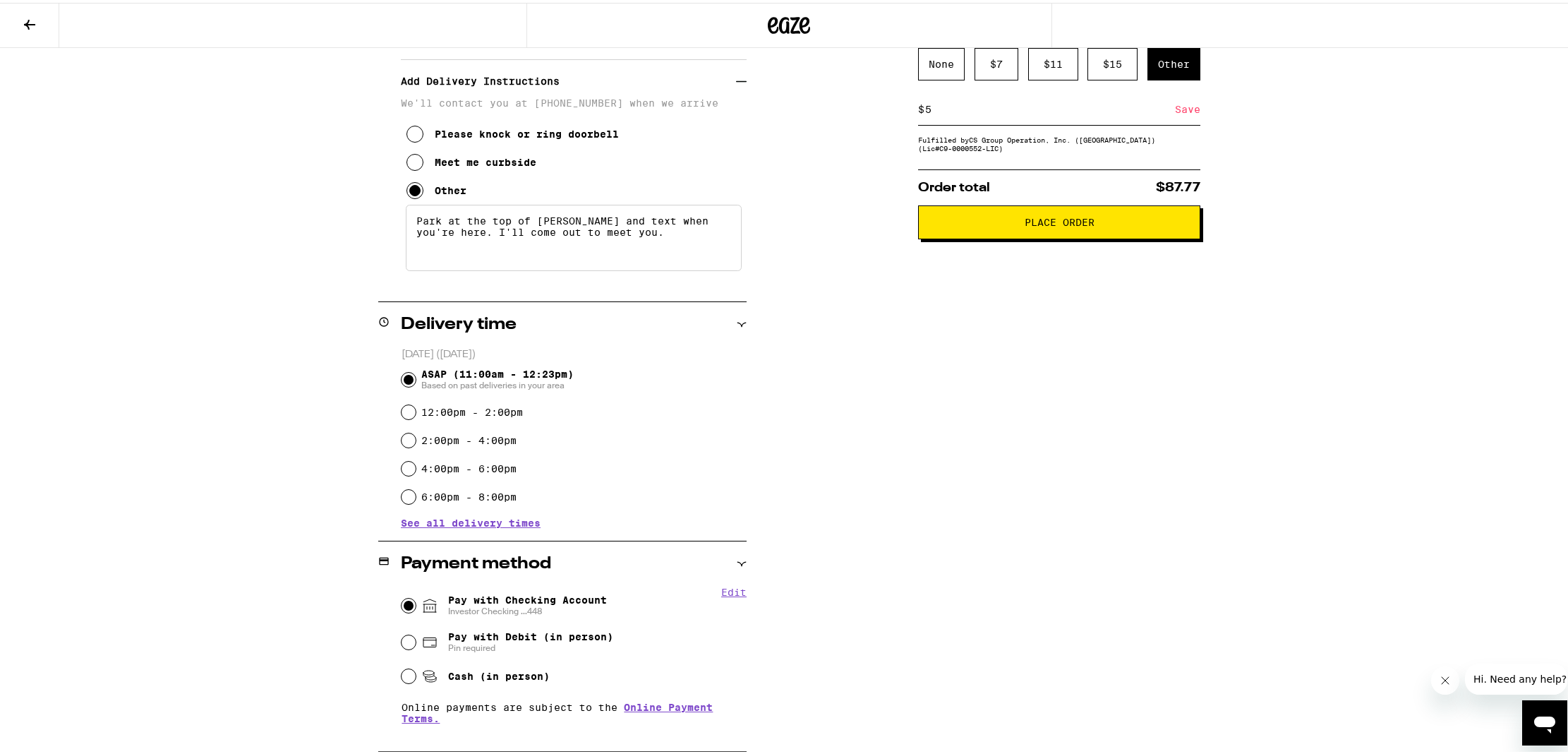
scroll to position [286, 0]
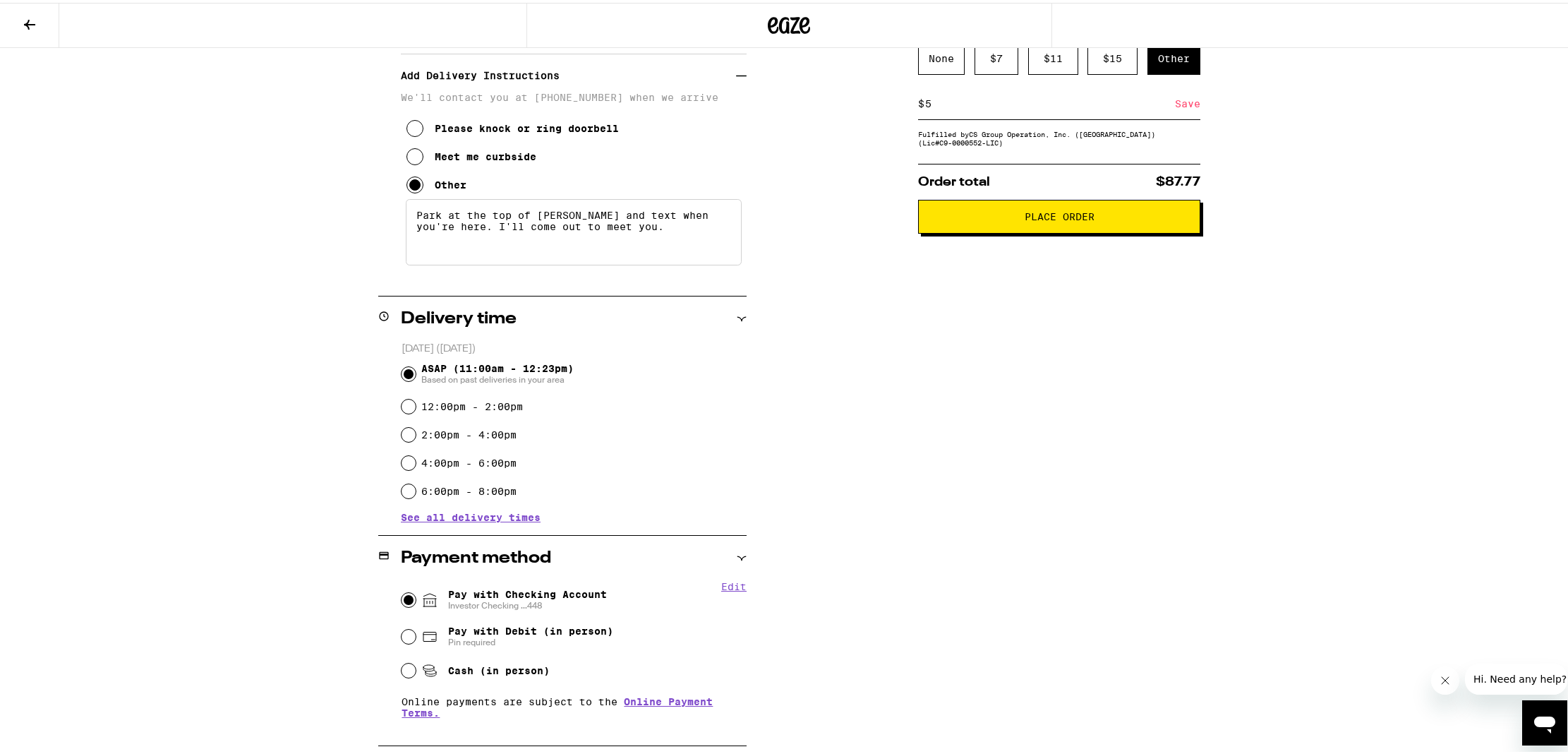
type textarea "Park at the top of Laveta Stairs and text when you're here. I'll come out to me…"
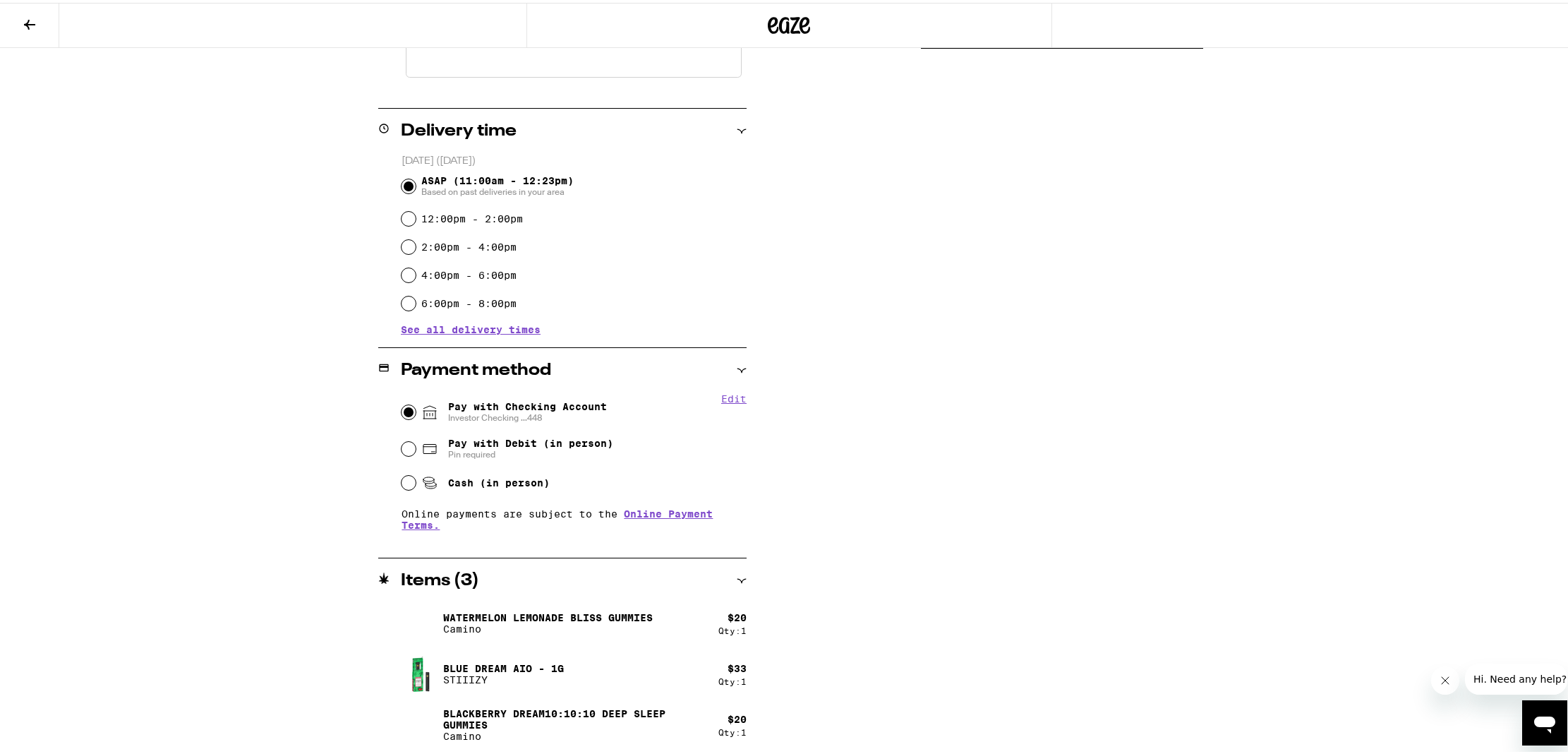
scroll to position [0, 0]
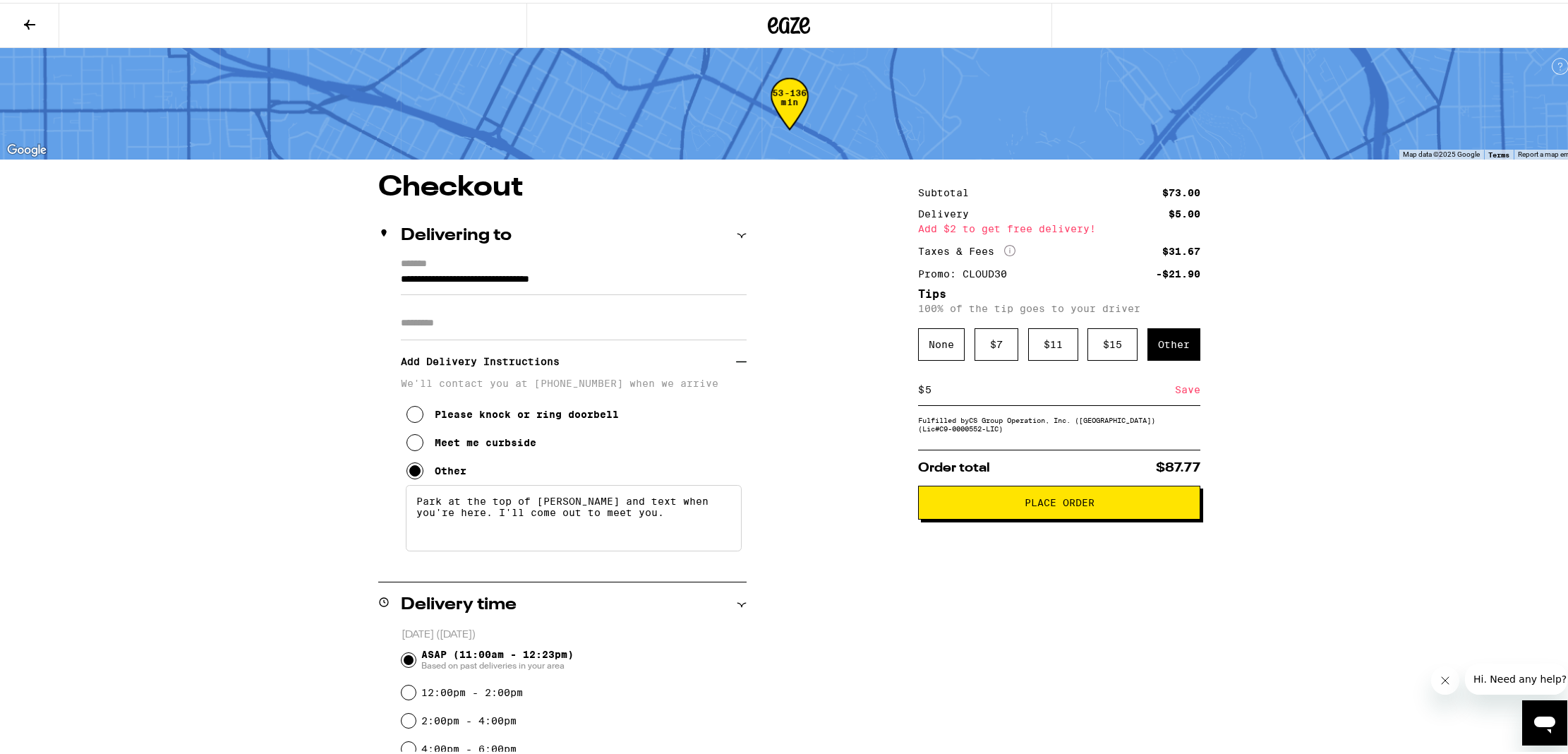
click at [1051, 517] on button "Place Order" at bounding box center [1059, 500] width 283 height 34
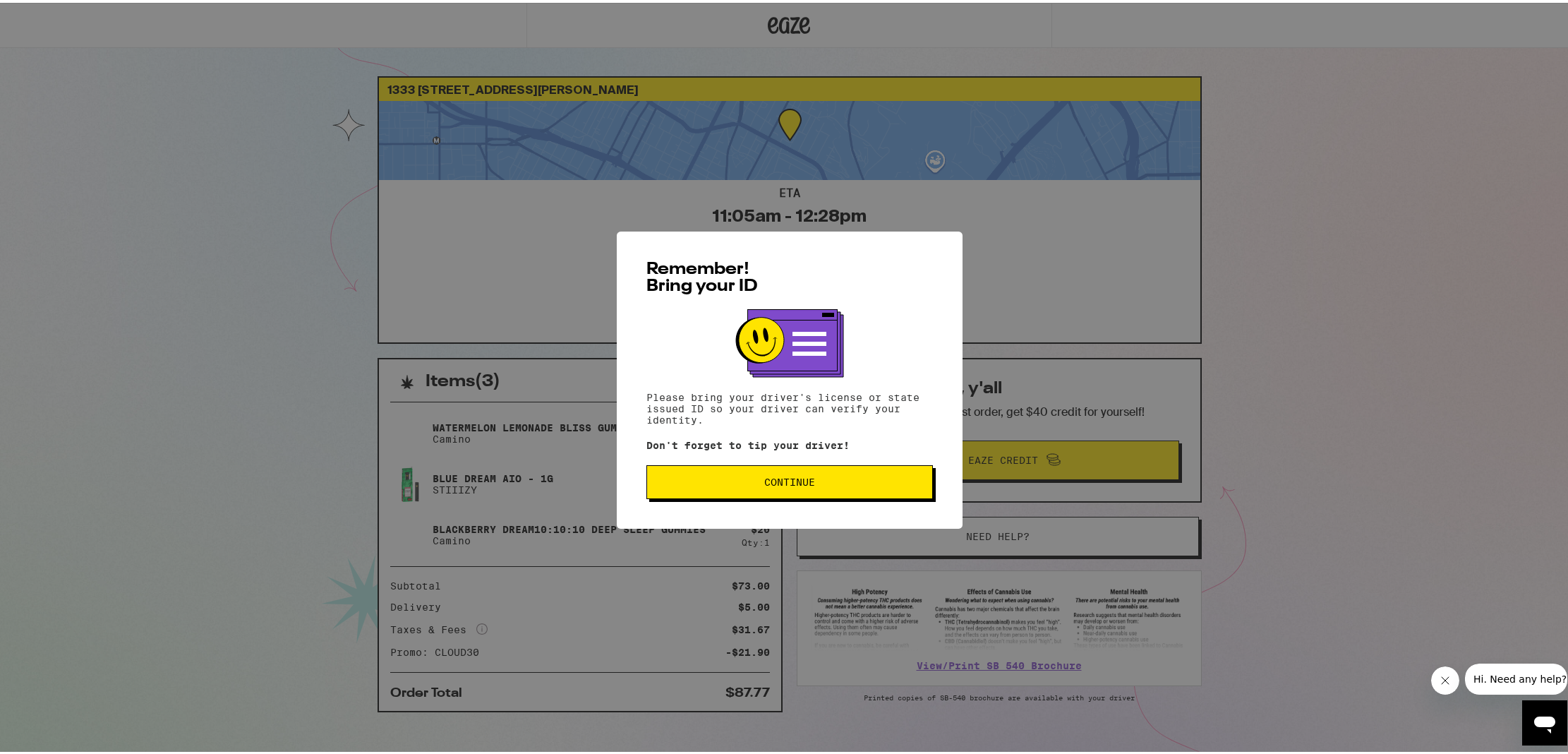
click at [756, 483] on span "Continue" at bounding box center [790, 480] width 263 height 10
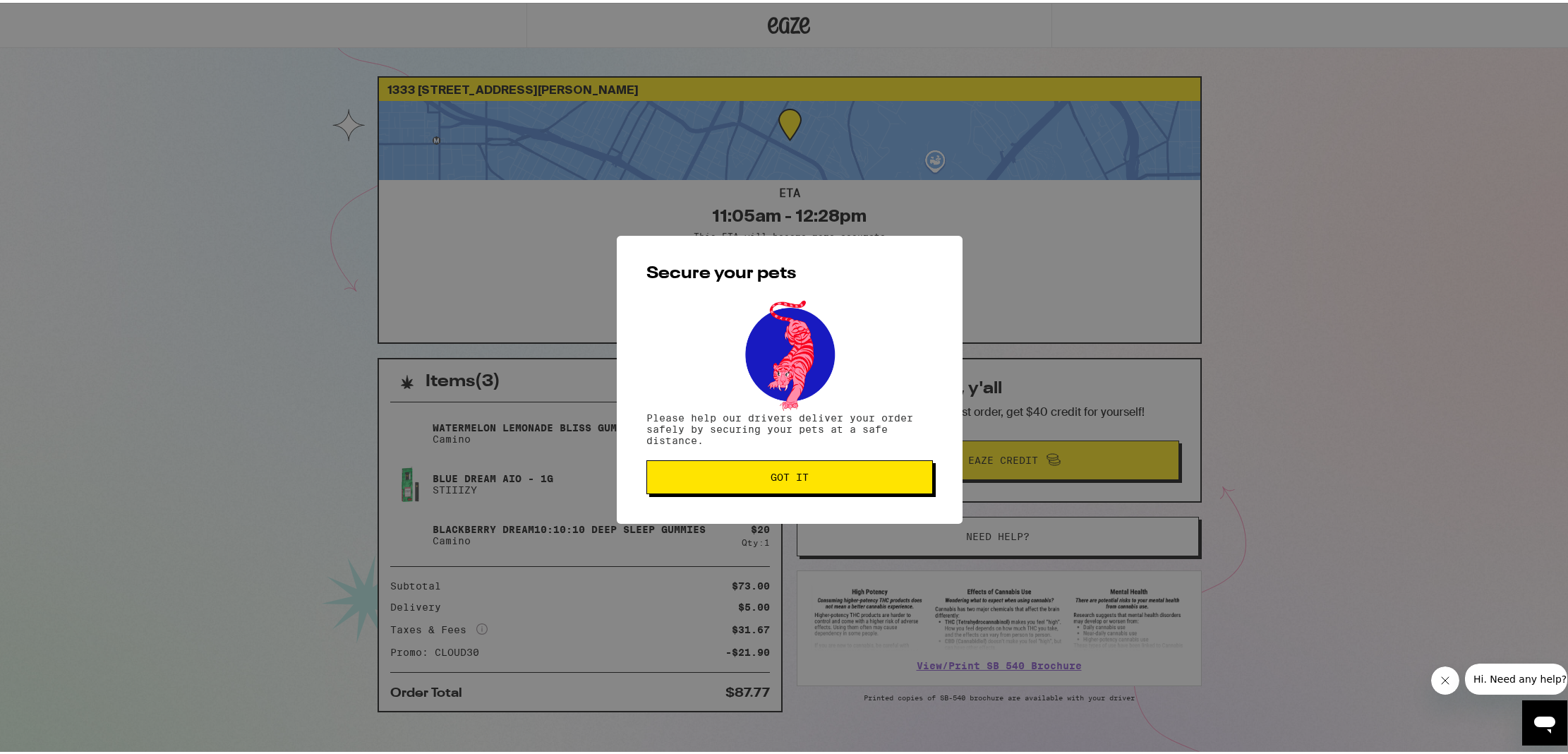
click at [800, 465] on button "Got it" at bounding box center [790, 475] width 286 height 34
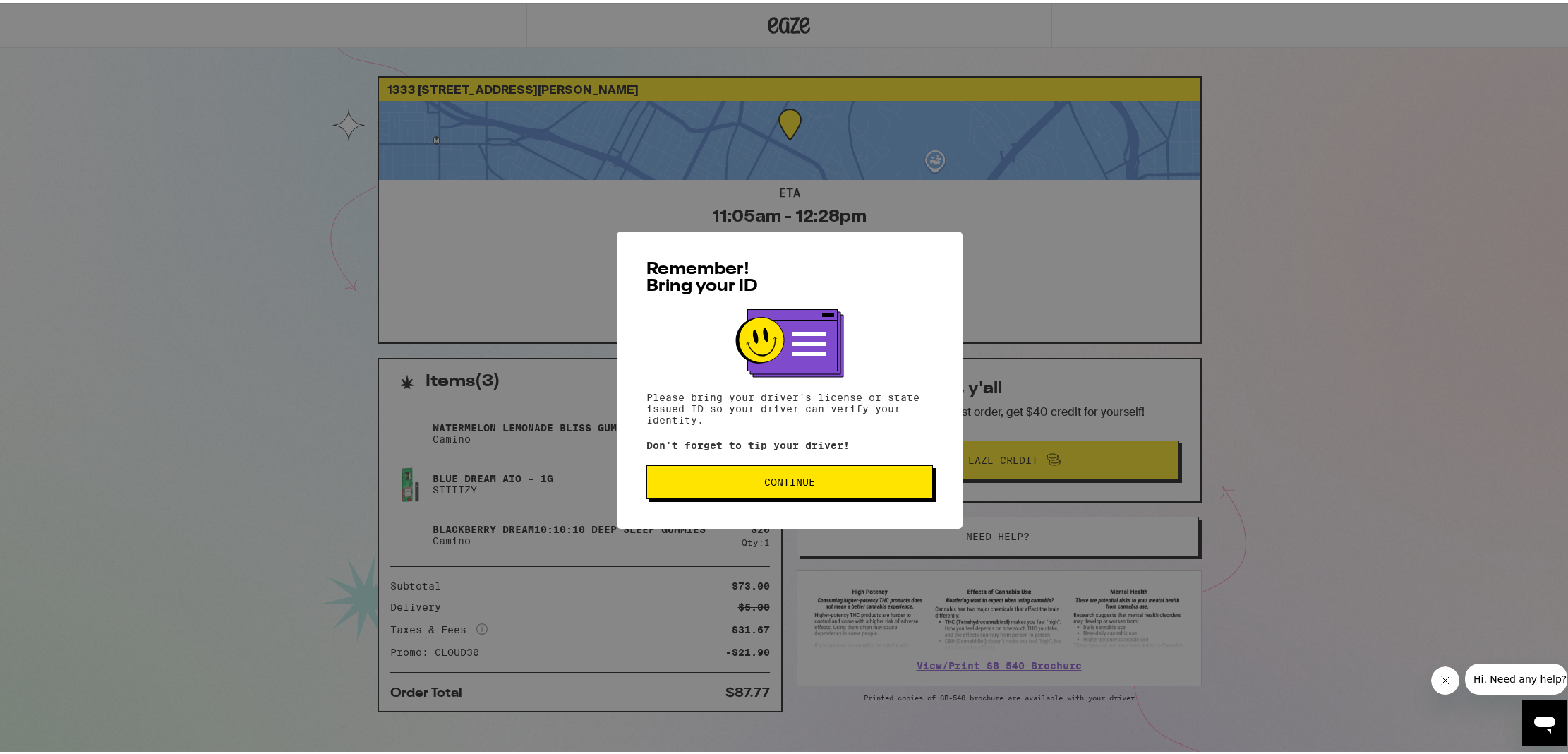
click at [723, 482] on span "Continue" at bounding box center [790, 480] width 263 height 10
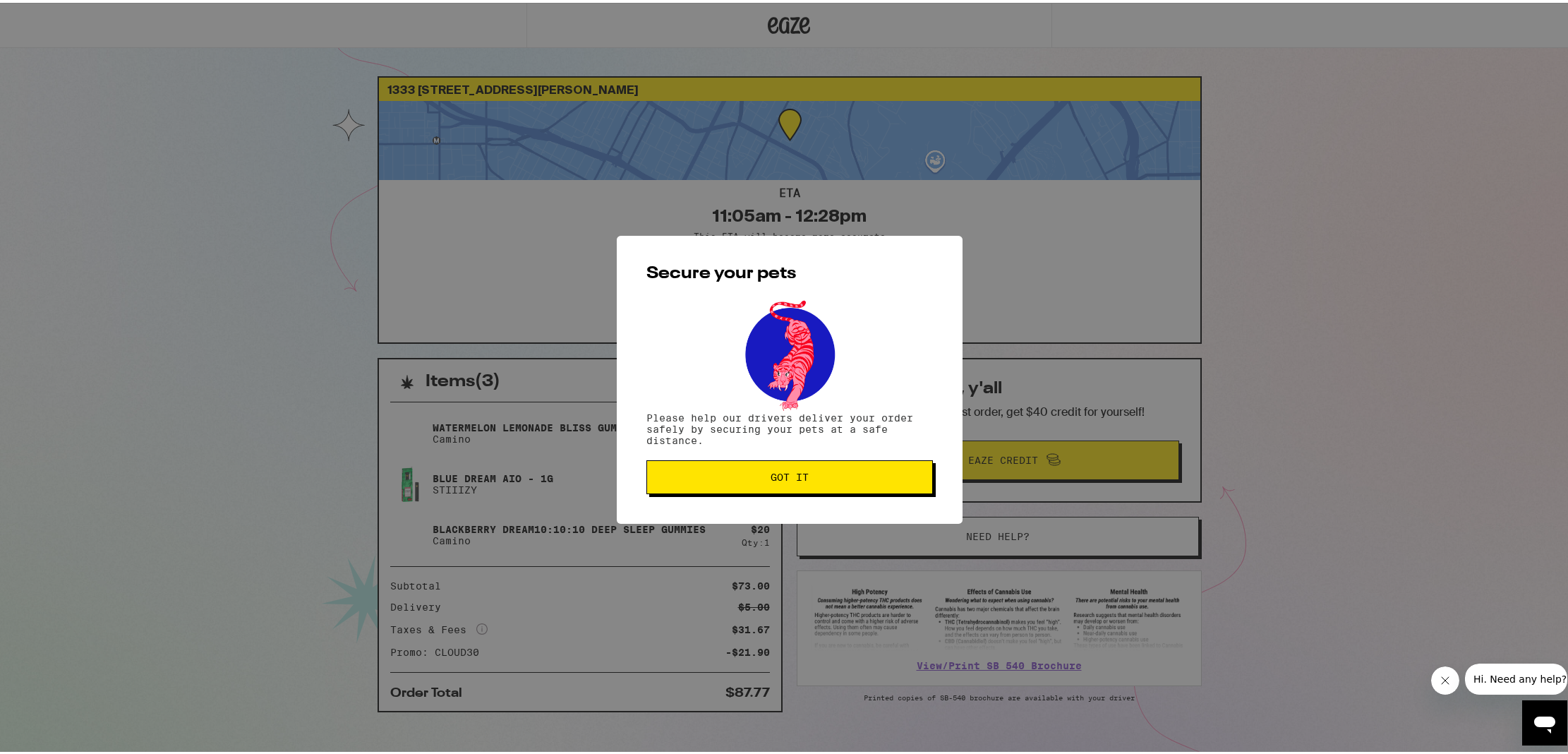
click at [856, 477] on span "Got it" at bounding box center [790, 474] width 263 height 10
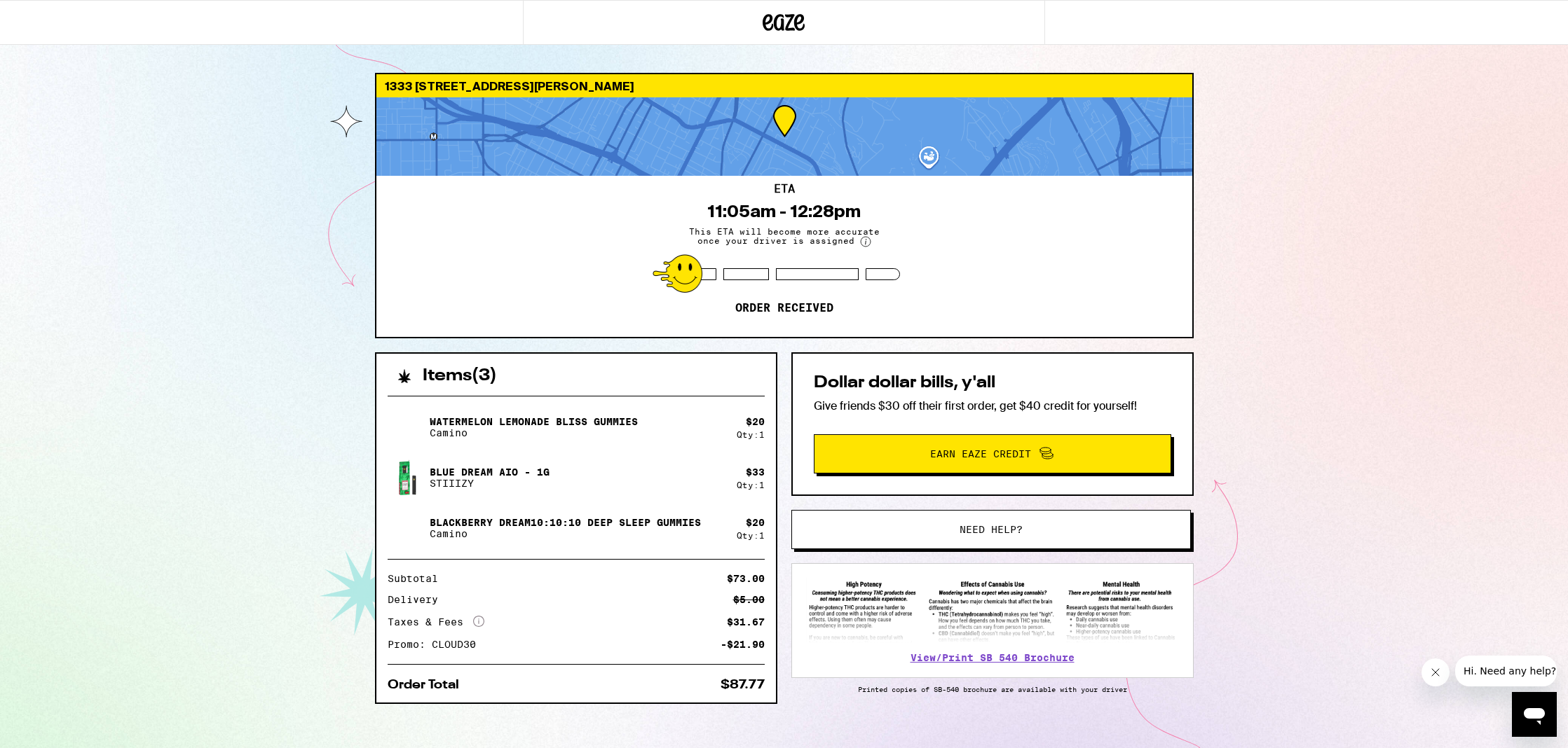
click at [945, 544] on button "Need help?" at bounding box center [991, 530] width 400 height 40
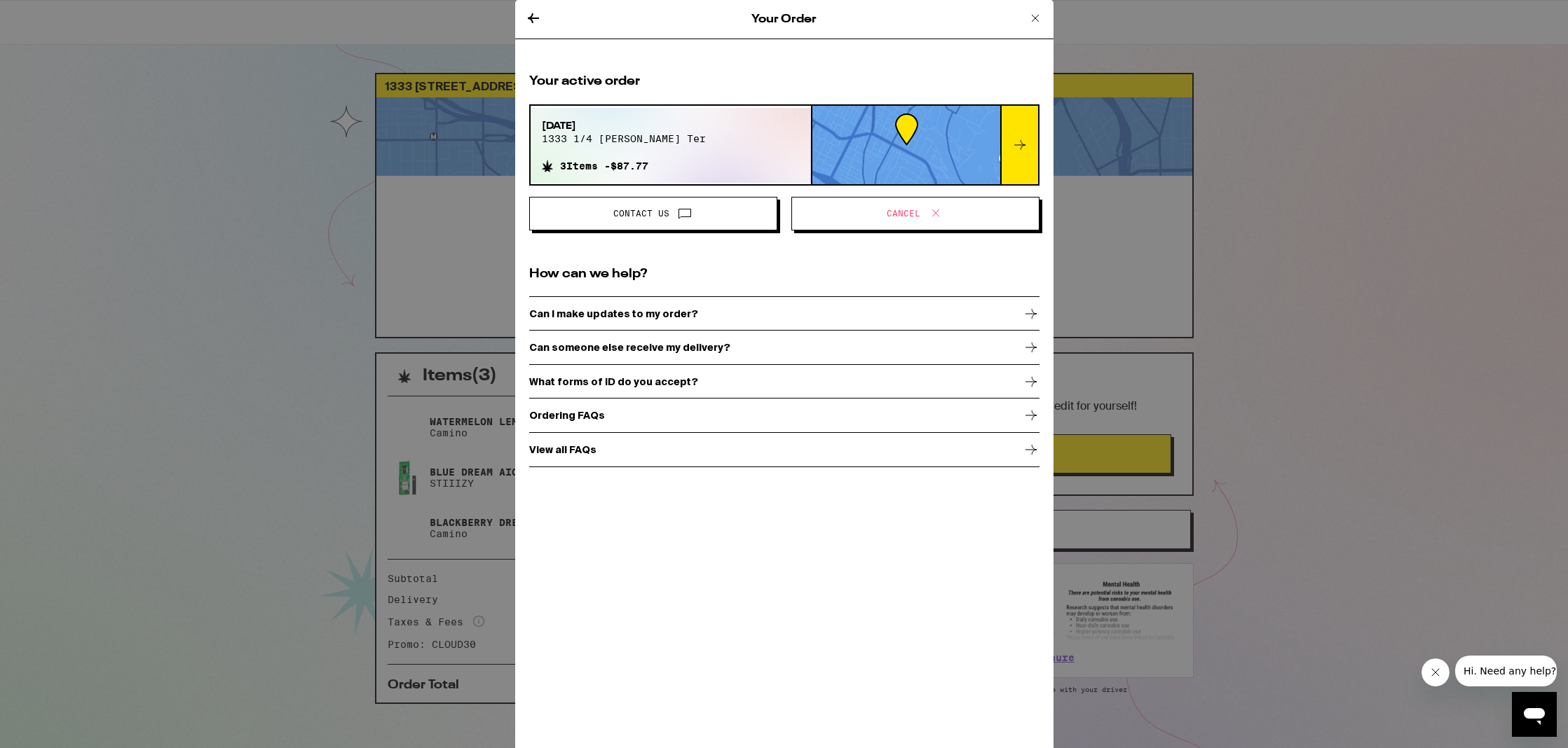
click at [1033, 15] on icon at bounding box center [1035, 18] width 17 height 17
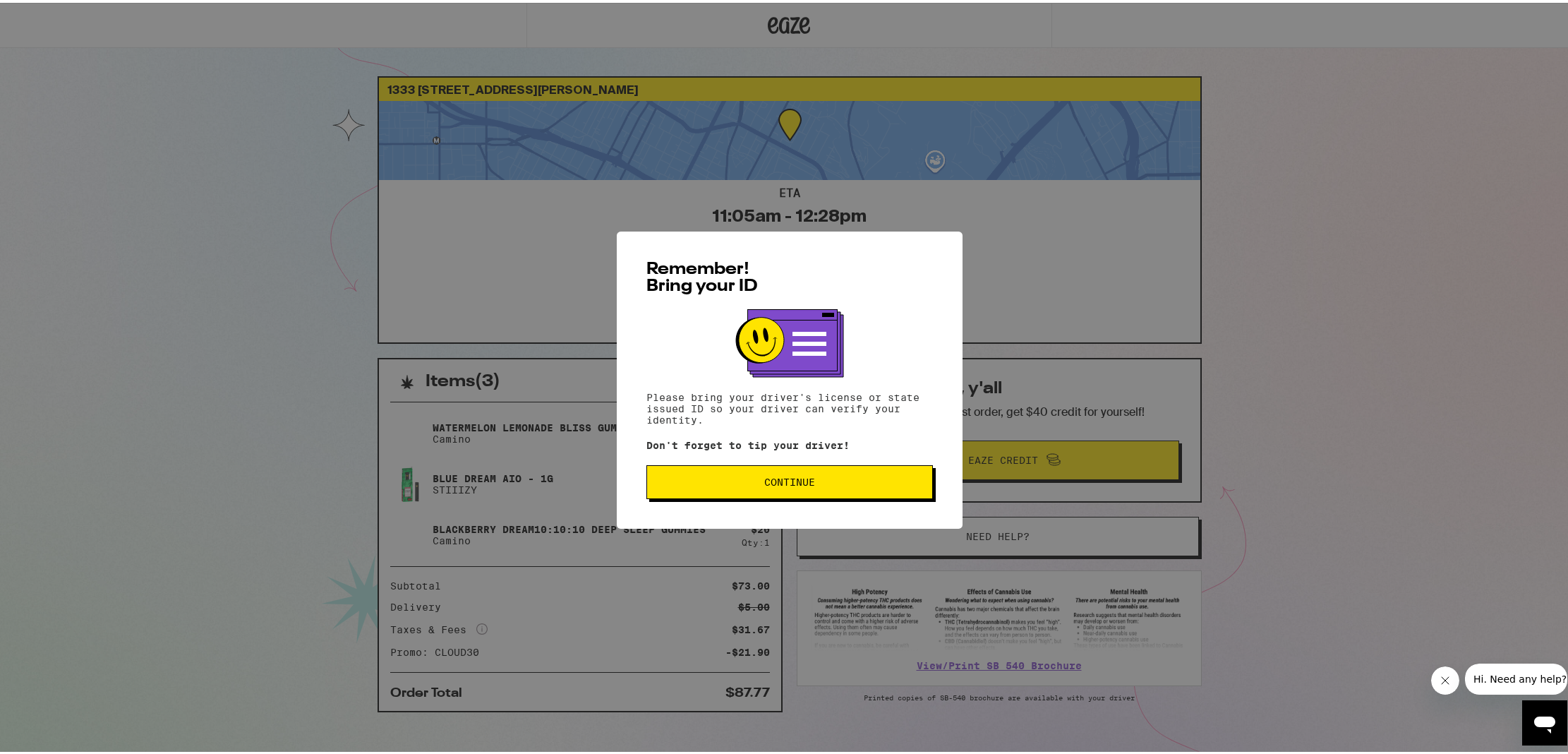
click at [748, 480] on span "Continue" at bounding box center [790, 480] width 263 height 10
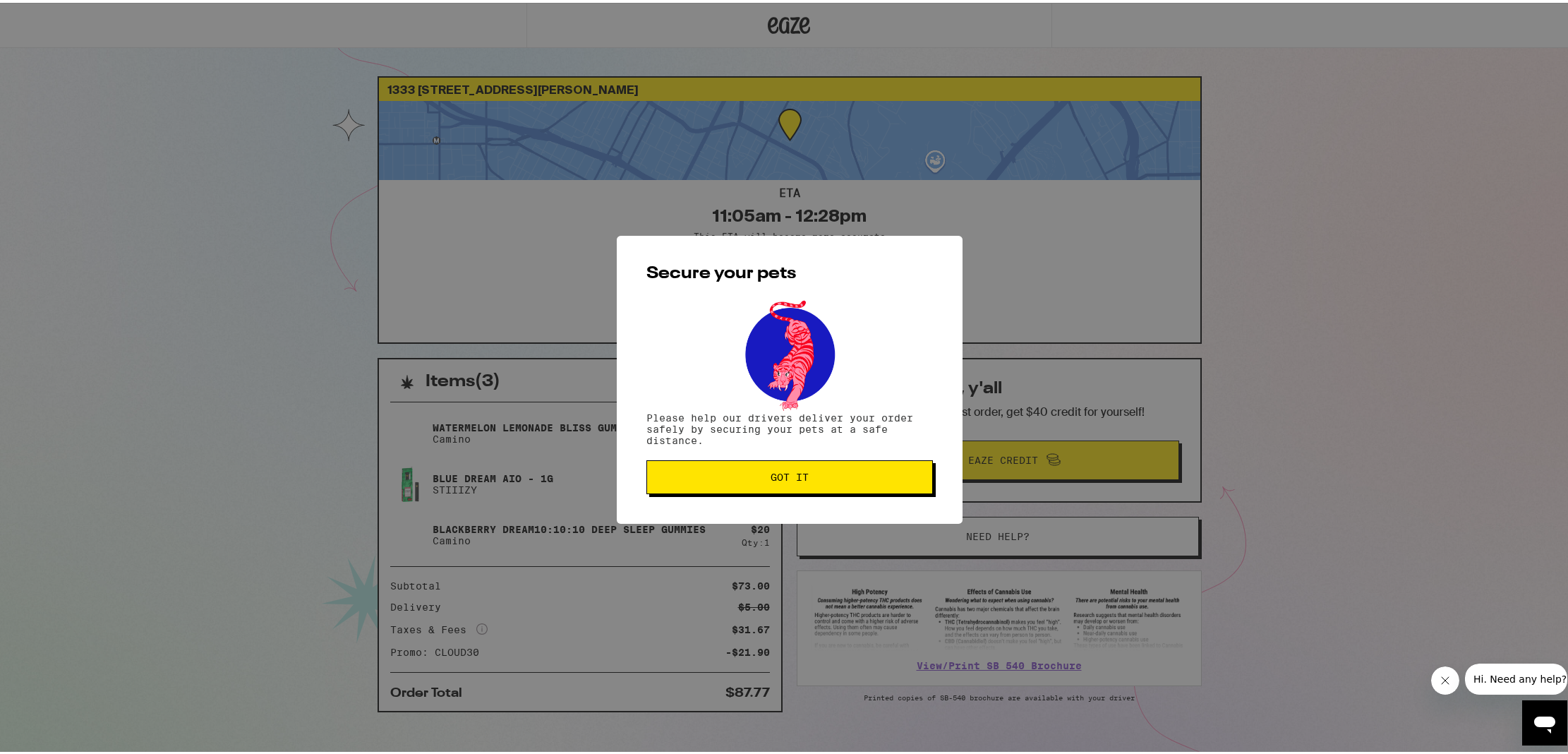
click at [741, 480] on span "Got it" at bounding box center [790, 474] width 263 height 10
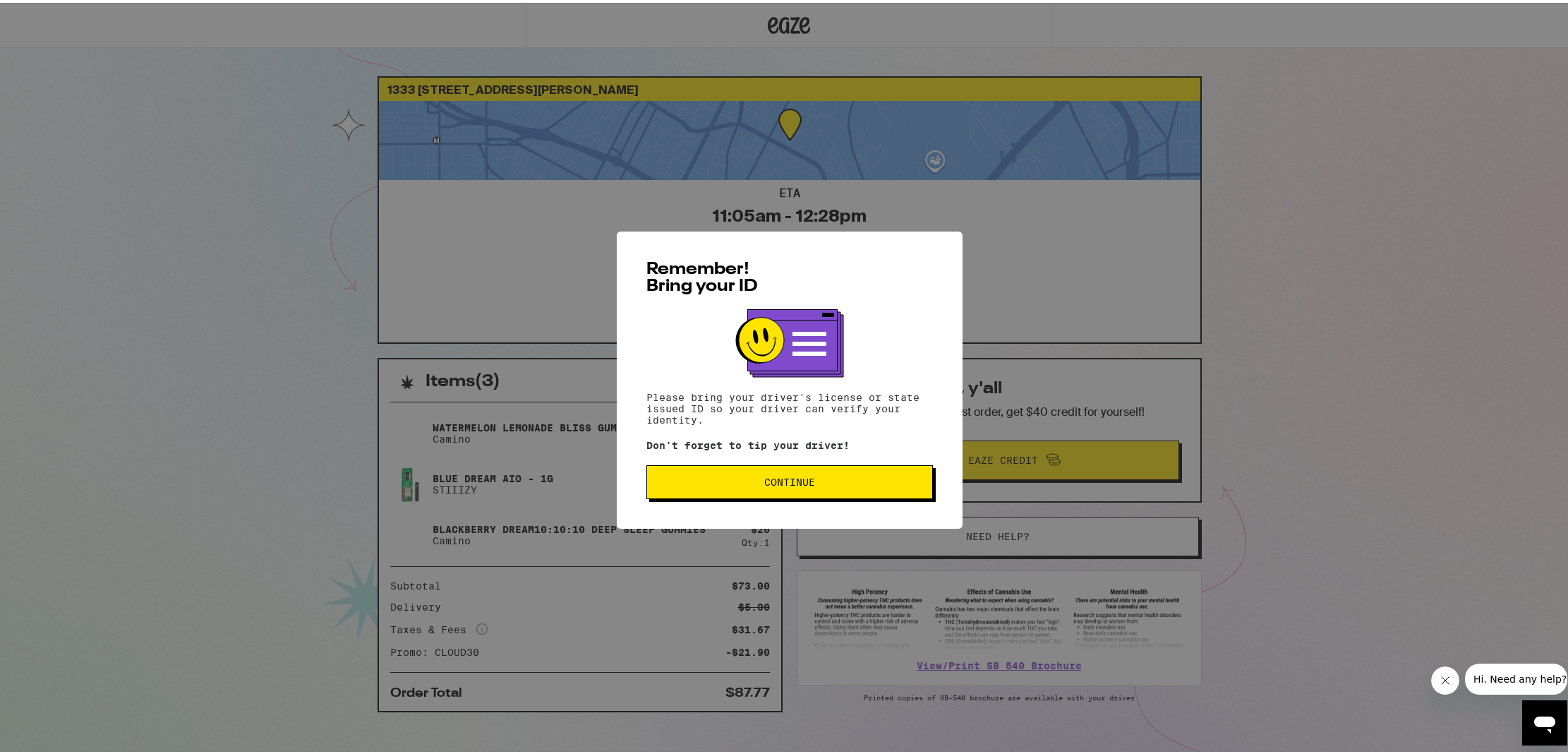
click at [801, 490] on button "Continue" at bounding box center [790, 480] width 286 height 34
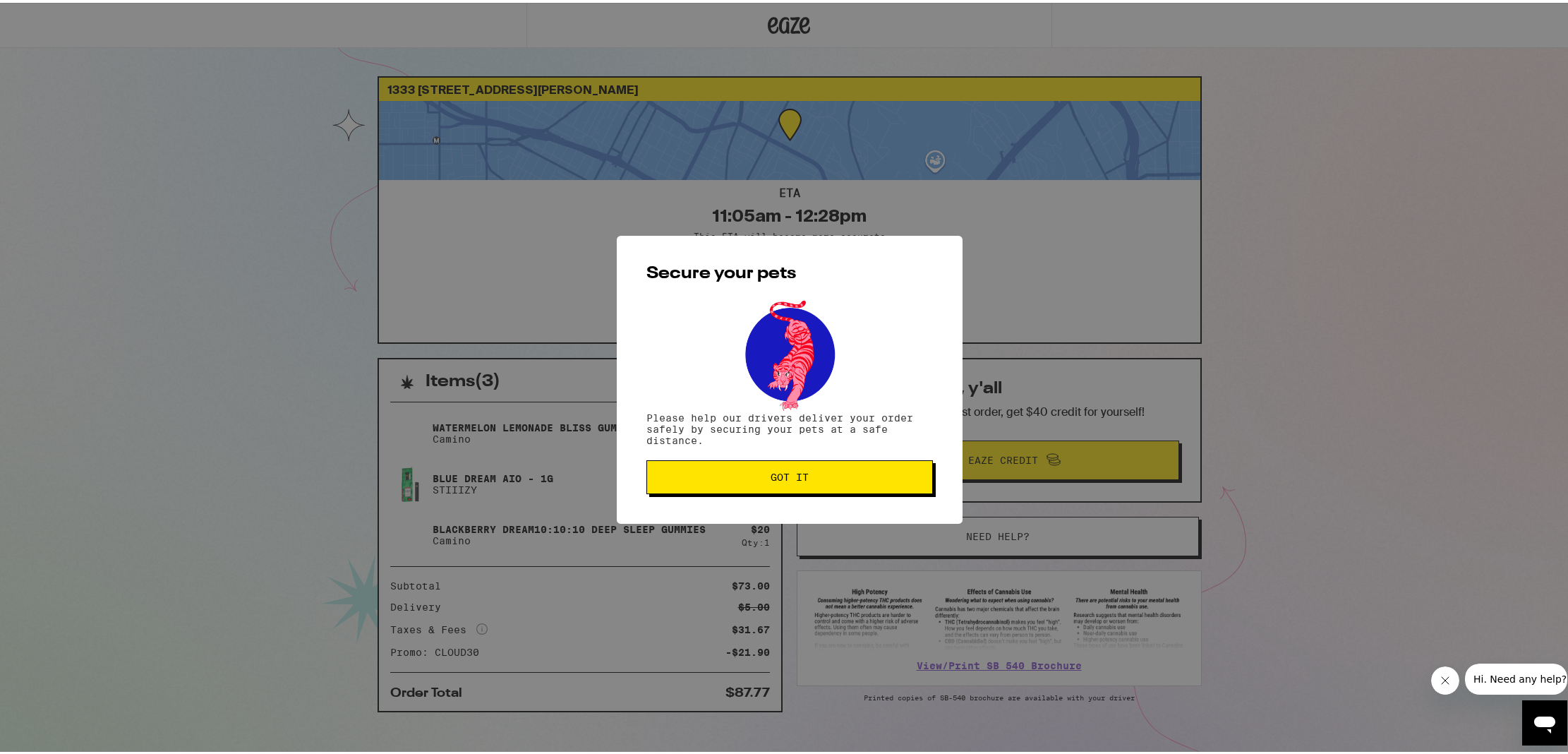
click at [796, 488] on button "Got it" at bounding box center [790, 475] width 286 height 34
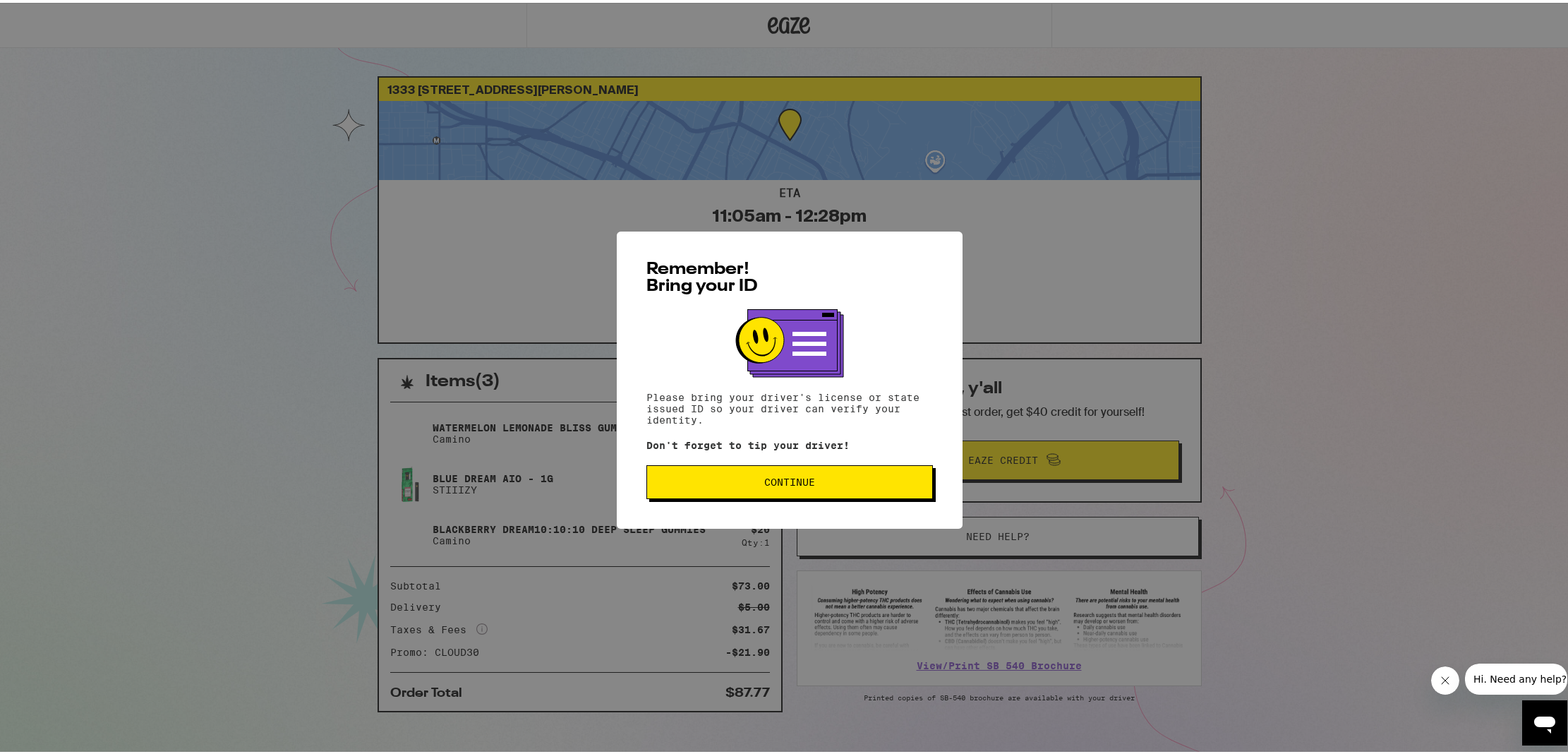
click at [713, 474] on button "Continue" at bounding box center [790, 480] width 286 height 34
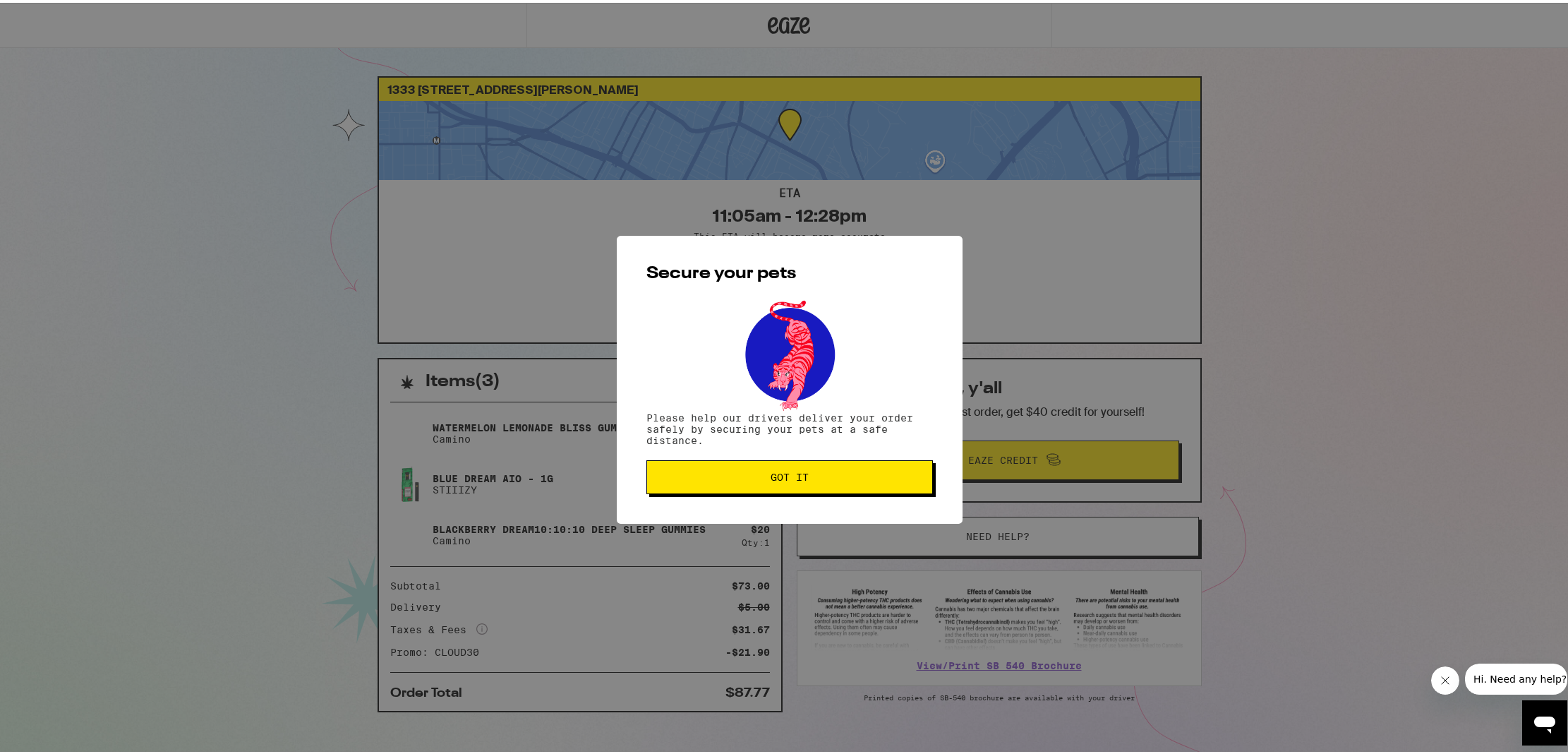
click at [741, 483] on button "Got it" at bounding box center [790, 475] width 286 height 34
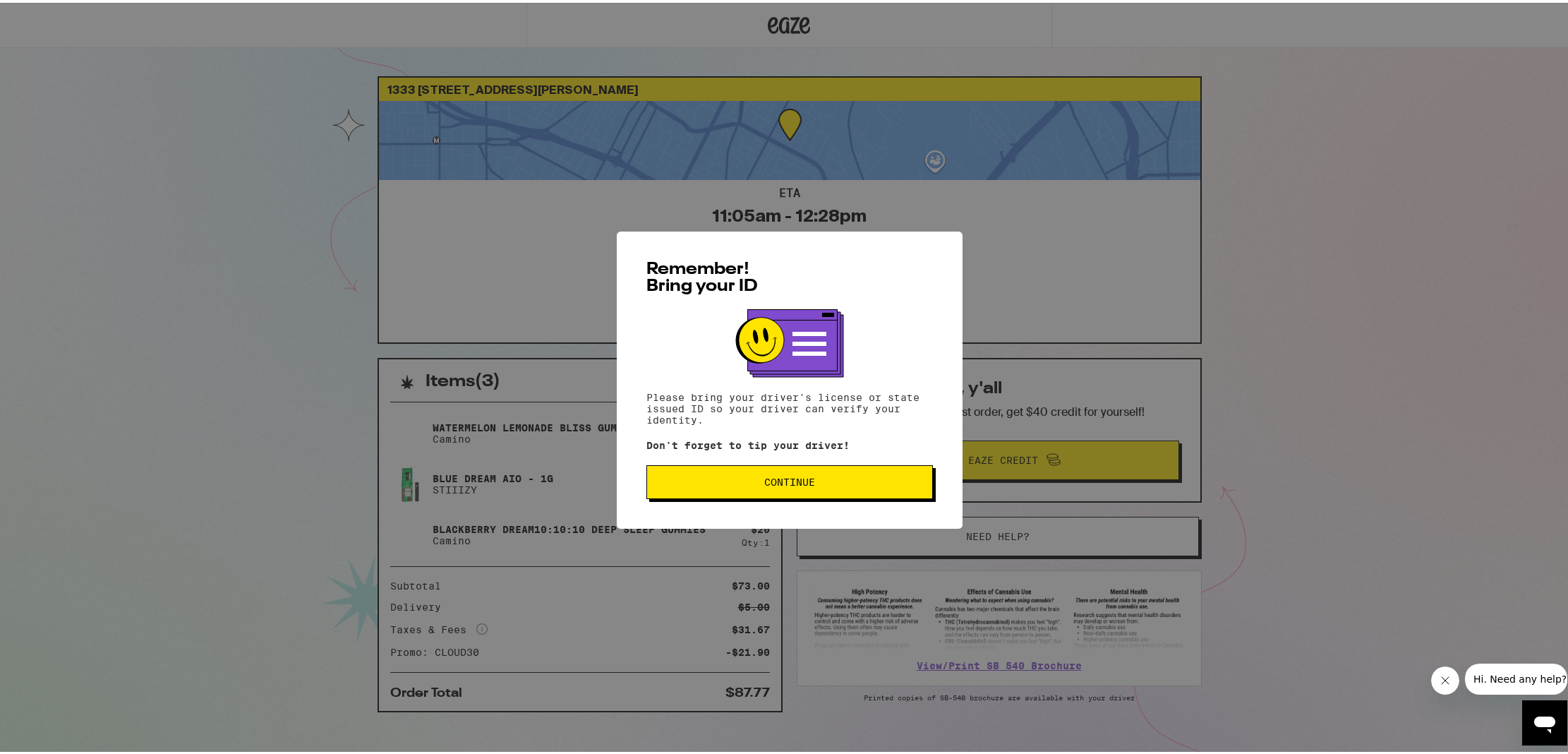
click at [783, 476] on span "Continue" at bounding box center [789, 480] width 50 height 10
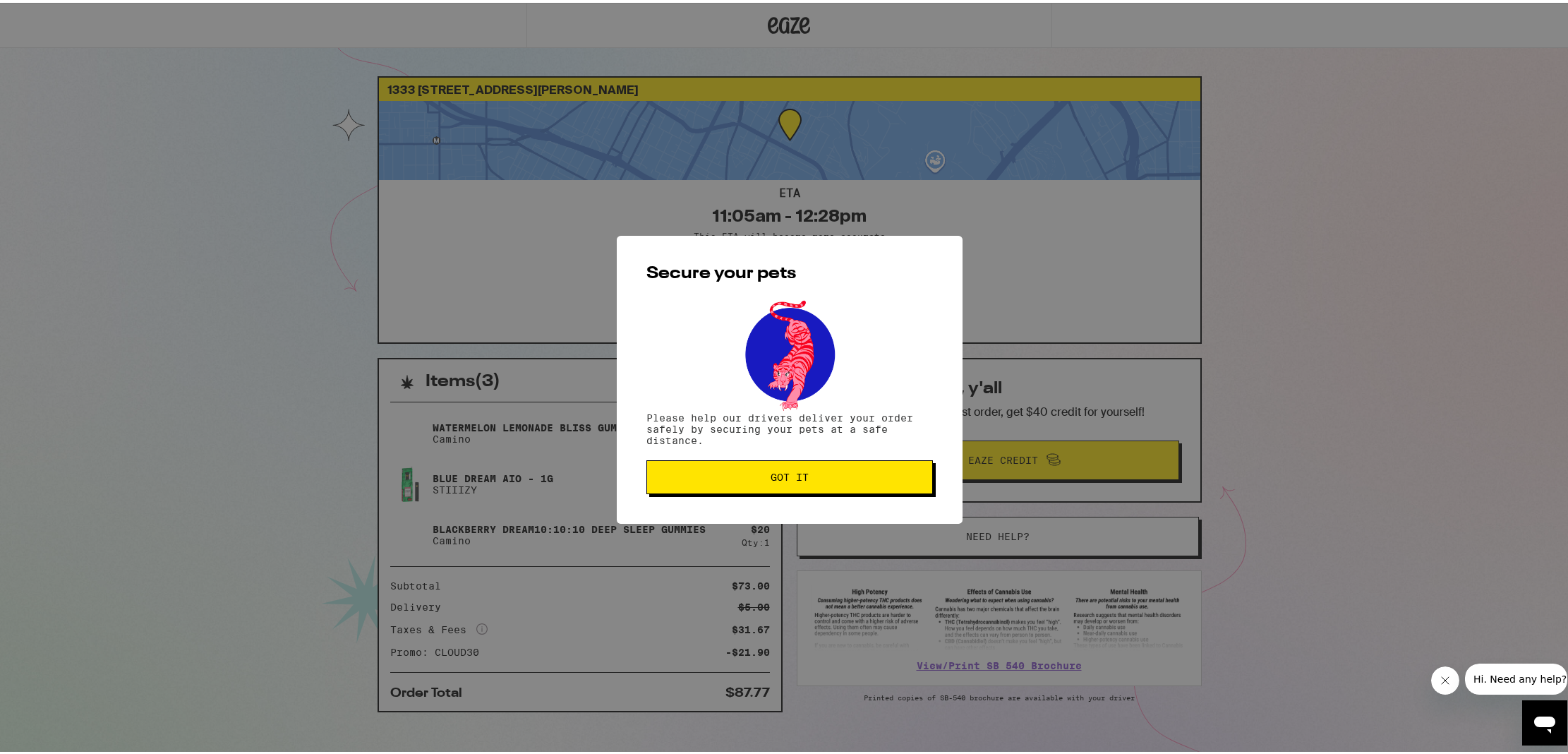
click at [843, 491] on button "Got it" at bounding box center [790, 475] width 286 height 34
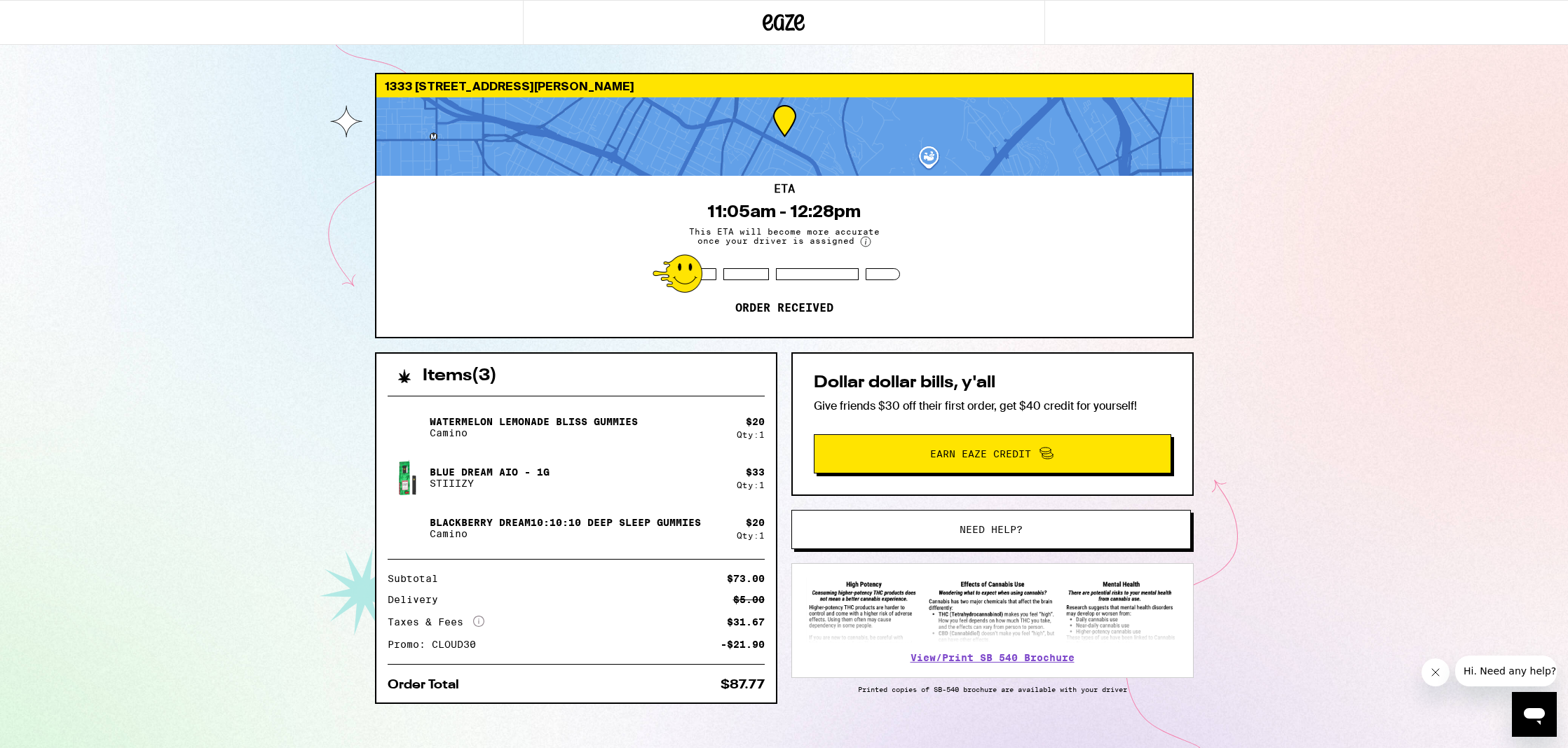
click at [1076, 534] on span "Need help?" at bounding box center [991, 530] width 302 height 9
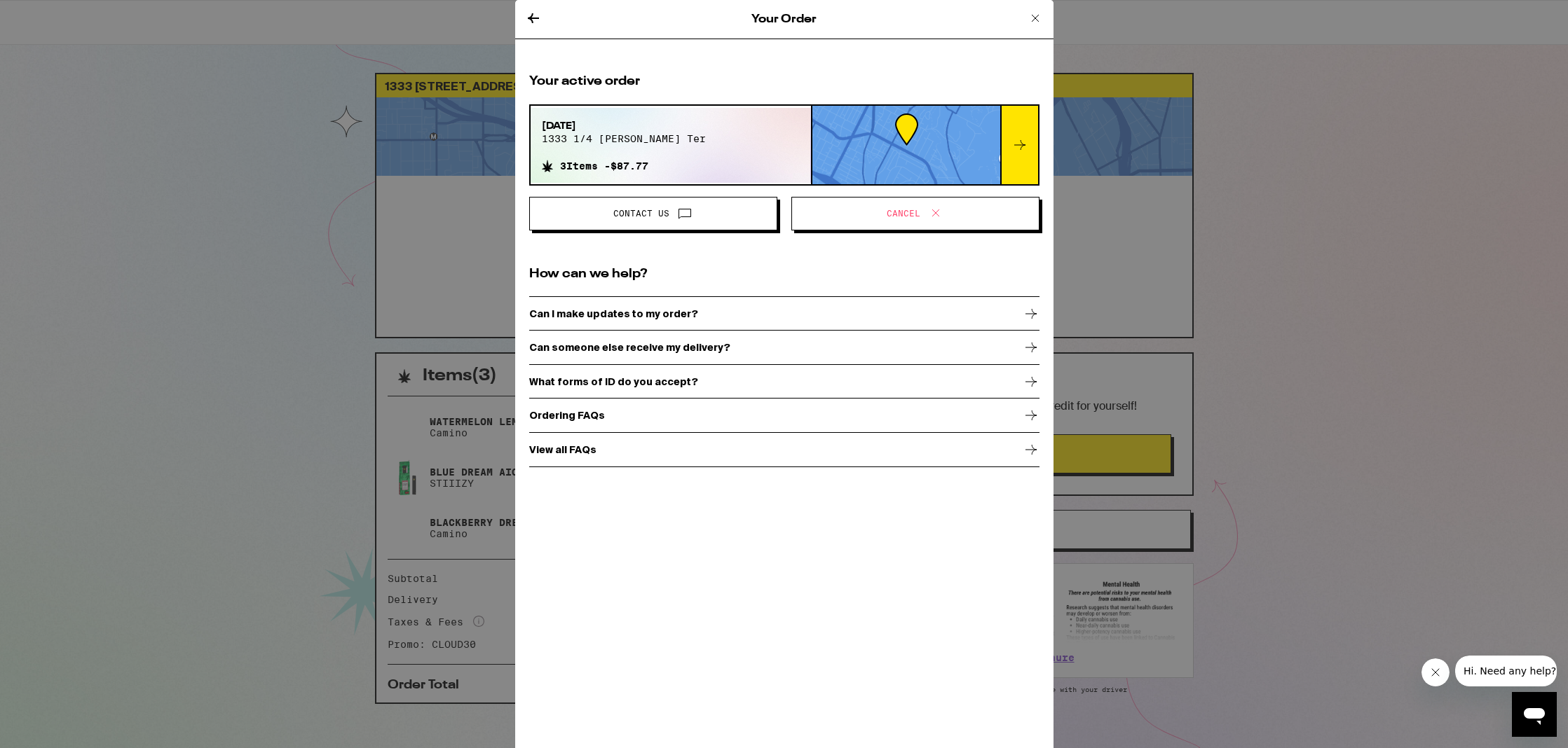
click at [874, 216] on span "Cancel" at bounding box center [914, 213] width 224 height 18
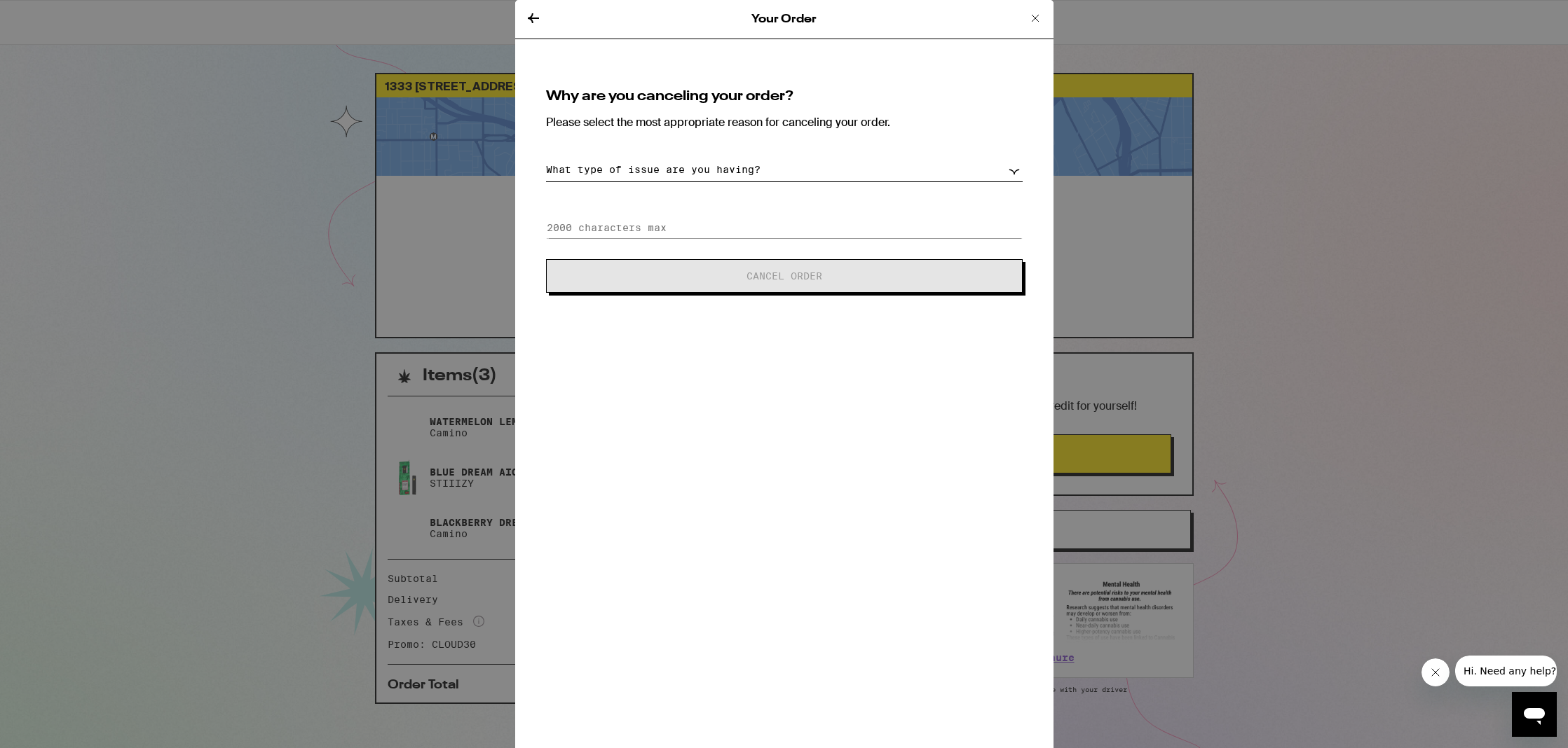
click at [887, 177] on select "What type of issue are you having? Order taking too long Order arriving too soo…" at bounding box center [784, 170] width 476 height 25
select select "long-eta"
click at [546, 158] on select "What type of issue are you having? Order taking too long Order arriving too soo…" at bounding box center [784, 170] width 476 height 25
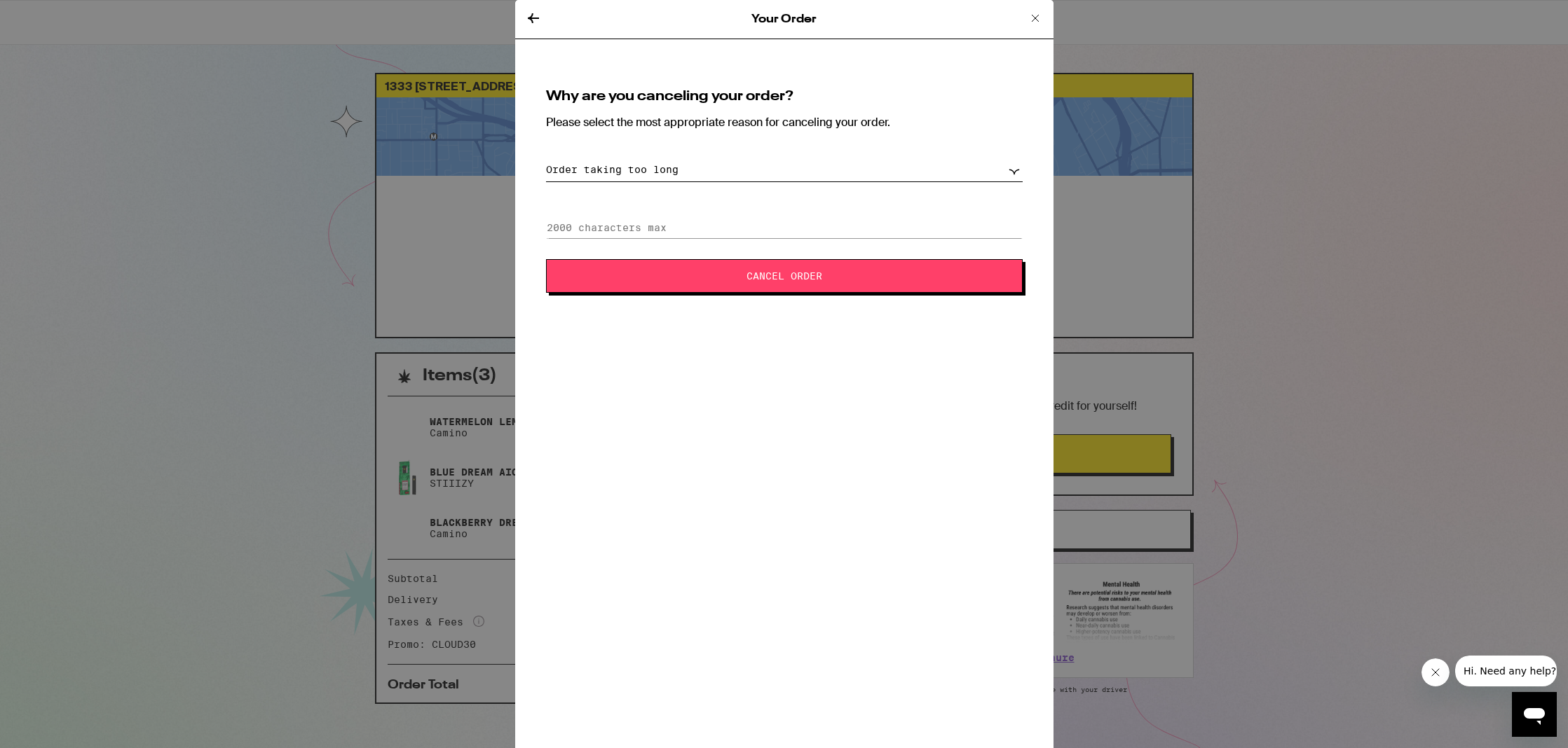
click at [789, 291] on button "Cancel Order" at bounding box center [784, 276] width 476 height 34
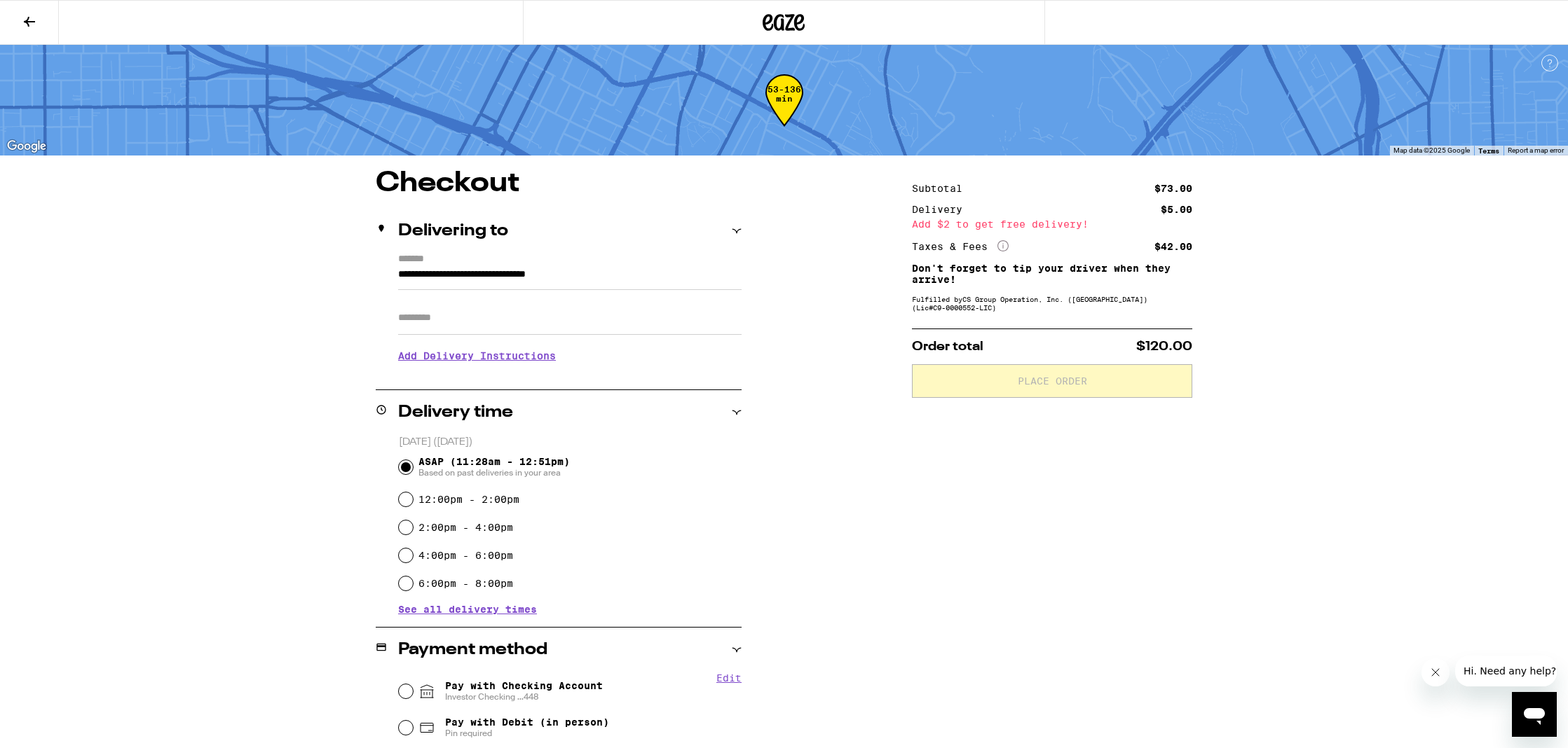
click at [35, 25] on icon at bounding box center [29, 22] width 17 height 17
